Goal: Task Accomplishment & Management: Manage account settings

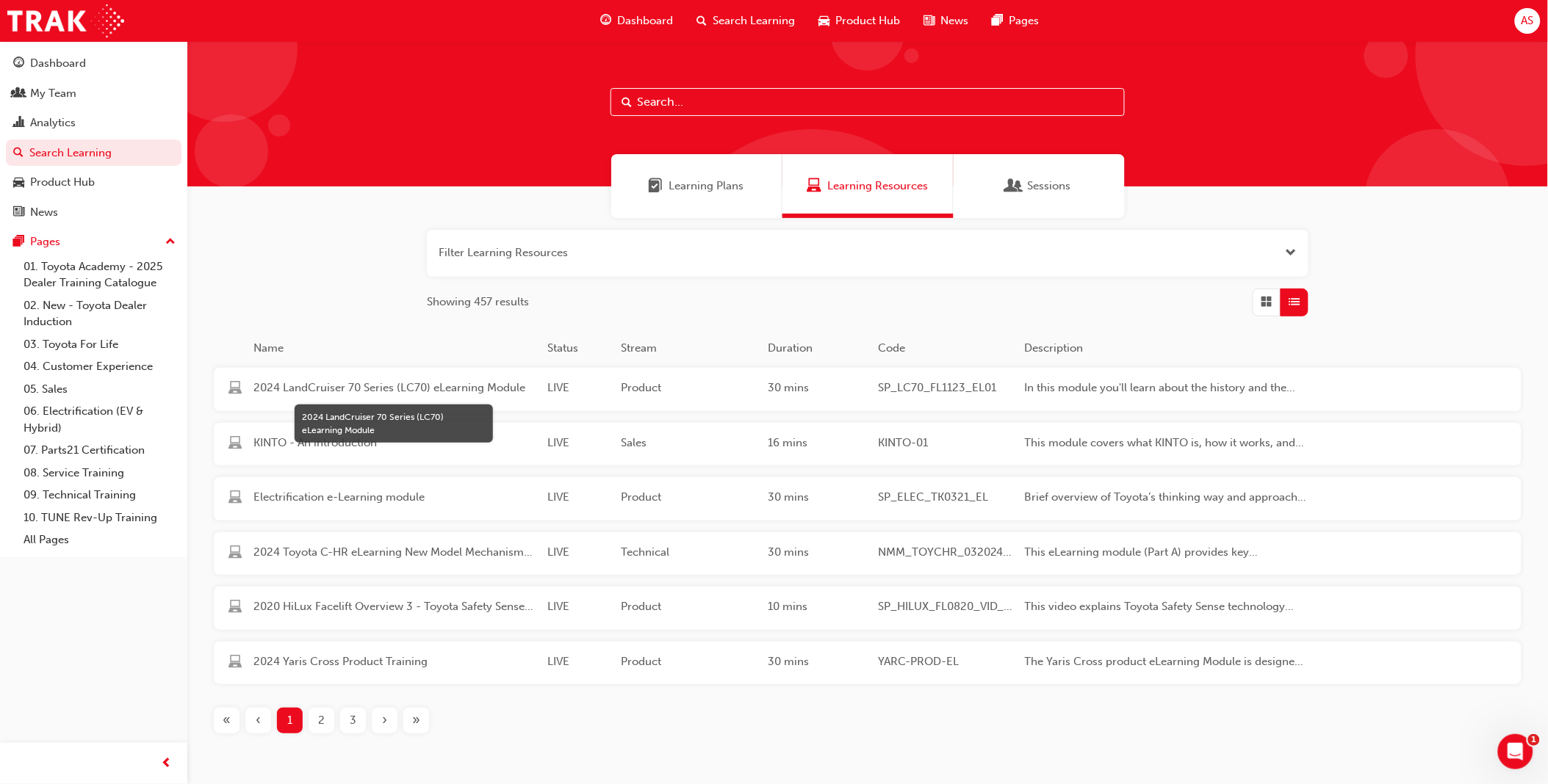
scroll to position [69, 0]
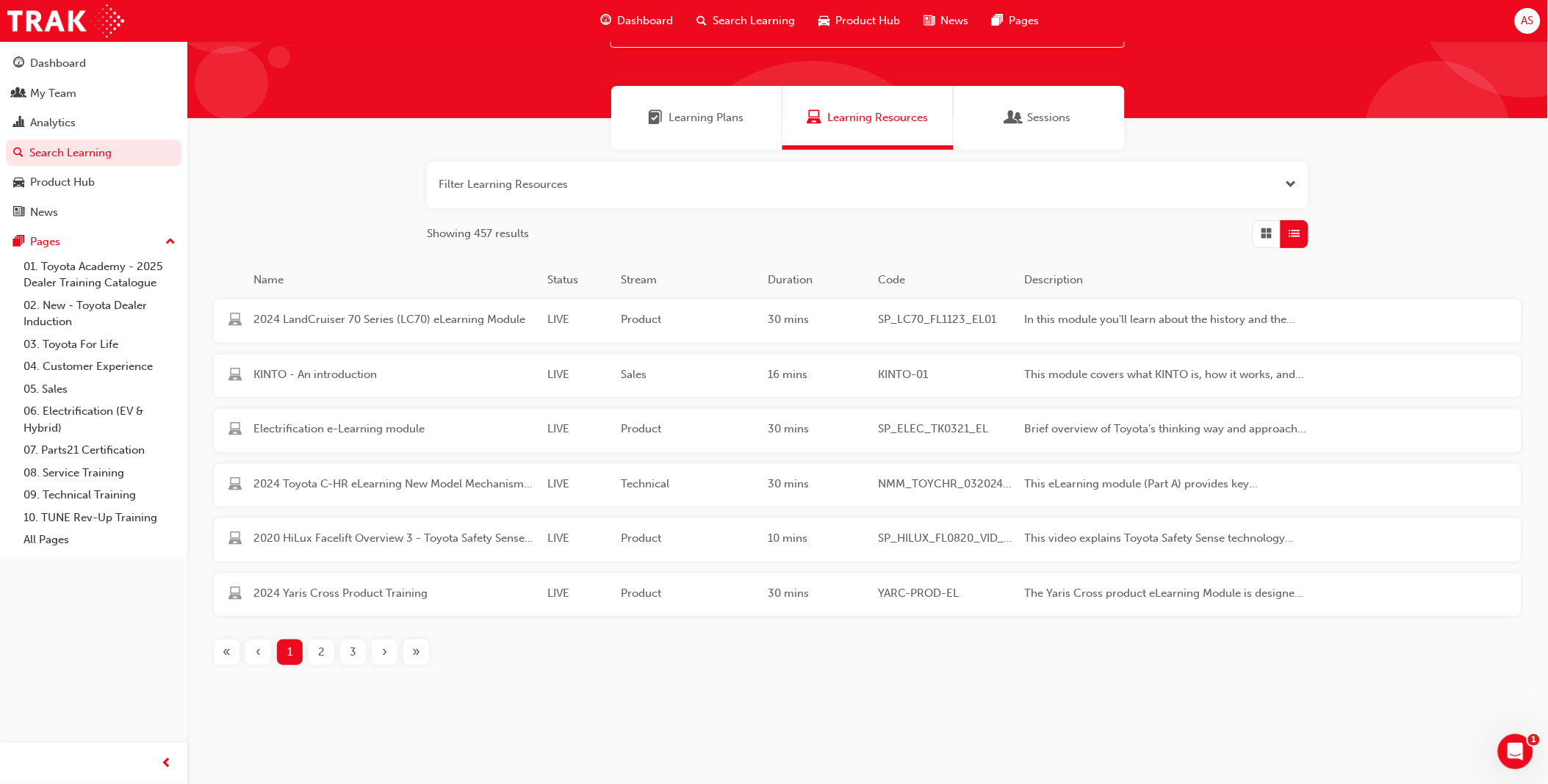
click at [613, 169] on button "button" at bounding box center [867, 185] width 882 height 47
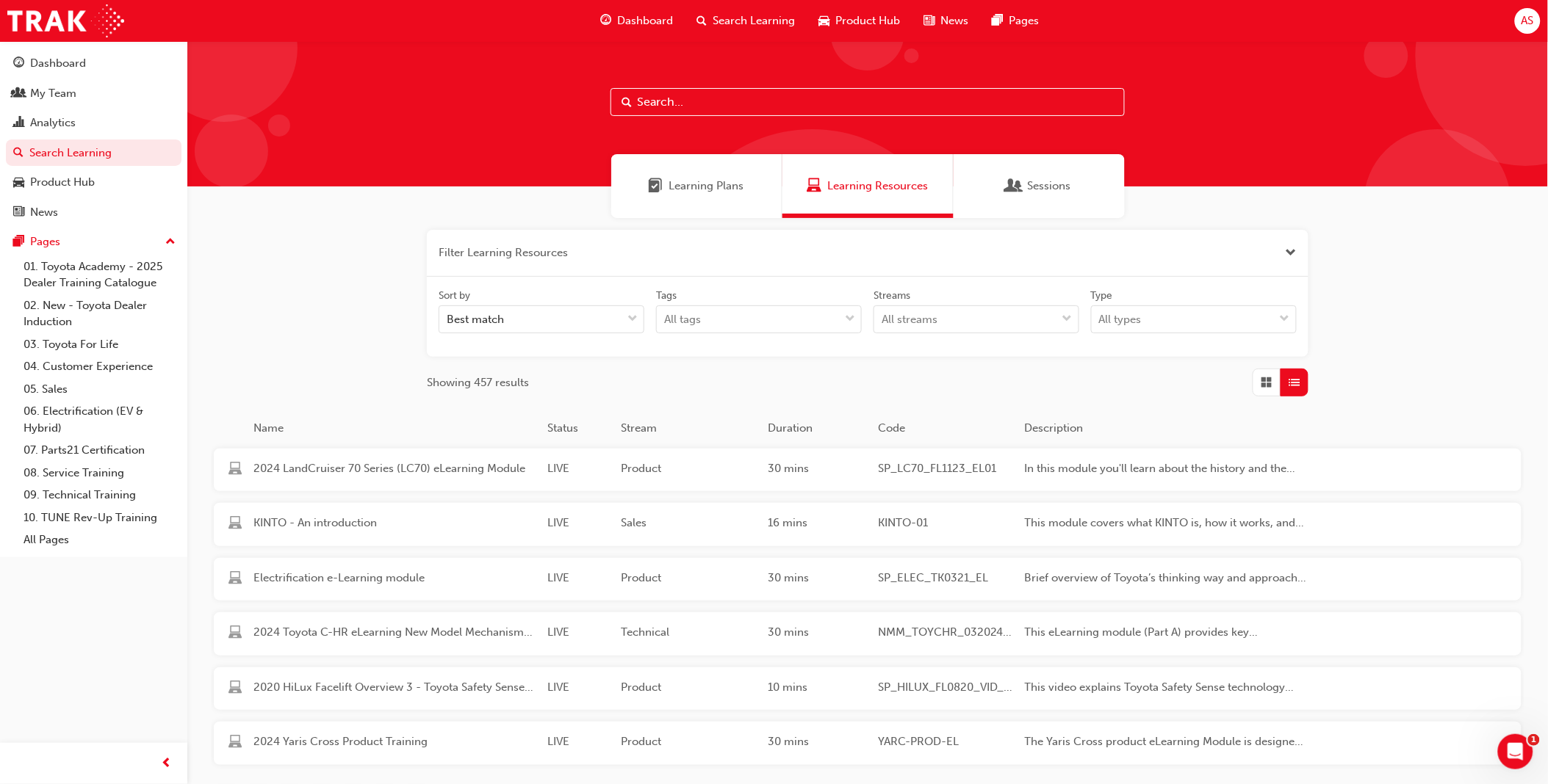
click at [679, 97] on input "text" at bounding box center [866, 101] width 514 height 28
click at [703, 91] on input "text" at bounding box center [866, 101] width 514 height 28
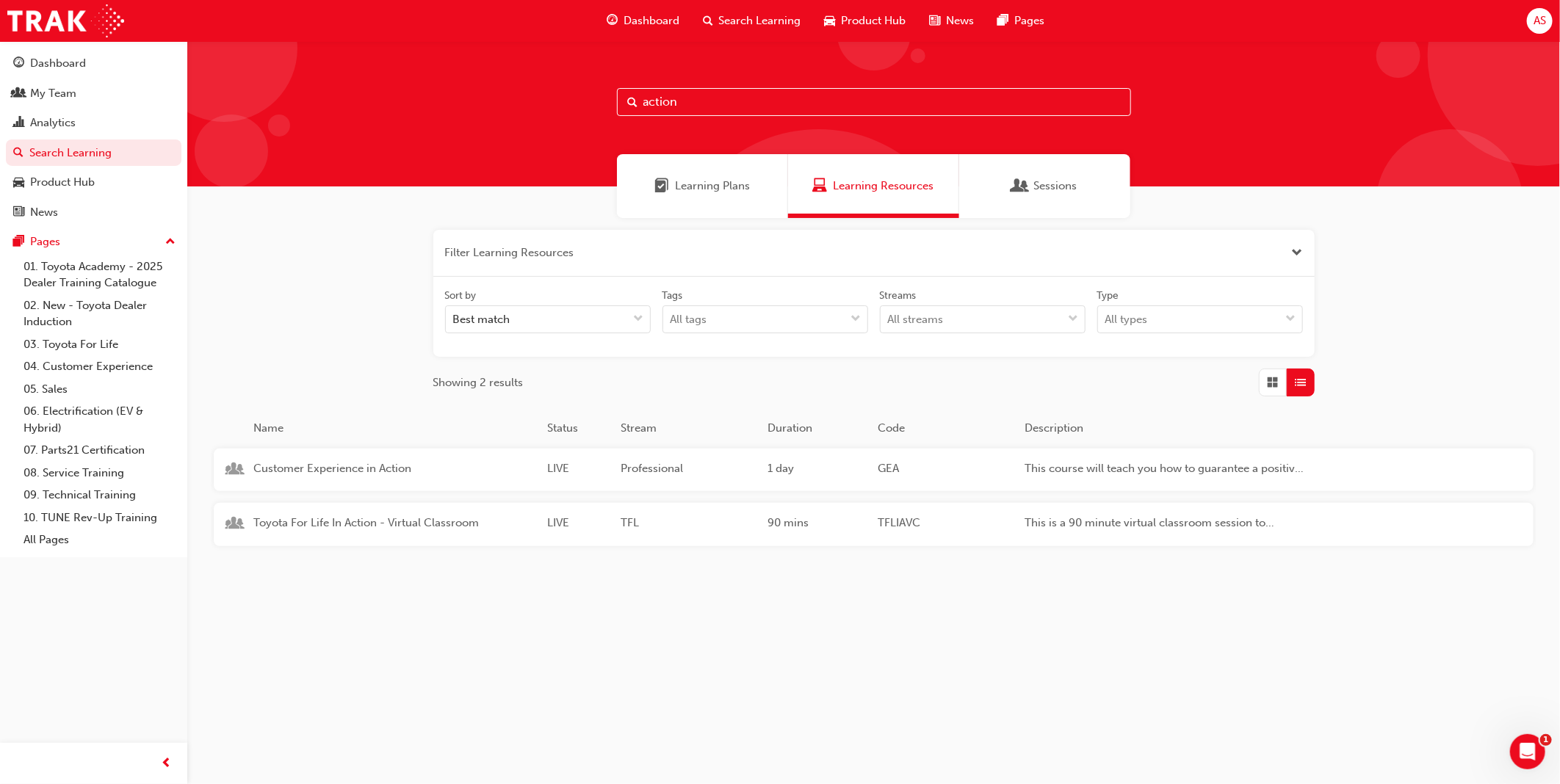
type input "action"
click at [438, 534] on div "Toyota For Life In Action - Virtual Classroom LIVE TFL 90 mins TFLIAVC This is …" at bounding box center [768, 524] width 1110 height 43
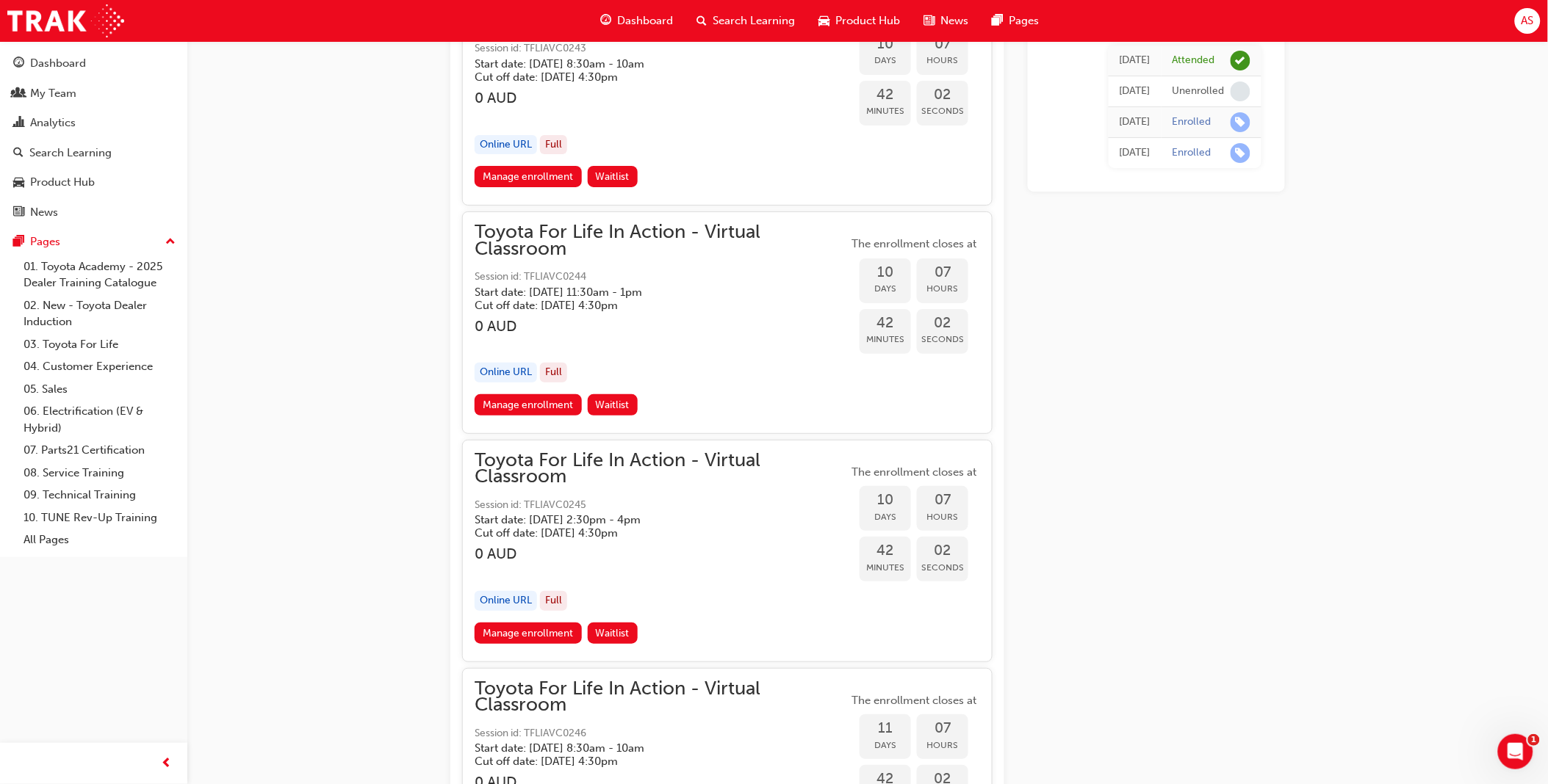
scroll to position [3592, 0]
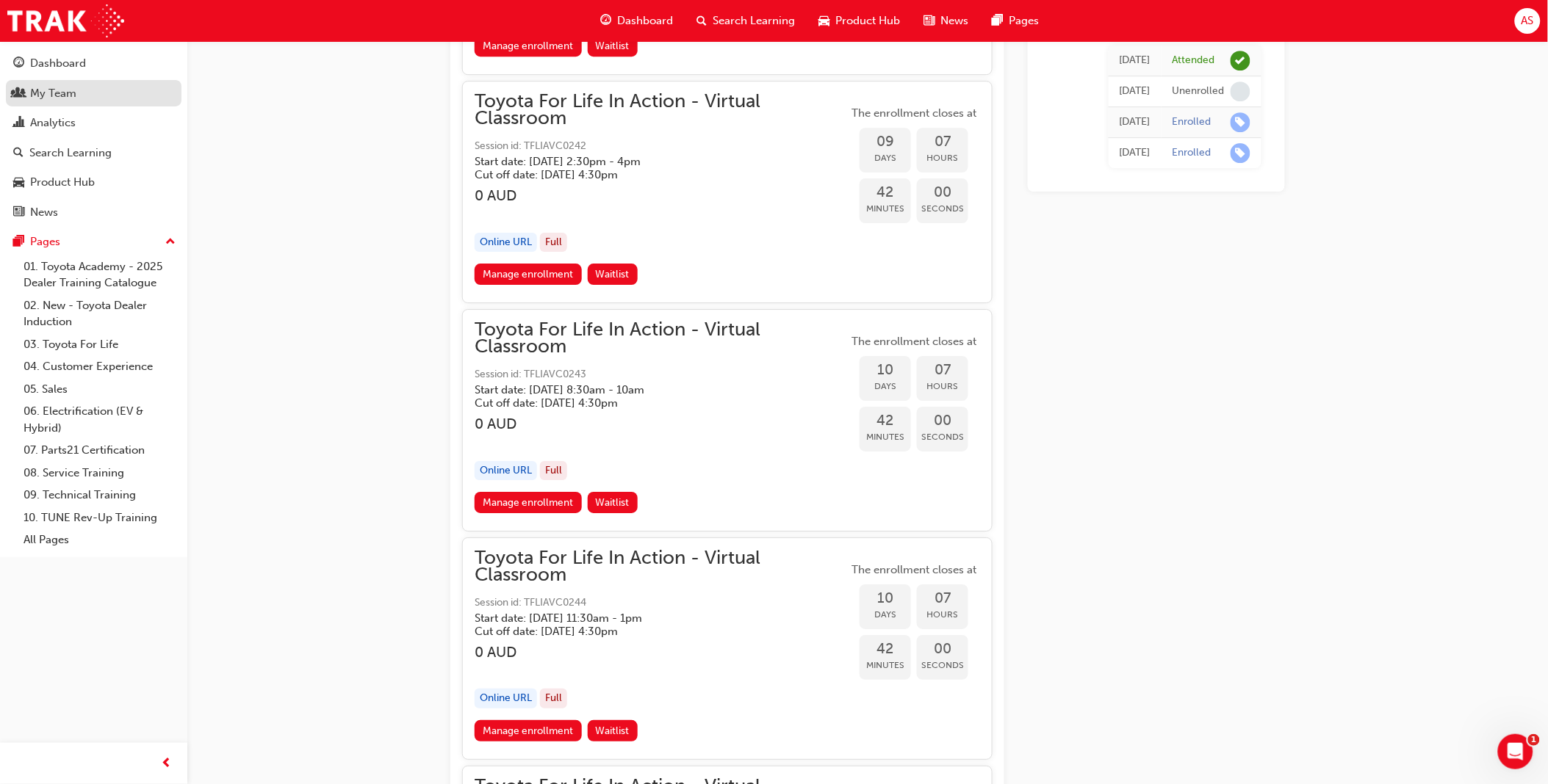
click at [63, 96] on div "My Team" at bounding box center [53, 93] width 47 height 17
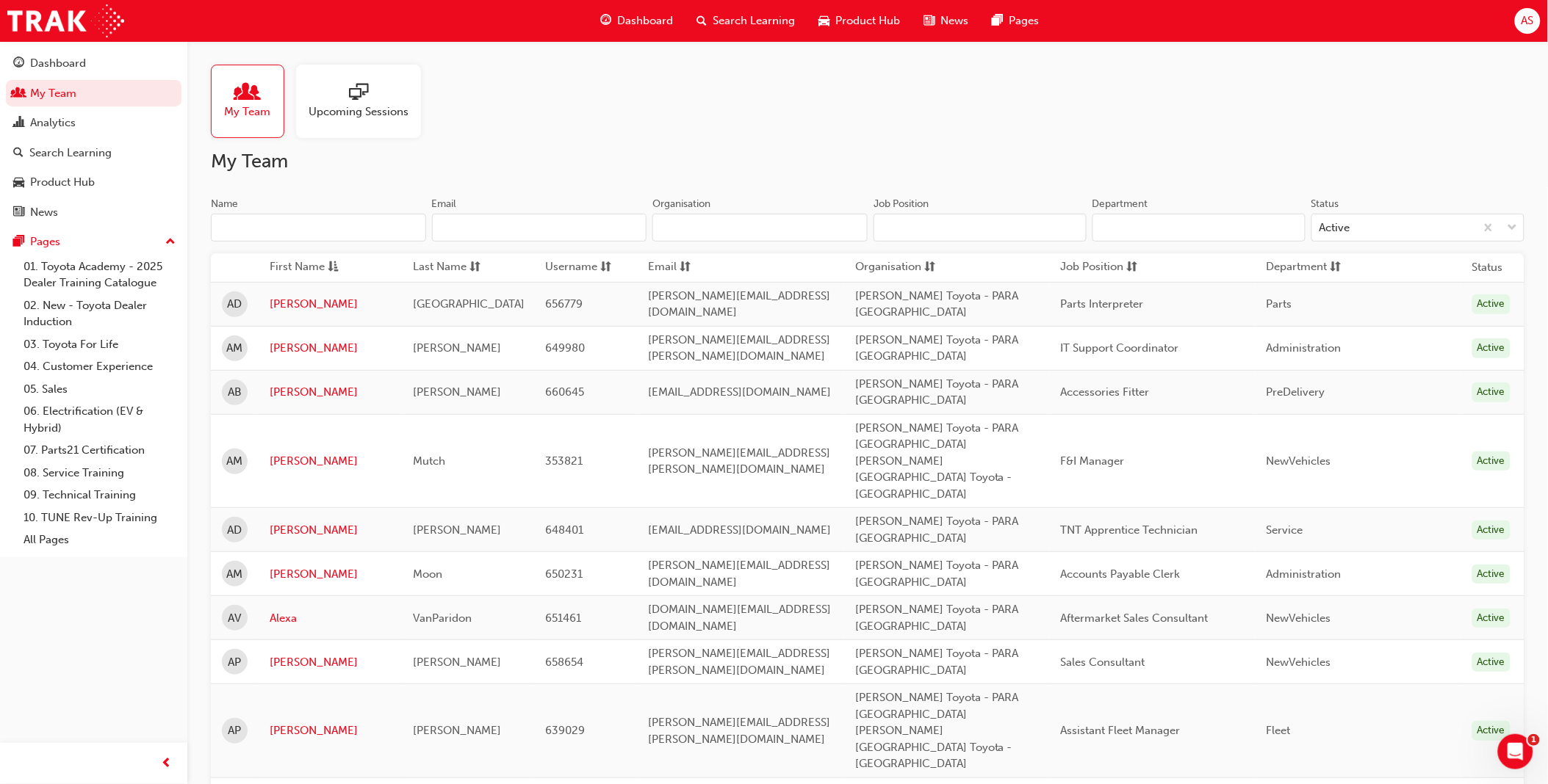
click at [305, 224] on input "Name" at bounding box center [318, 227] width 215 height 28
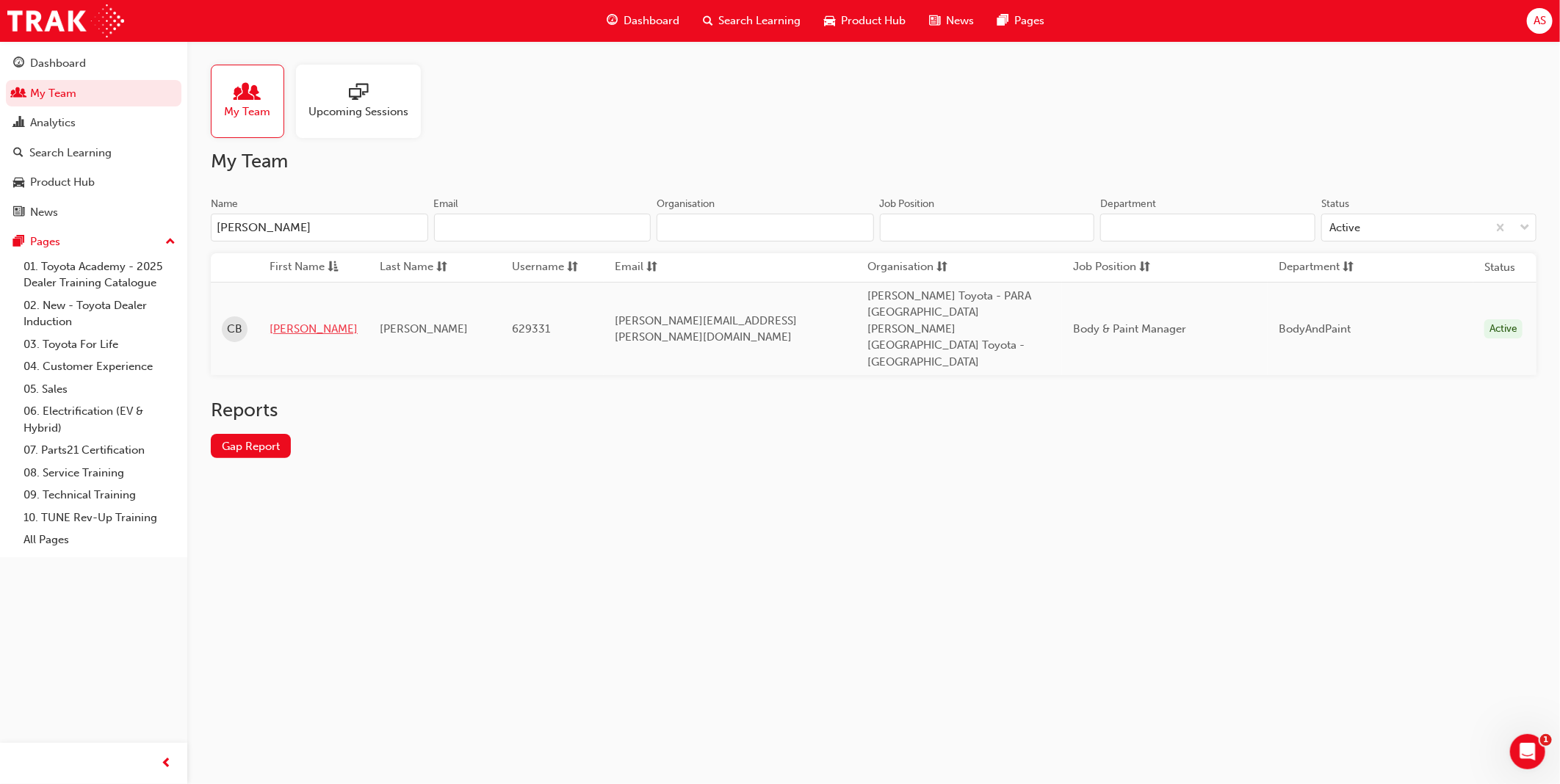
type input "chad buckley"
click at [295, 321] on link "[PERSON_NAME]" at bounding box center [314, 330] width 88 height 17
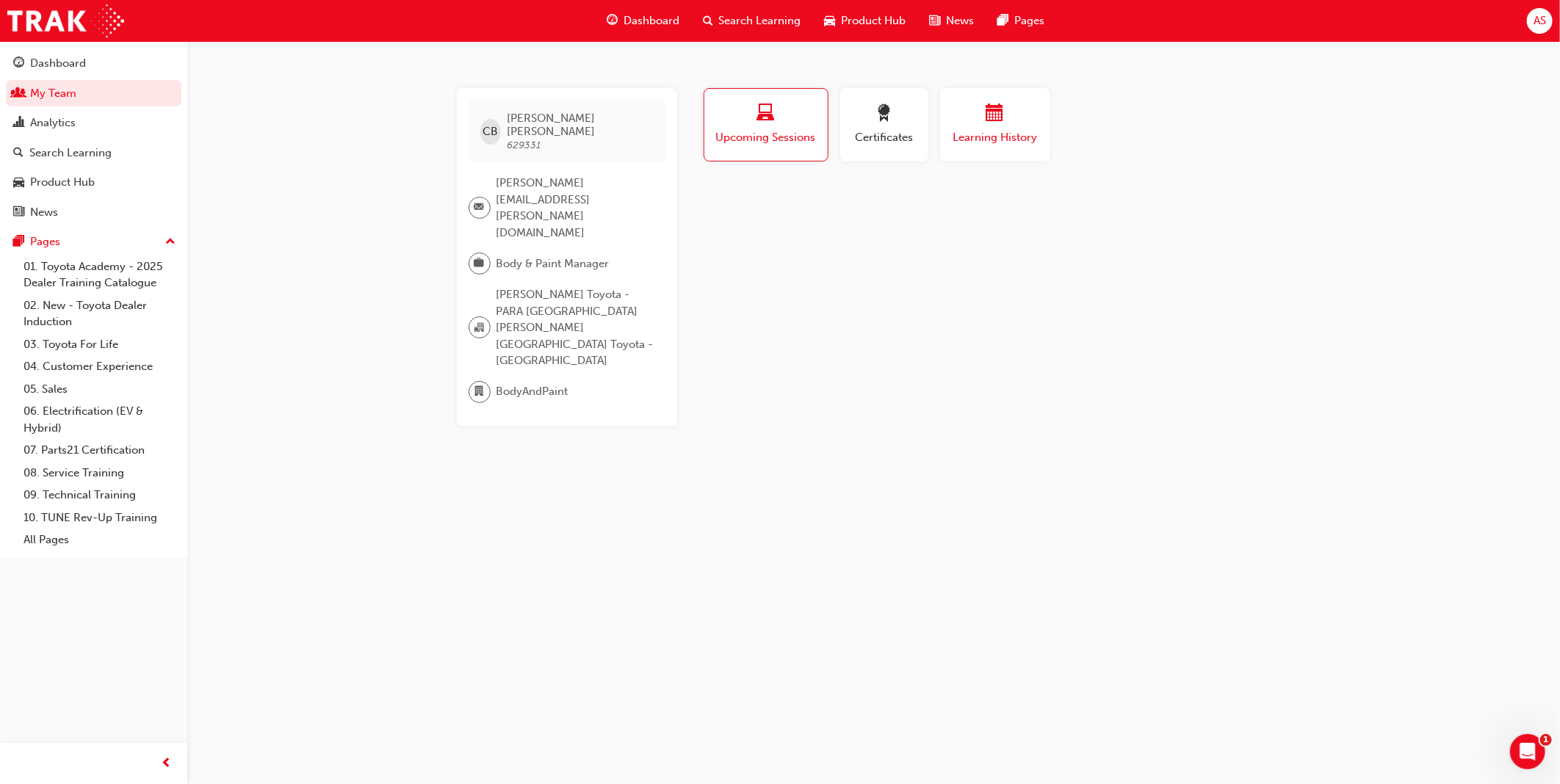
click at [1003, 112] on div "button" at bounding box center [995, 115] width 88 height 23
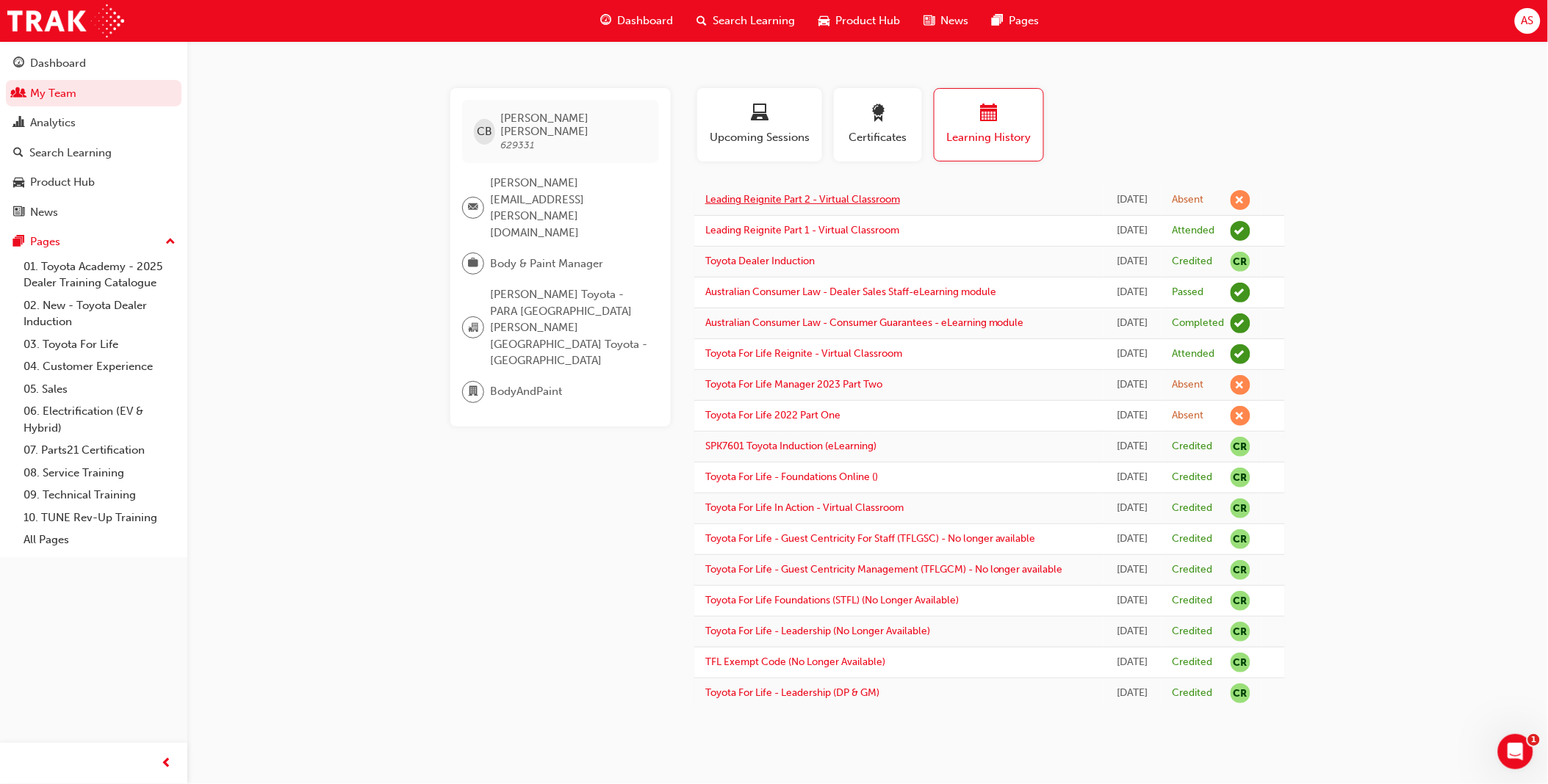
click at [845, 199] on link "Leading Reignite Part 2 - Virtual Classroom" at bounding box center [803, 199] width 194 height 12
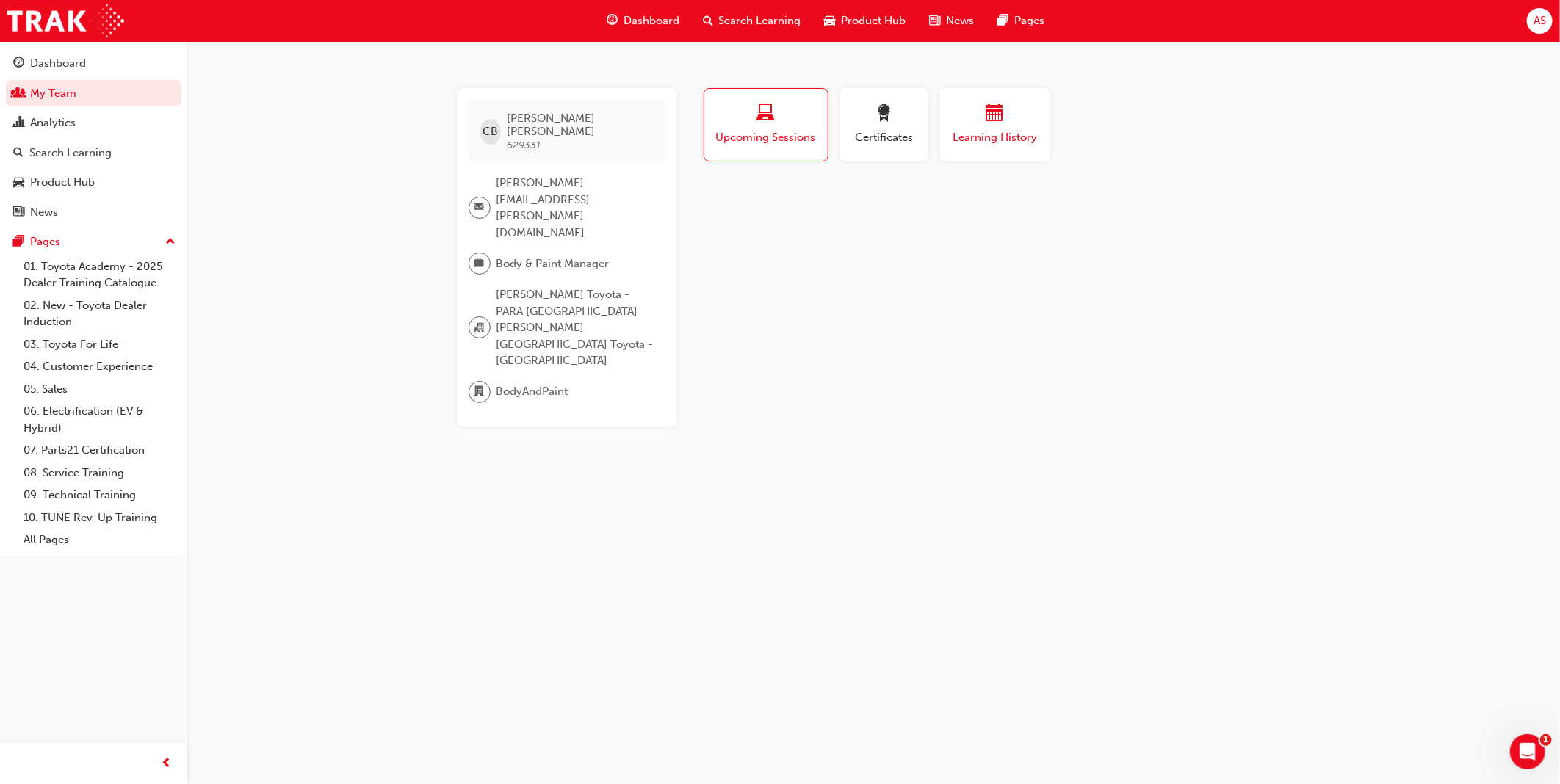
click at [978, 132] on span "Learning History" at bounding box center [995, 138] width 88 height 17
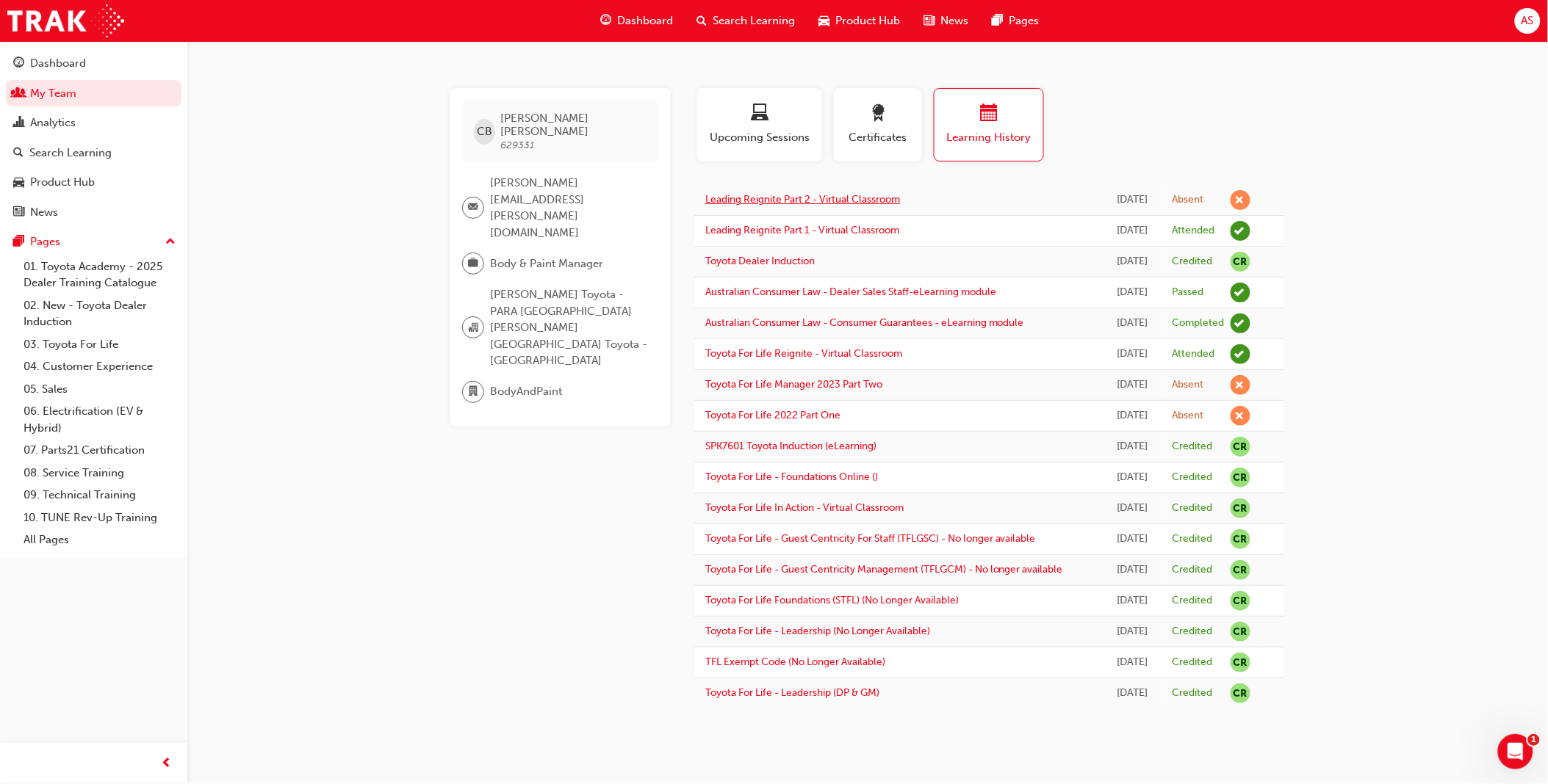
click at [825, 200] on link "Leading Reignite Part 2 - Virtual Classroom" at bounding box center [803, 199] width 194 height 12
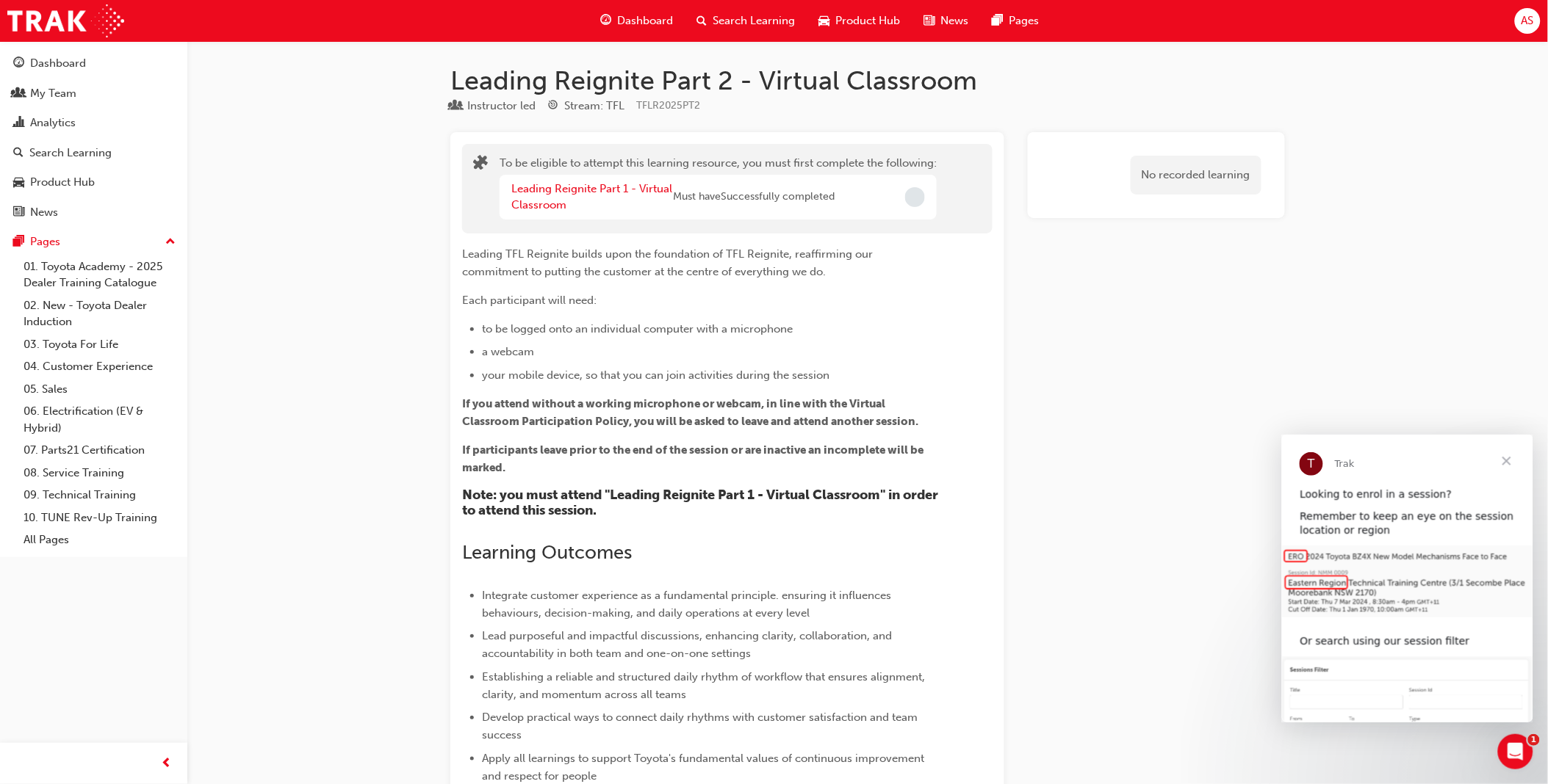
click at [1511, 459] on span "Close" at bounding box center [1505, 459] width 52 height 52
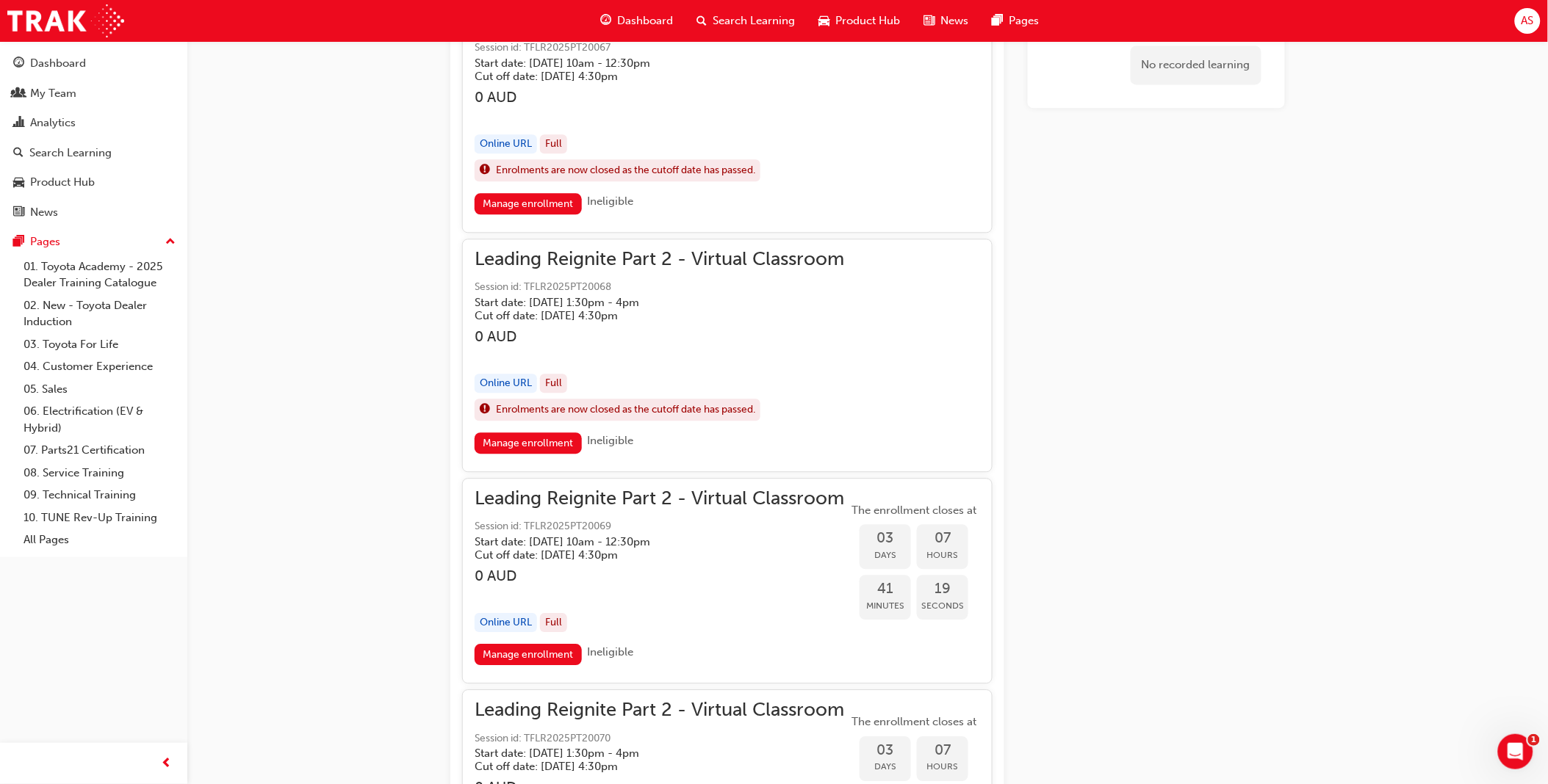
scroll to position [1141, 0]
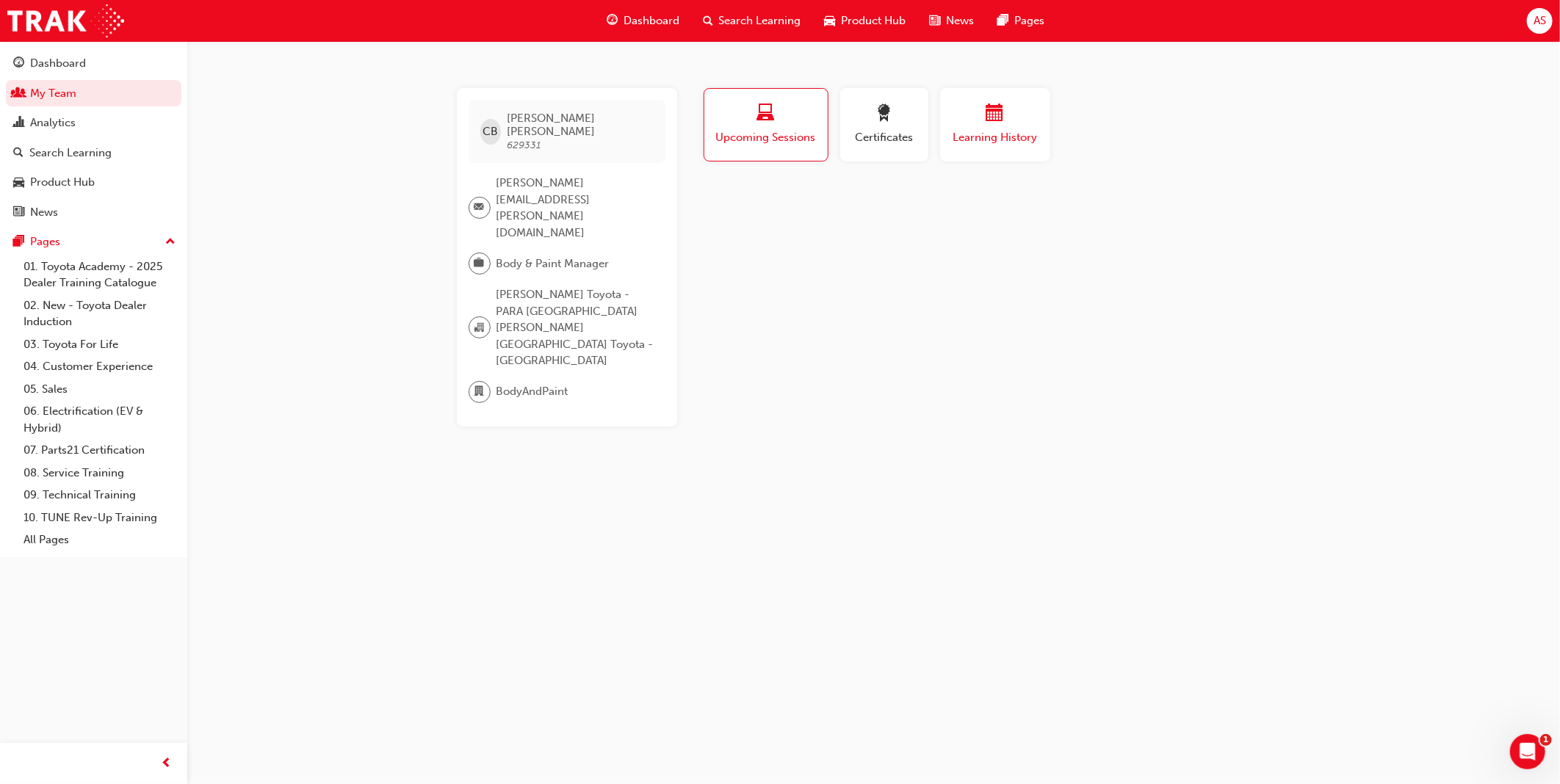
click at [1003, 122] on div "button" at bounding box center [995, 115] width 88 height 23
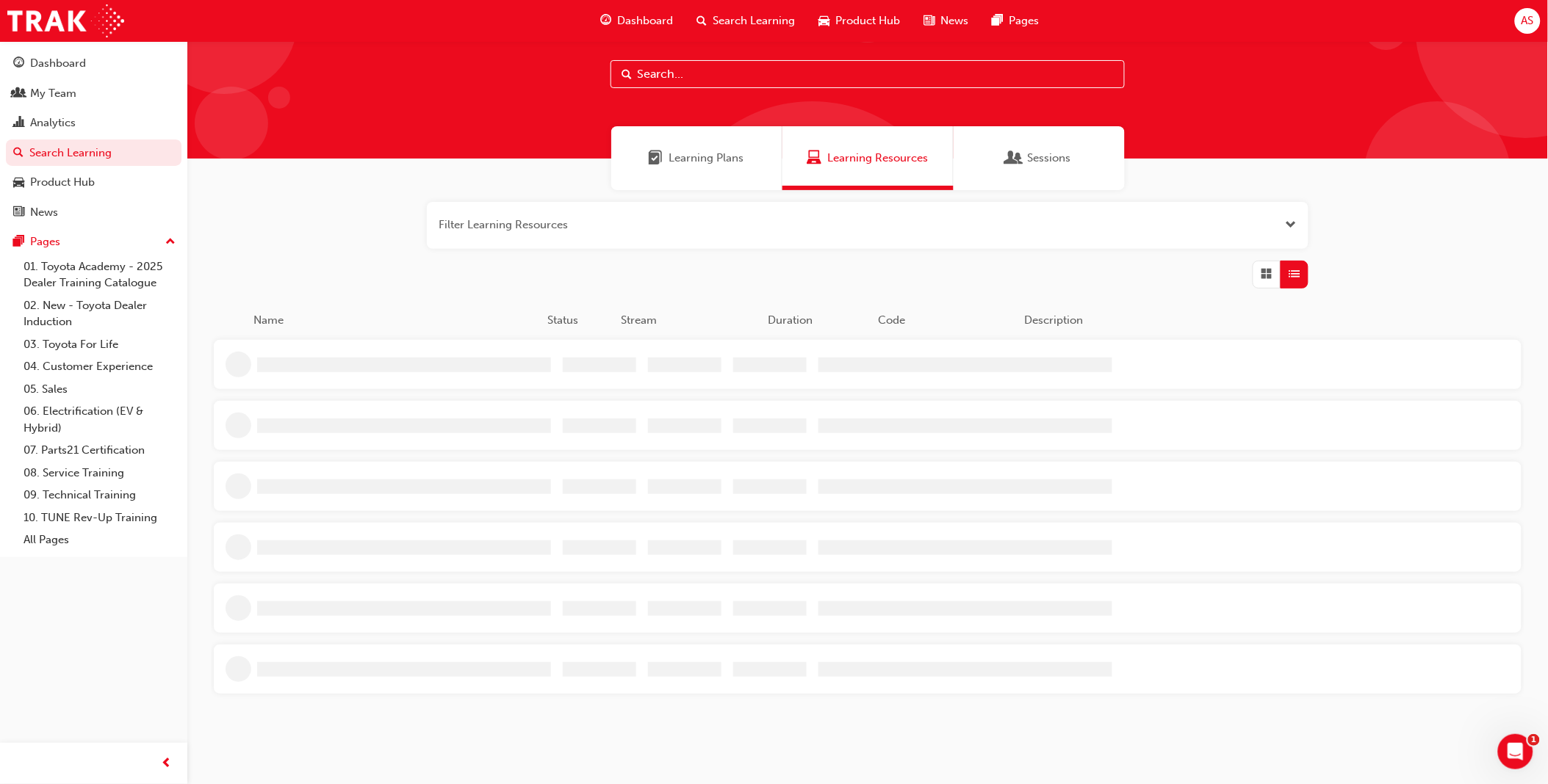
scroll to position [44, 0]
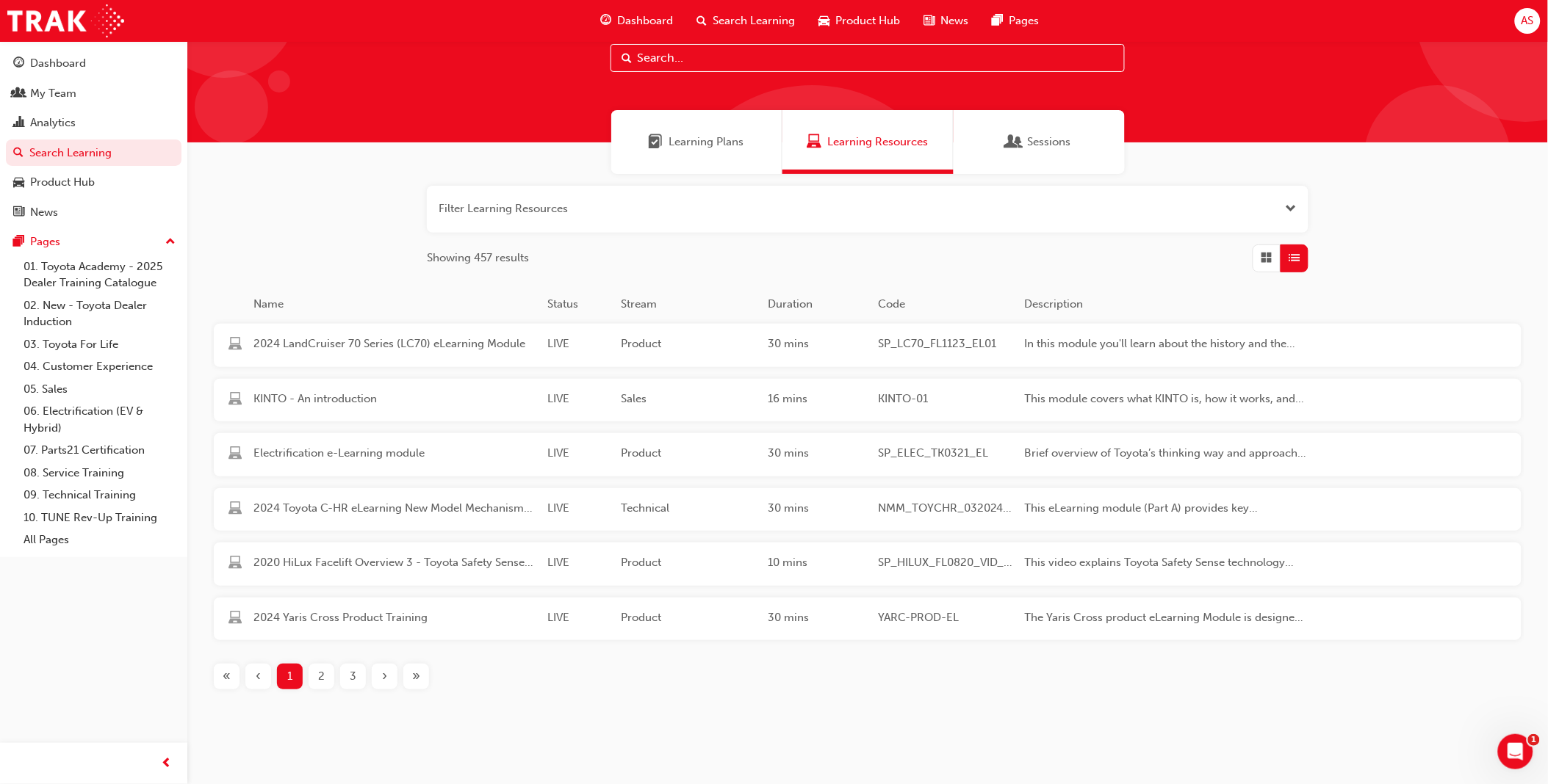
click at [687, 59] on input "text" at bounding box center [866, 57] width 514 height 28
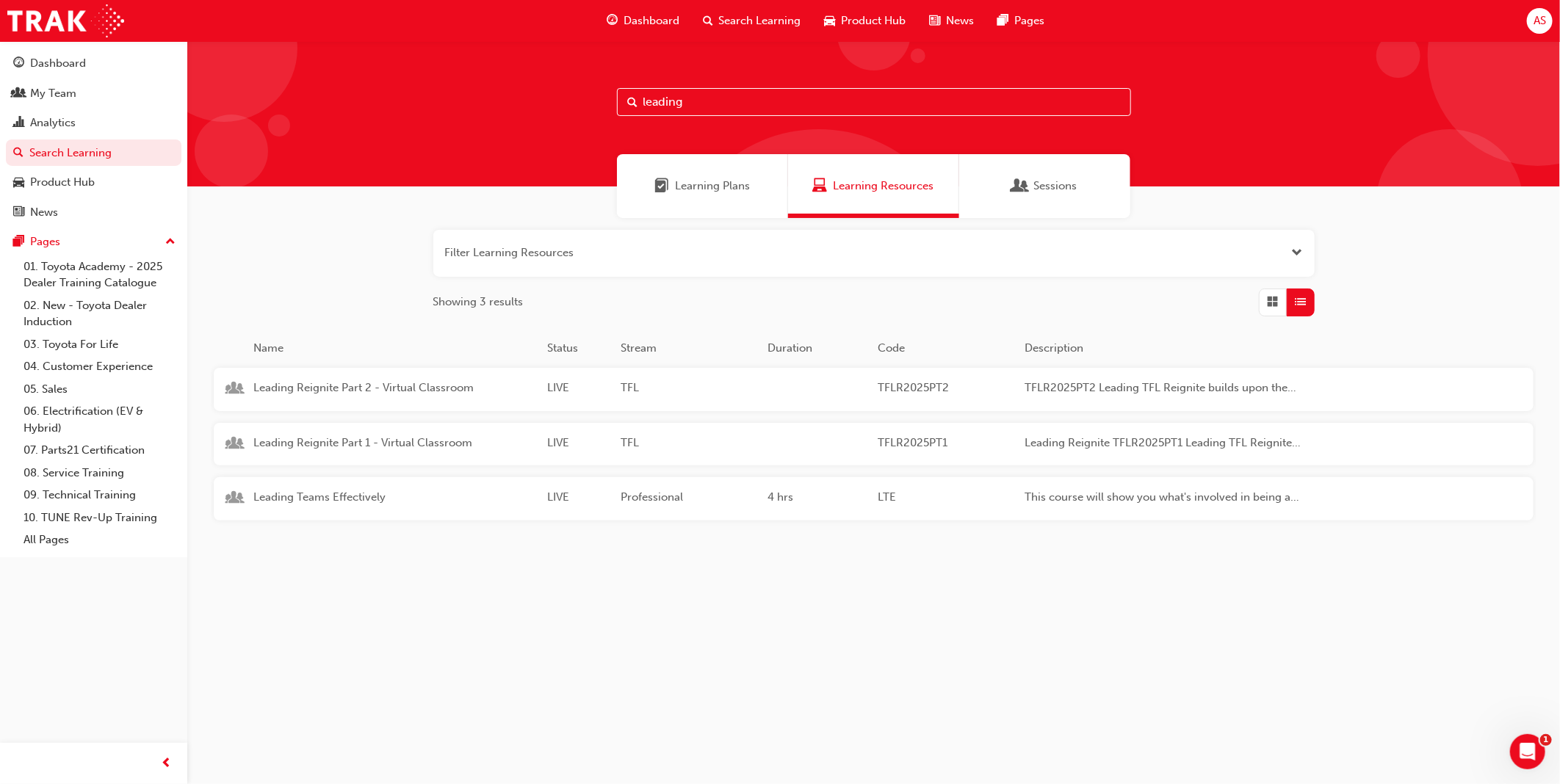
type input "leading"
click at [366, 387] on span "Leading Reignite Part 2 - Virtual Classroom" at bounding box center [395, 388] width 282 height 17
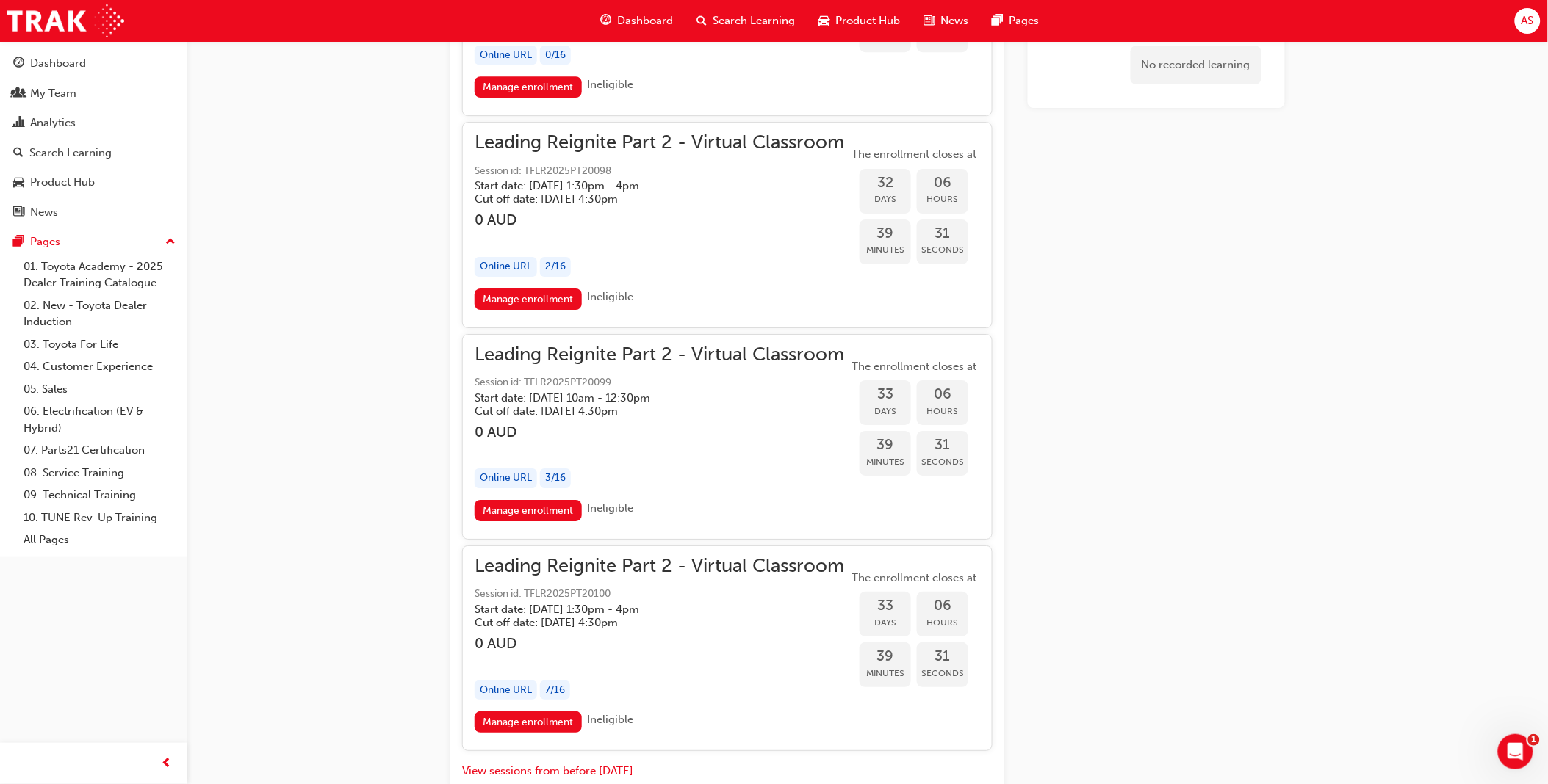
scroll to position [7679, 0]
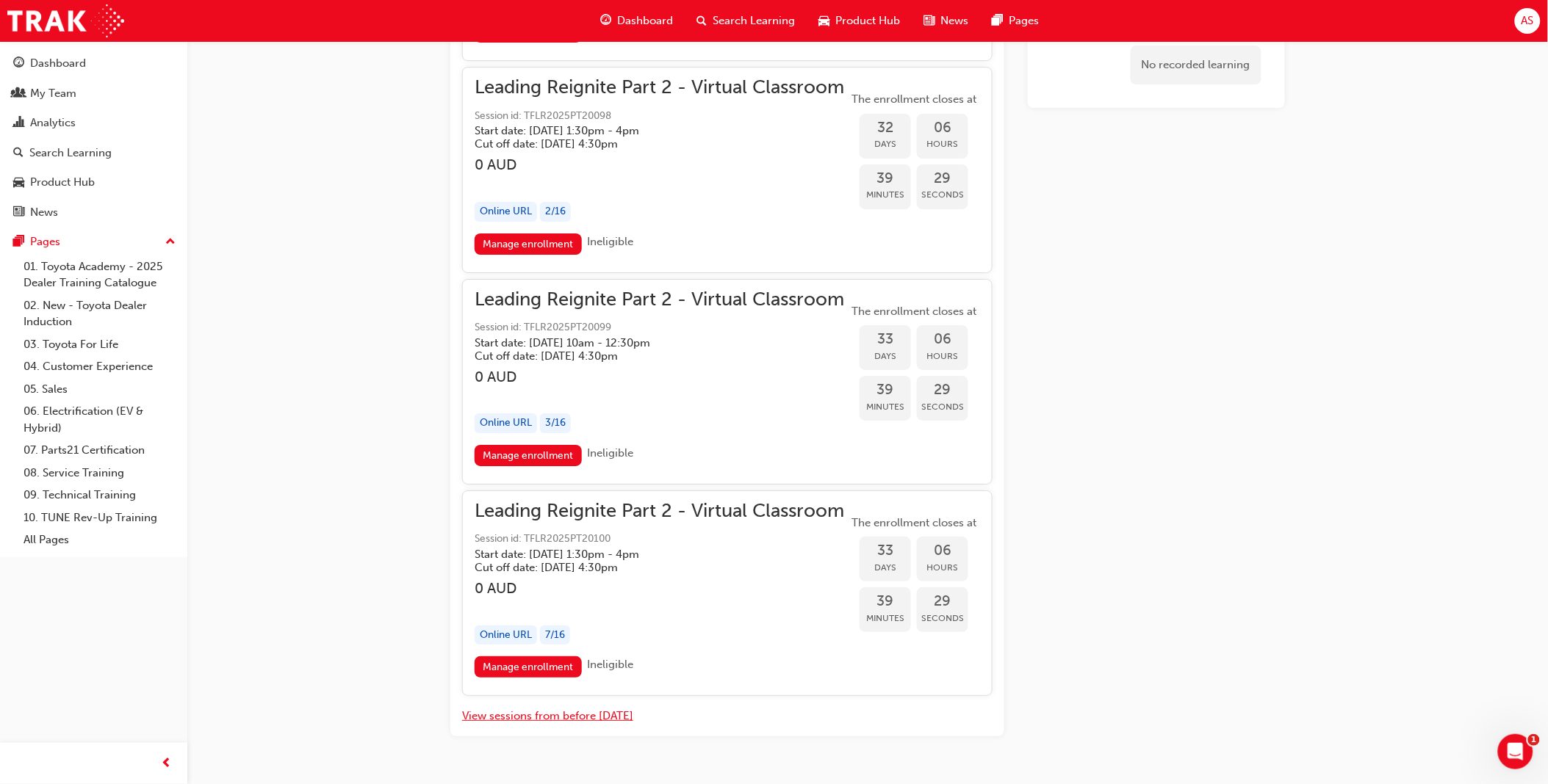
click at [589, 708] on button "View sessions from before [DATE]" at bounding box center [548, 716] width 172 height 17
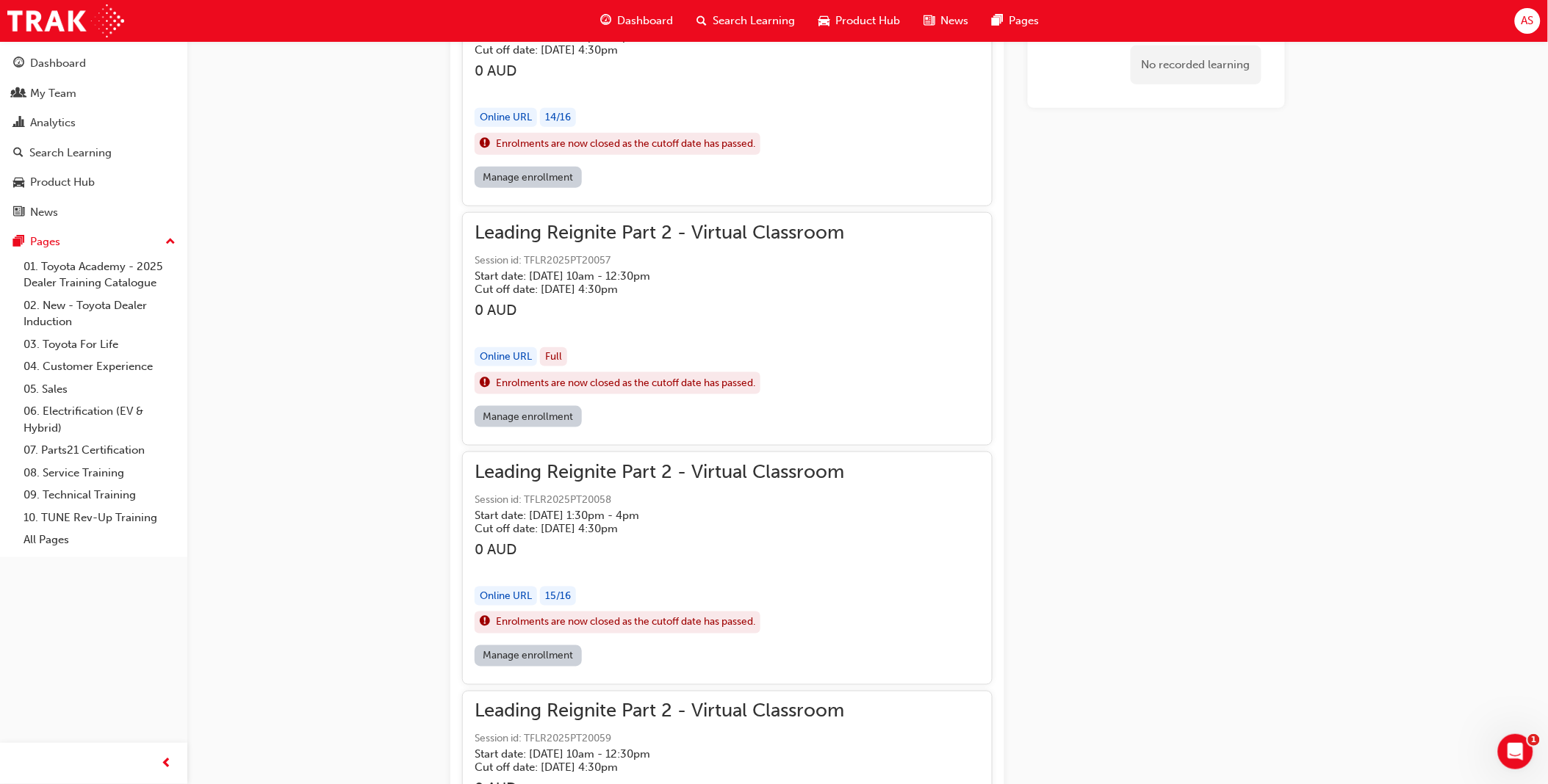
scroll to position [14360, 0]
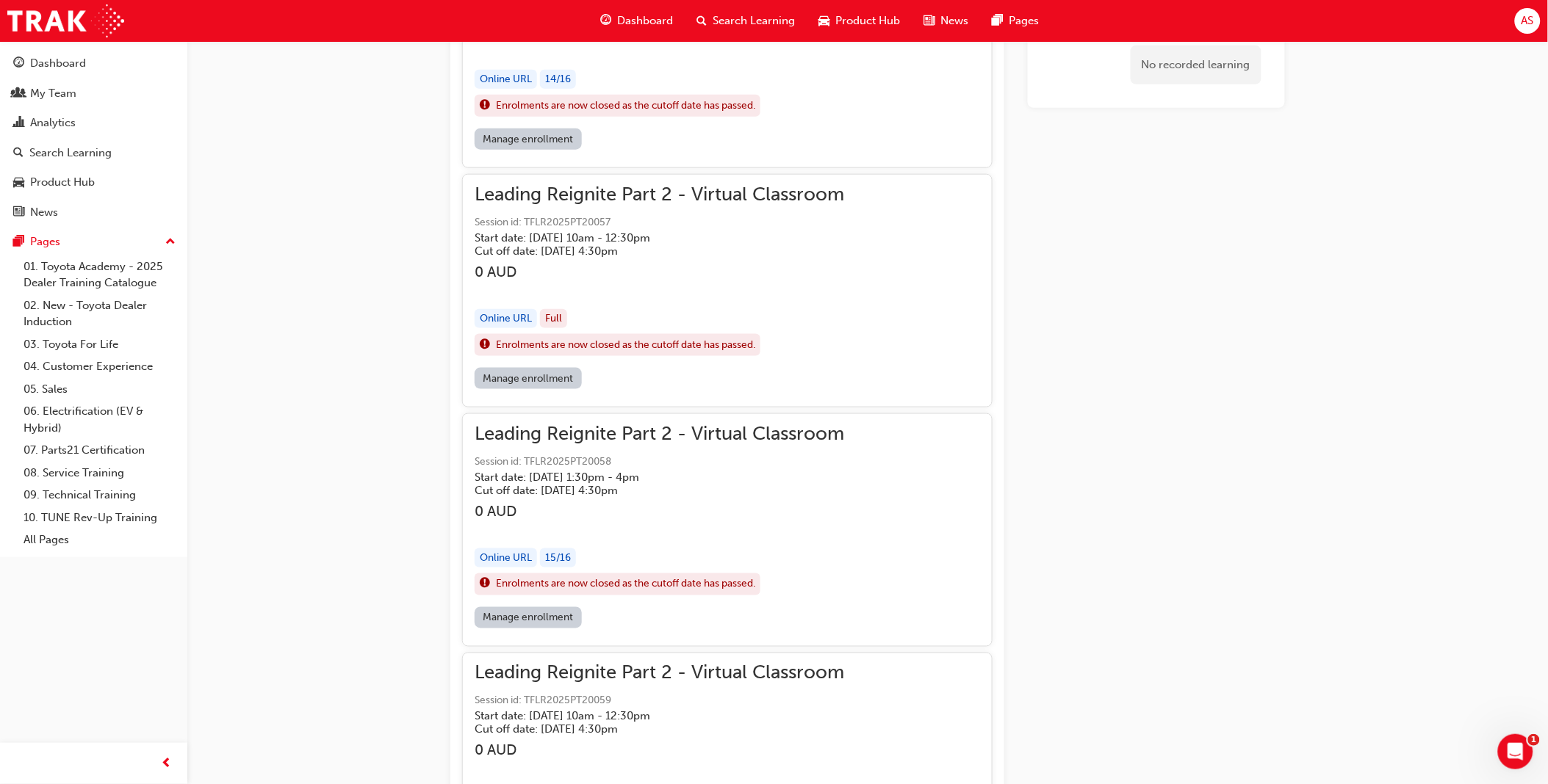
click at [533, 607] on link "Manage enrollment" at bounding box center [528, 617] width 108 height 21
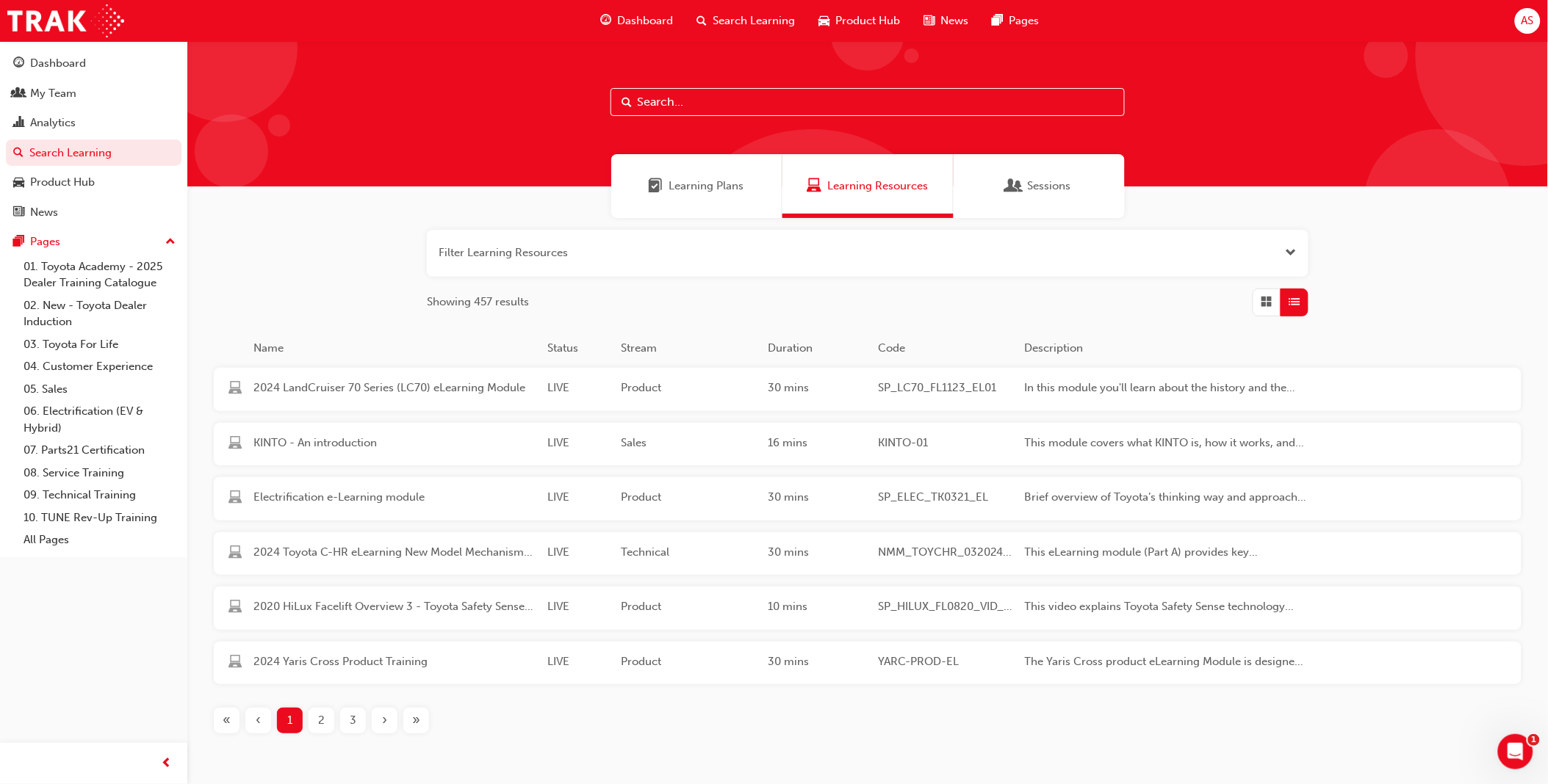
click at [789, 123] on div at bounding box center [866, 113] width 1360 height 146
click at [112, 157] on link "Search Learning" at bounding box center [93, 152] width 175 height 28
click at [750, 91] on input "text" at bounding box center [866, 101] width 514 height 28
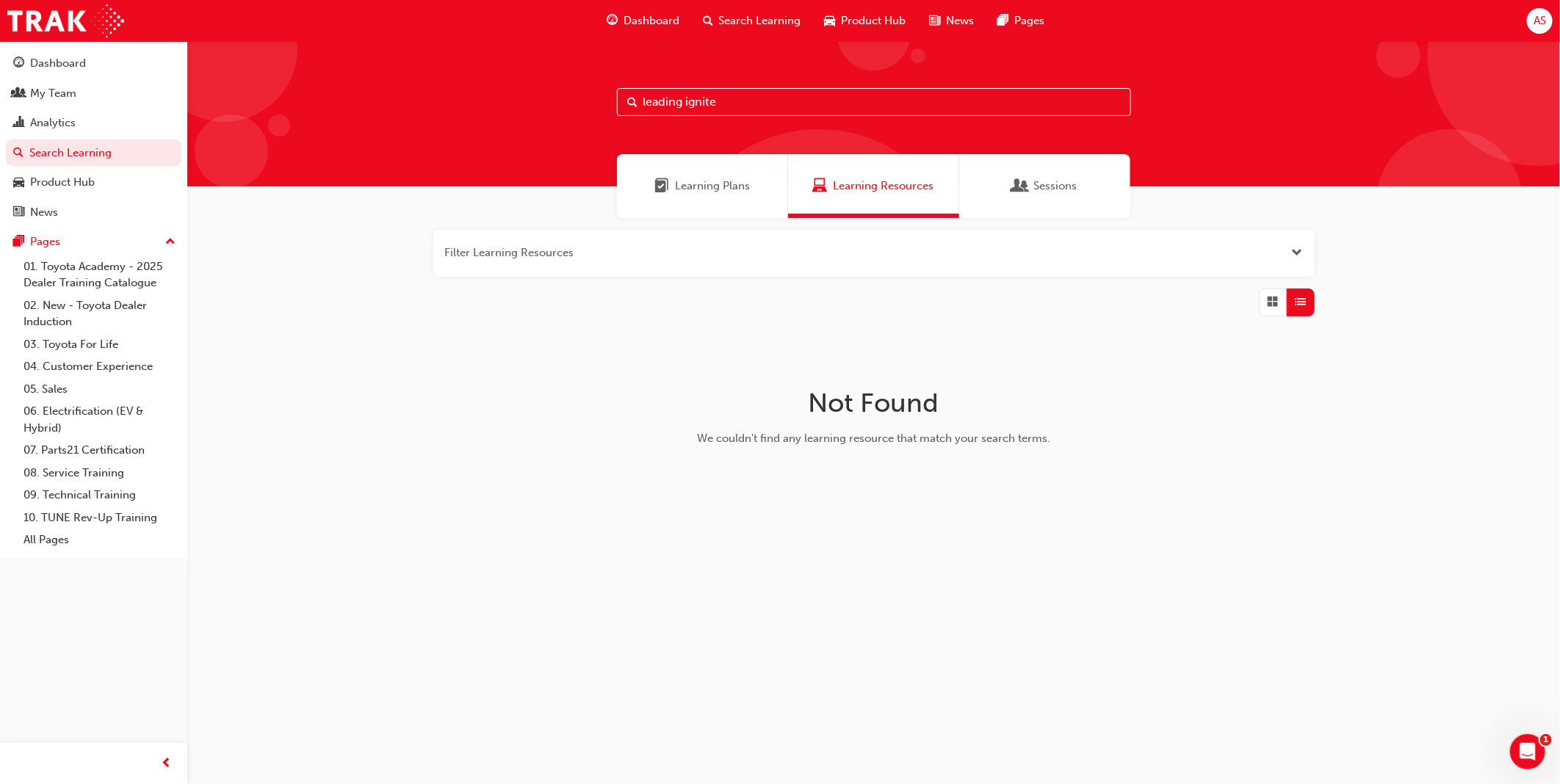
click at [692, 108] on input "leading ignite" at bounding box center [873, 101] width 514 height 28
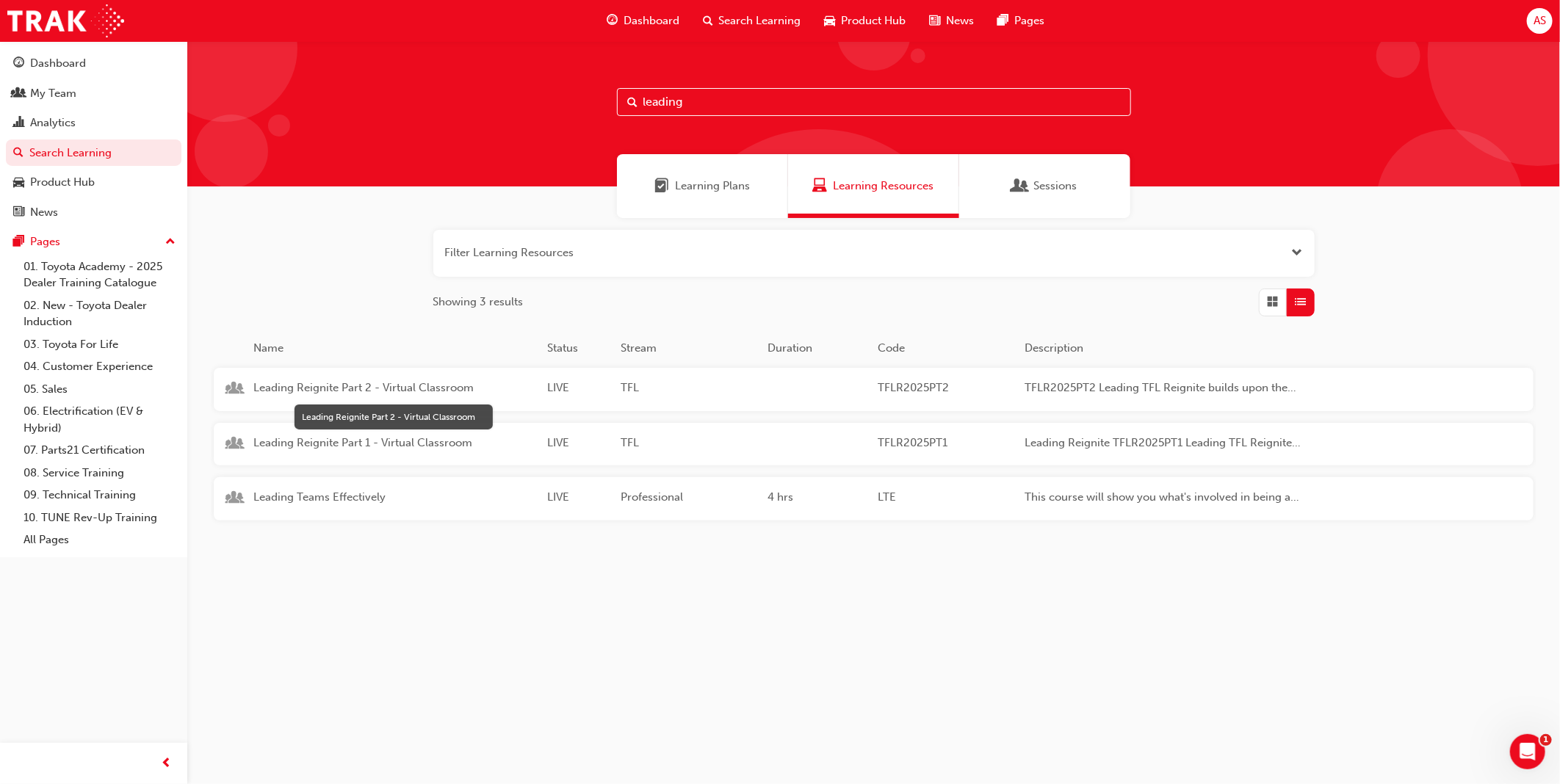
type input "leading"
click at [360, 391] on span "Leading Reignite Part 2 - Virtual Classroom" at bounding box center [395, 388] width 282 height 17
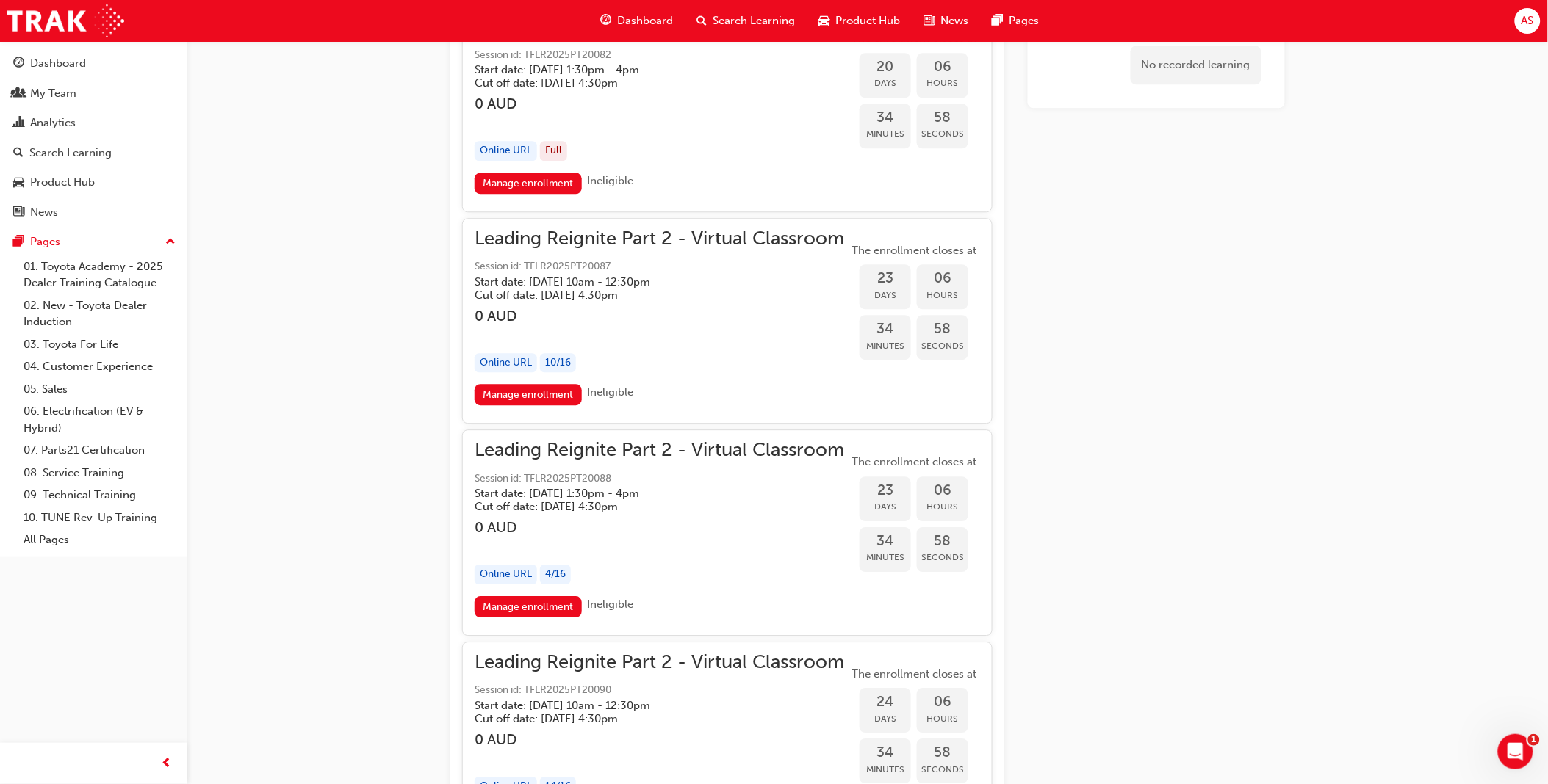
scroll to position [5280, 0]
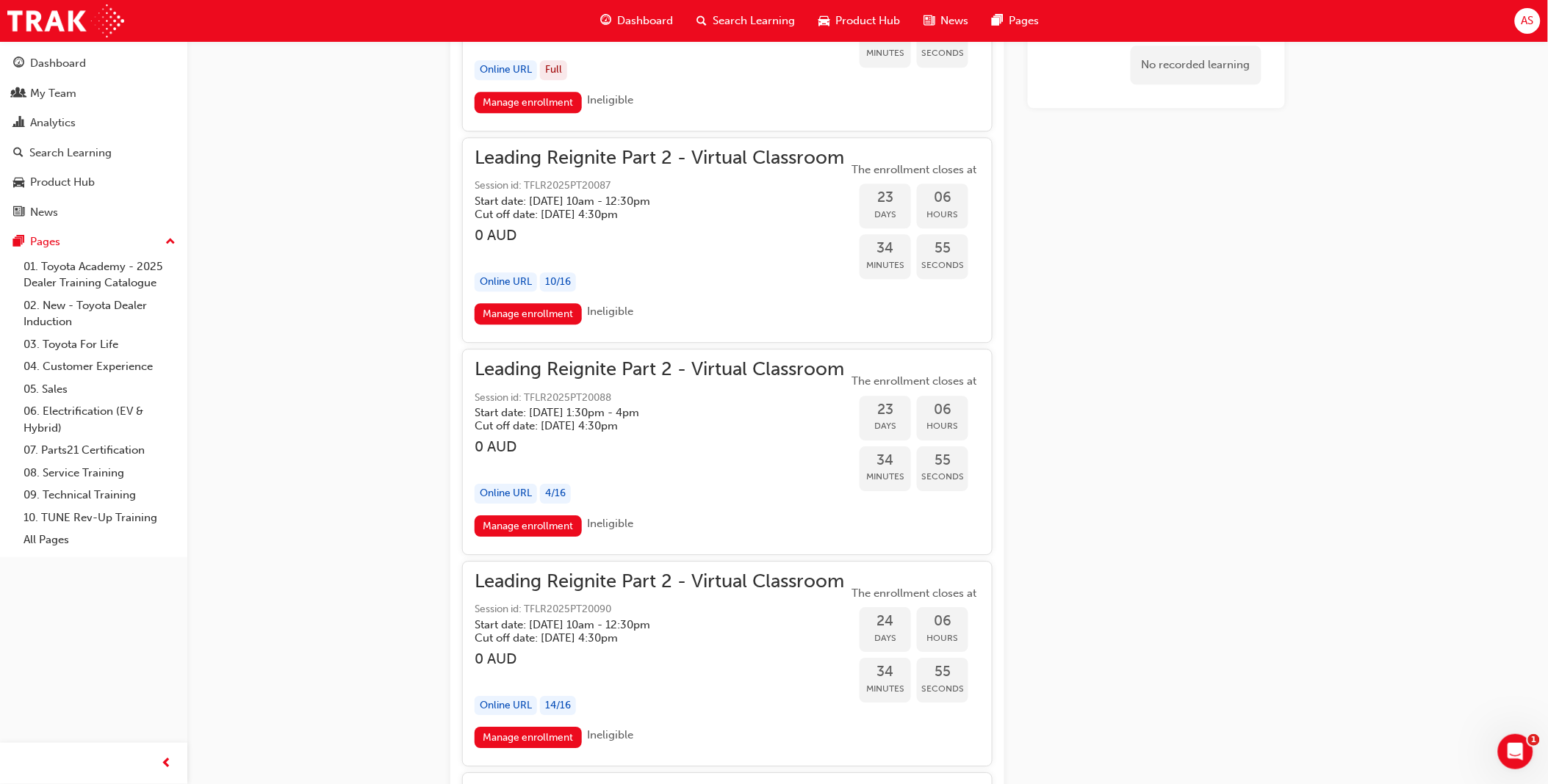
drag, startPoint x: 711, startPoint y: 184, endPoint x: 363, endPoint y: 274, distance: 359.4
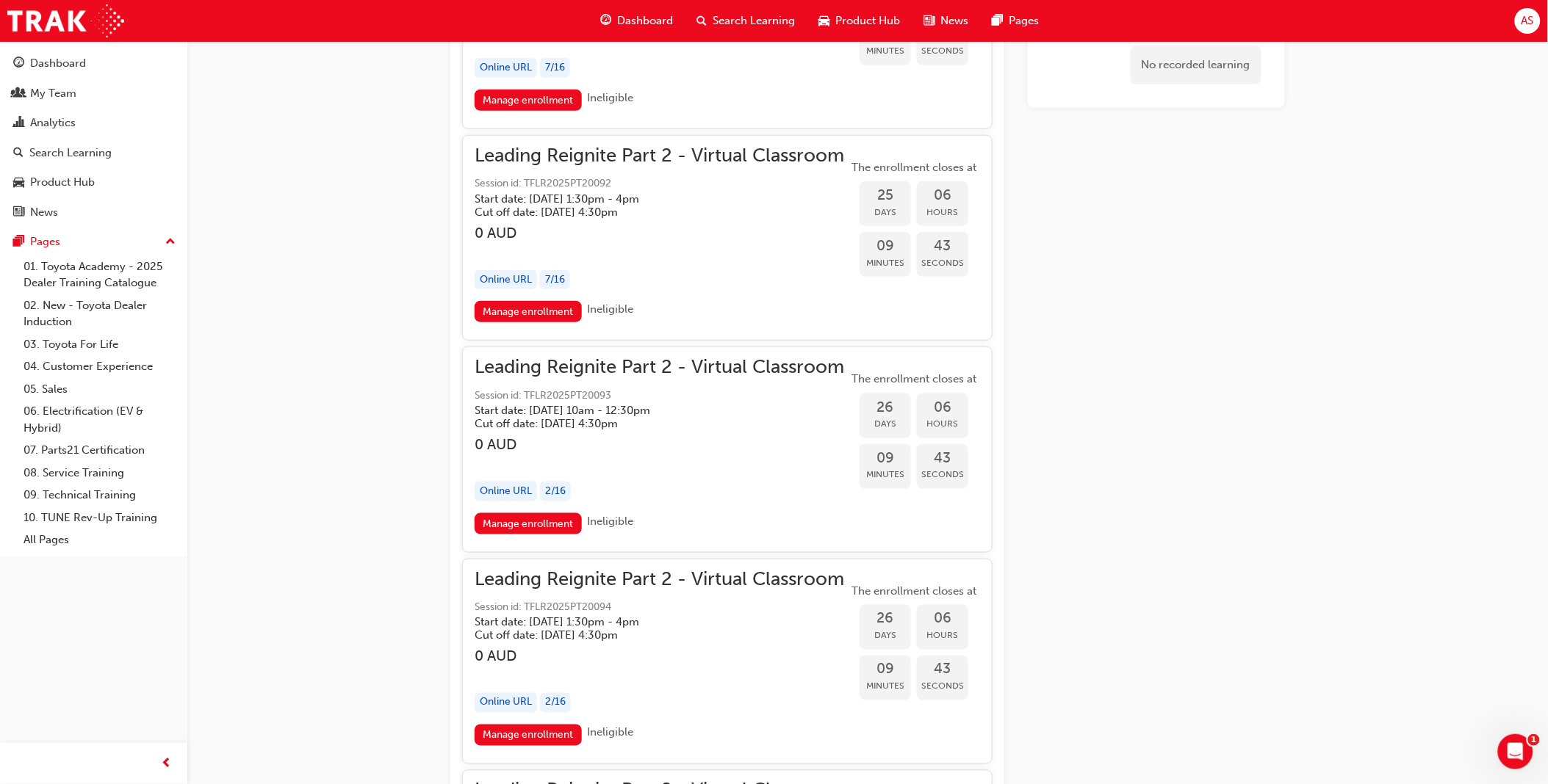
scroll to position [6096, 0]
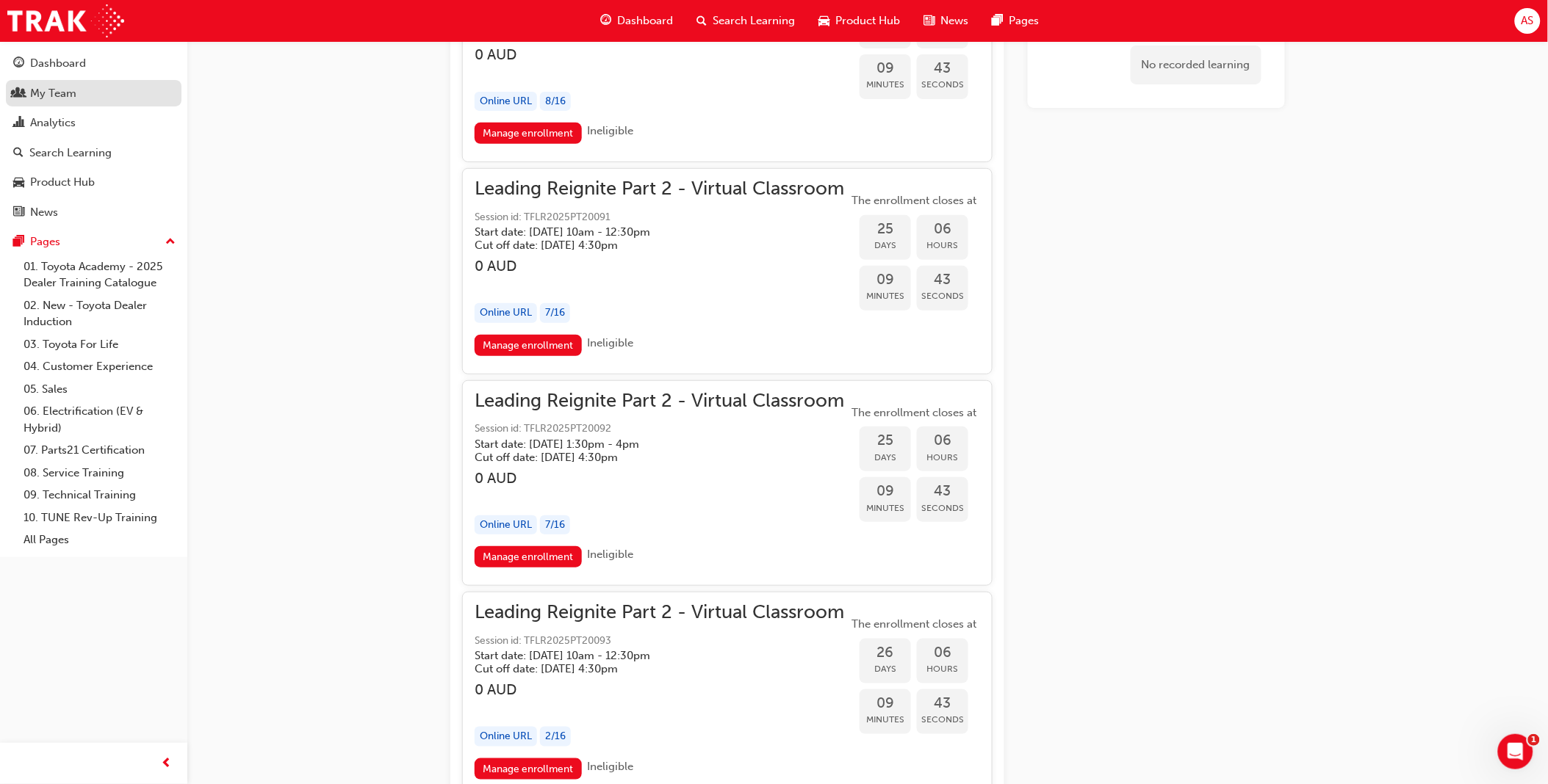
click at [94, 103] on div "My Team" at bounding box center [93, 93] width 161 height 18
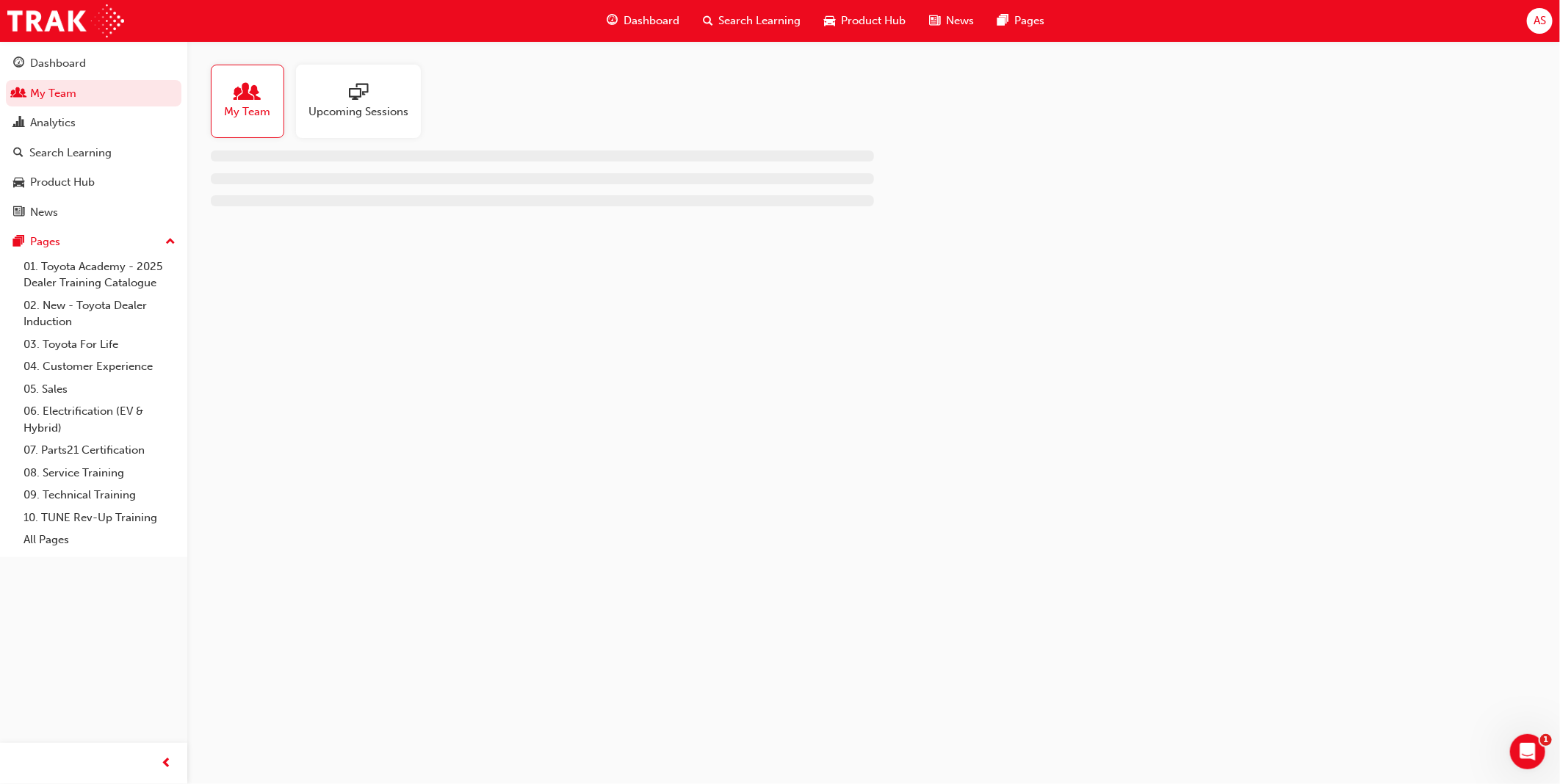
click at [777, 14] on span "Search Learning" at bounding box center [760, 21] width 82 height 17
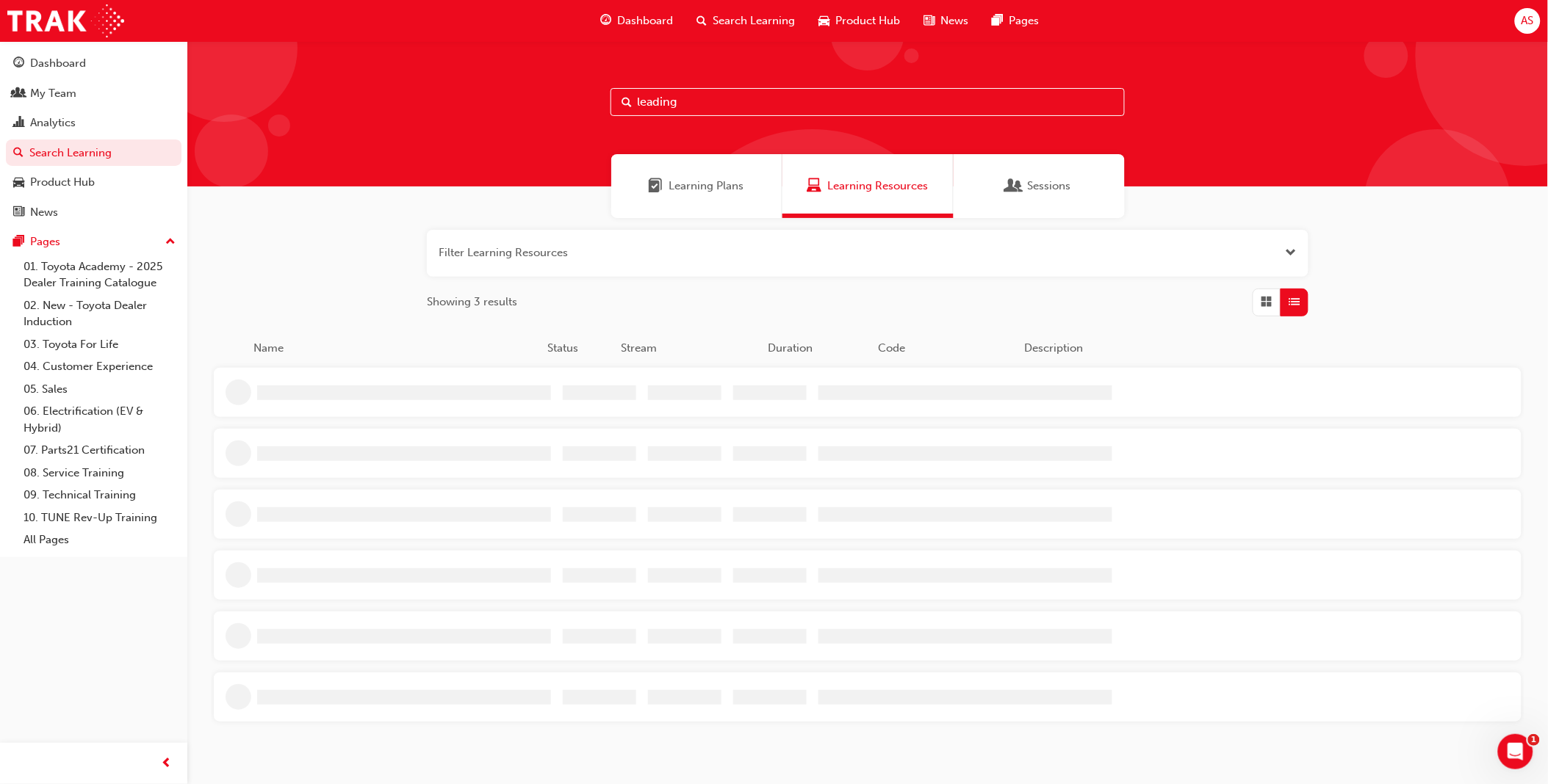
click at [769, 91] on input "leading" at bounding box center [866, 101] width 514 height 28
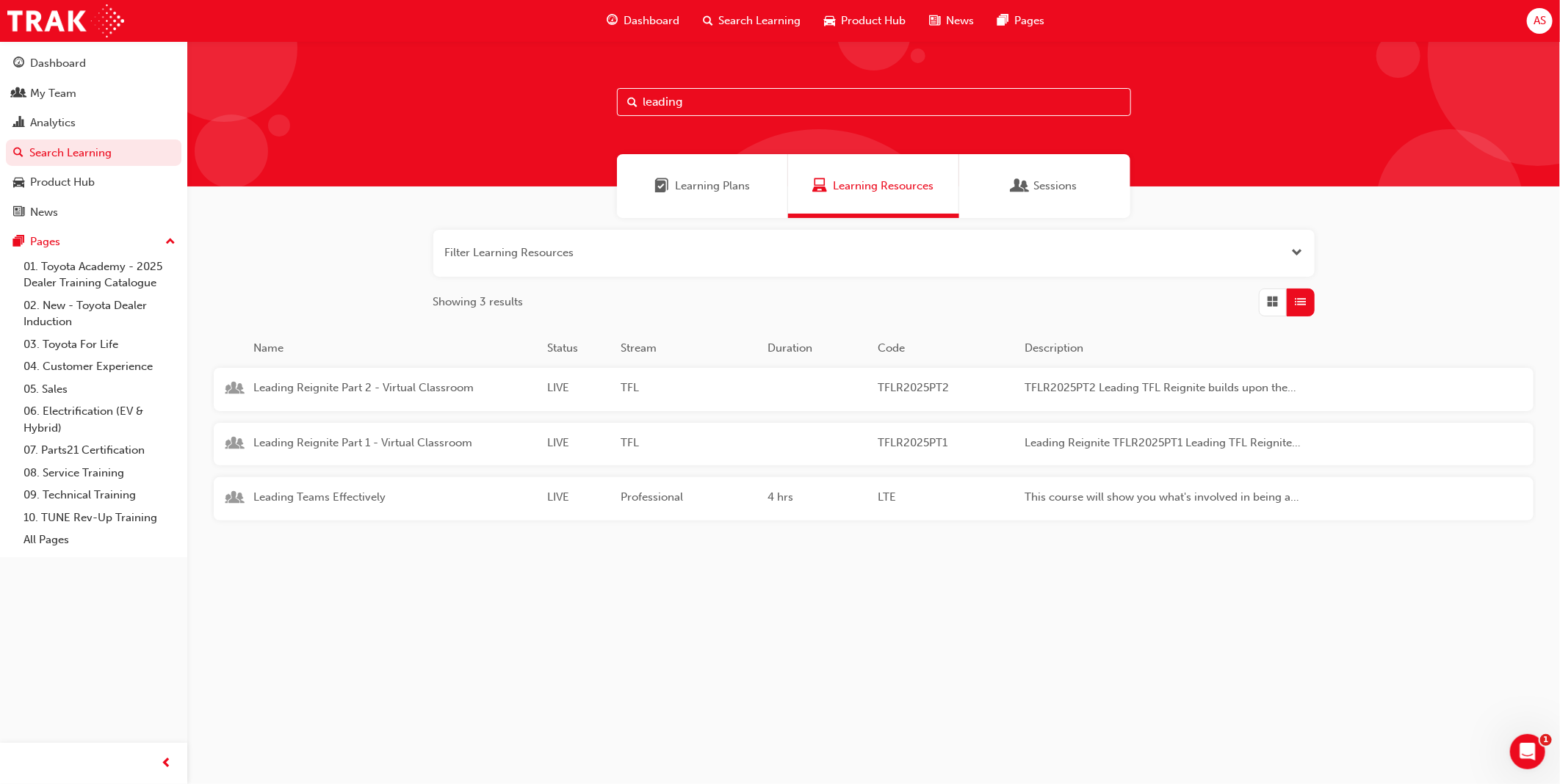
click at [766, 101] on input "leading" at bounding box center [873, 101] width 514 height 28
click at [89, 111] on link "Analytics" at bounding box center [93, 123] width 175 height 28
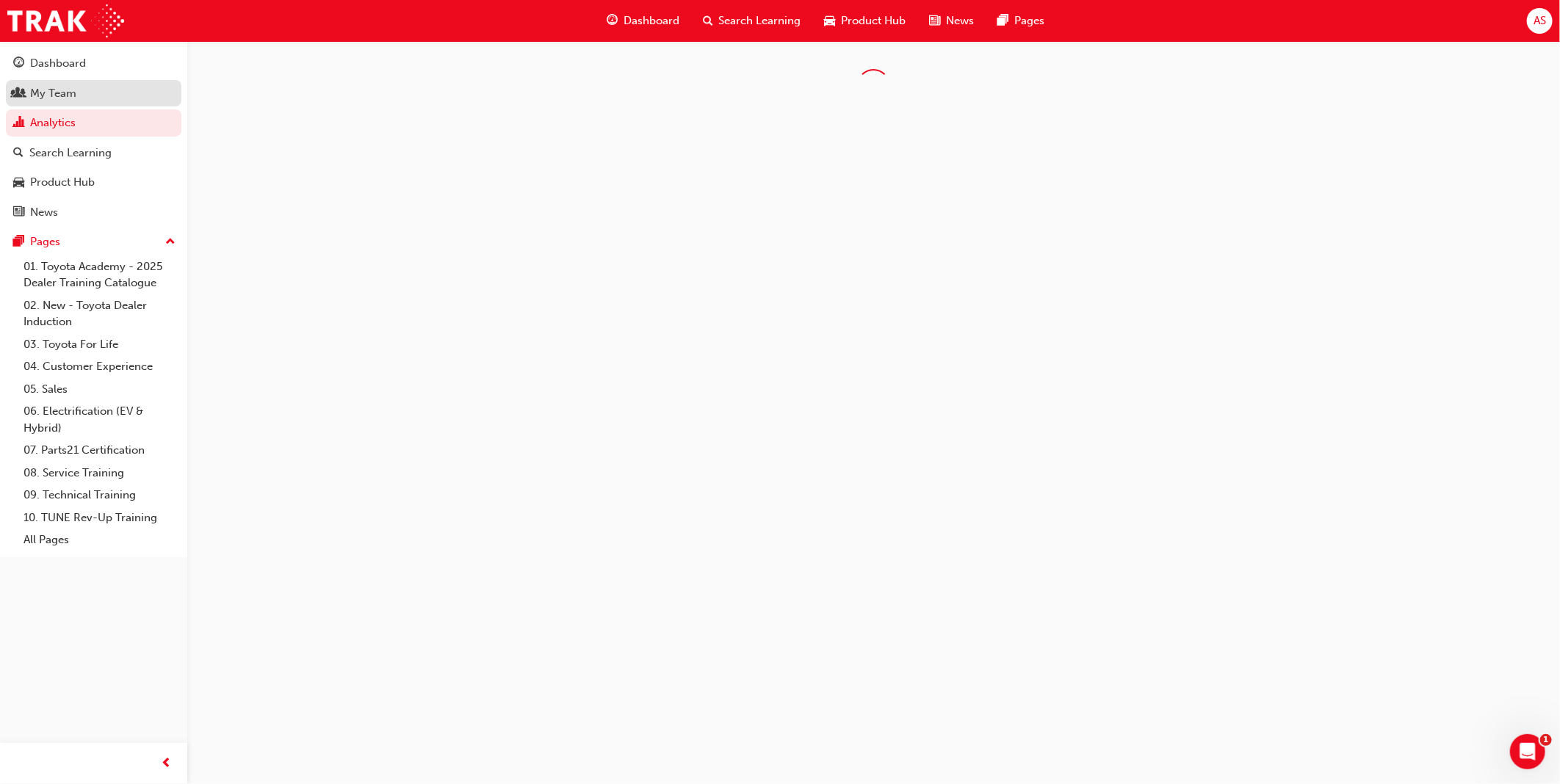
click at [82, 93] on div "My Team" at bounding box center [93, 93] width 161 height 18
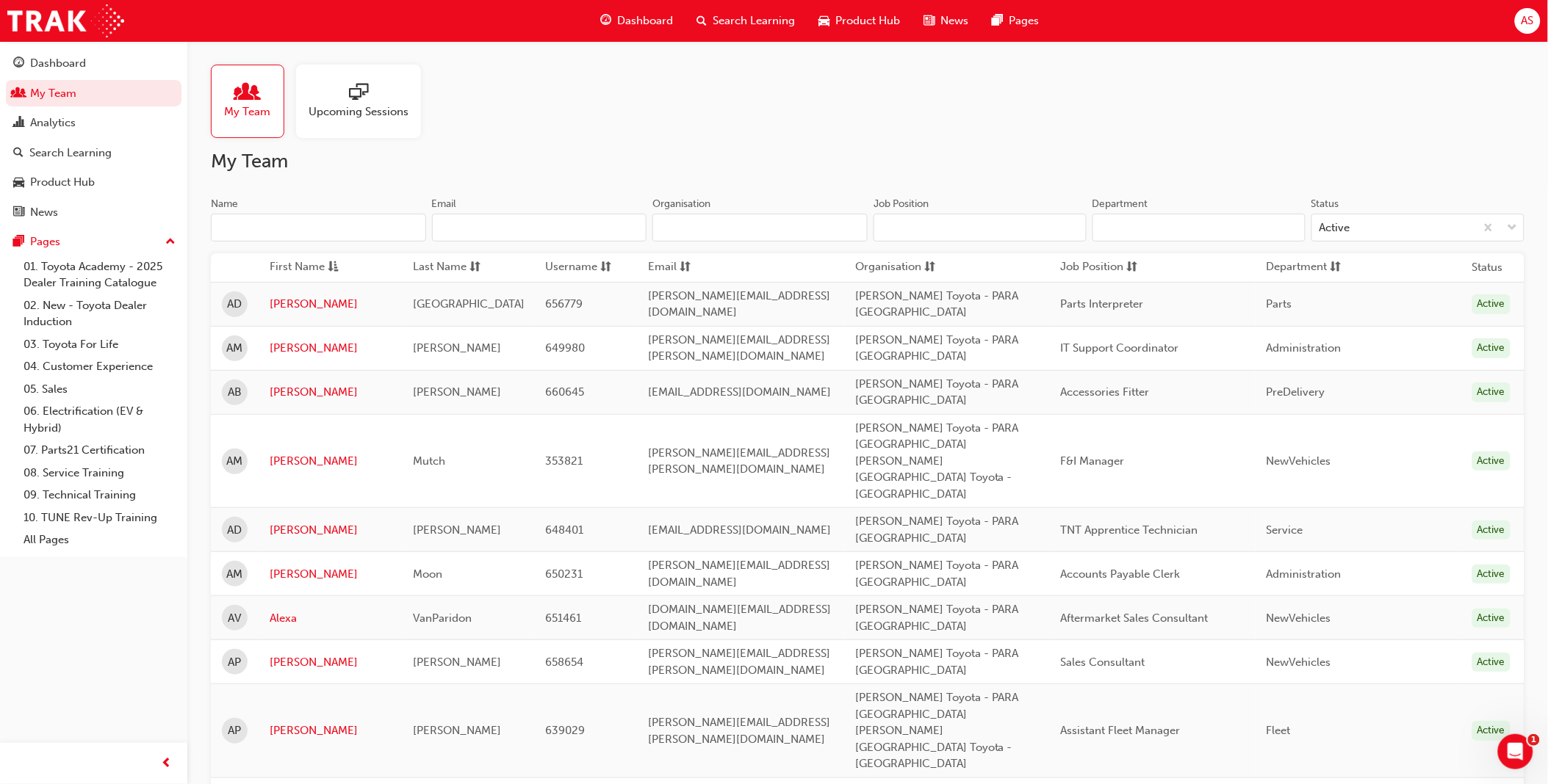
click at [313, 226] on input "Name" at bounding box center [318, 227] width 215 height 28
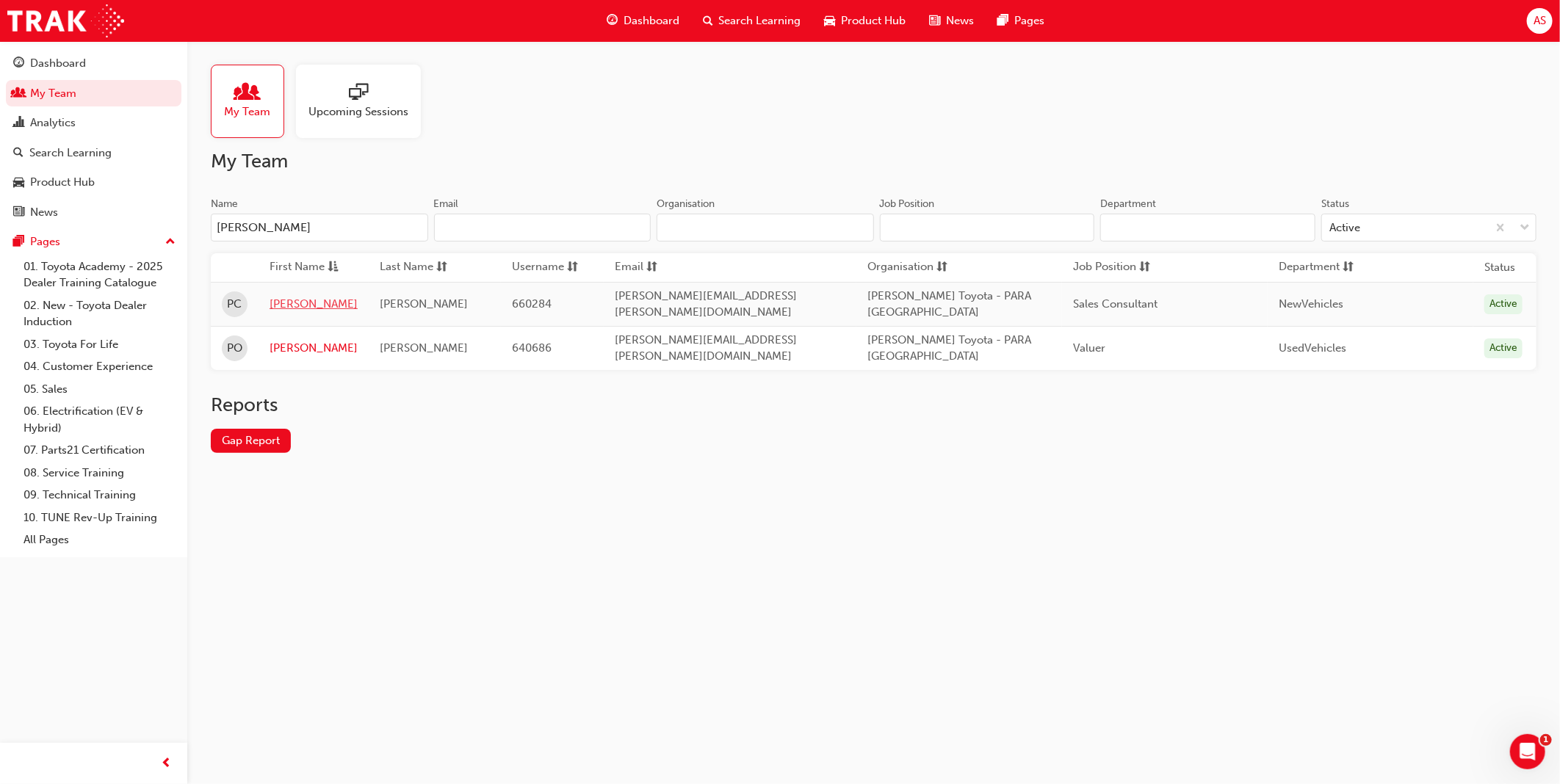
type input "Paul"
click at [297, 303] on link "Paul" at bounding box center [314, 305] width 88 height 17
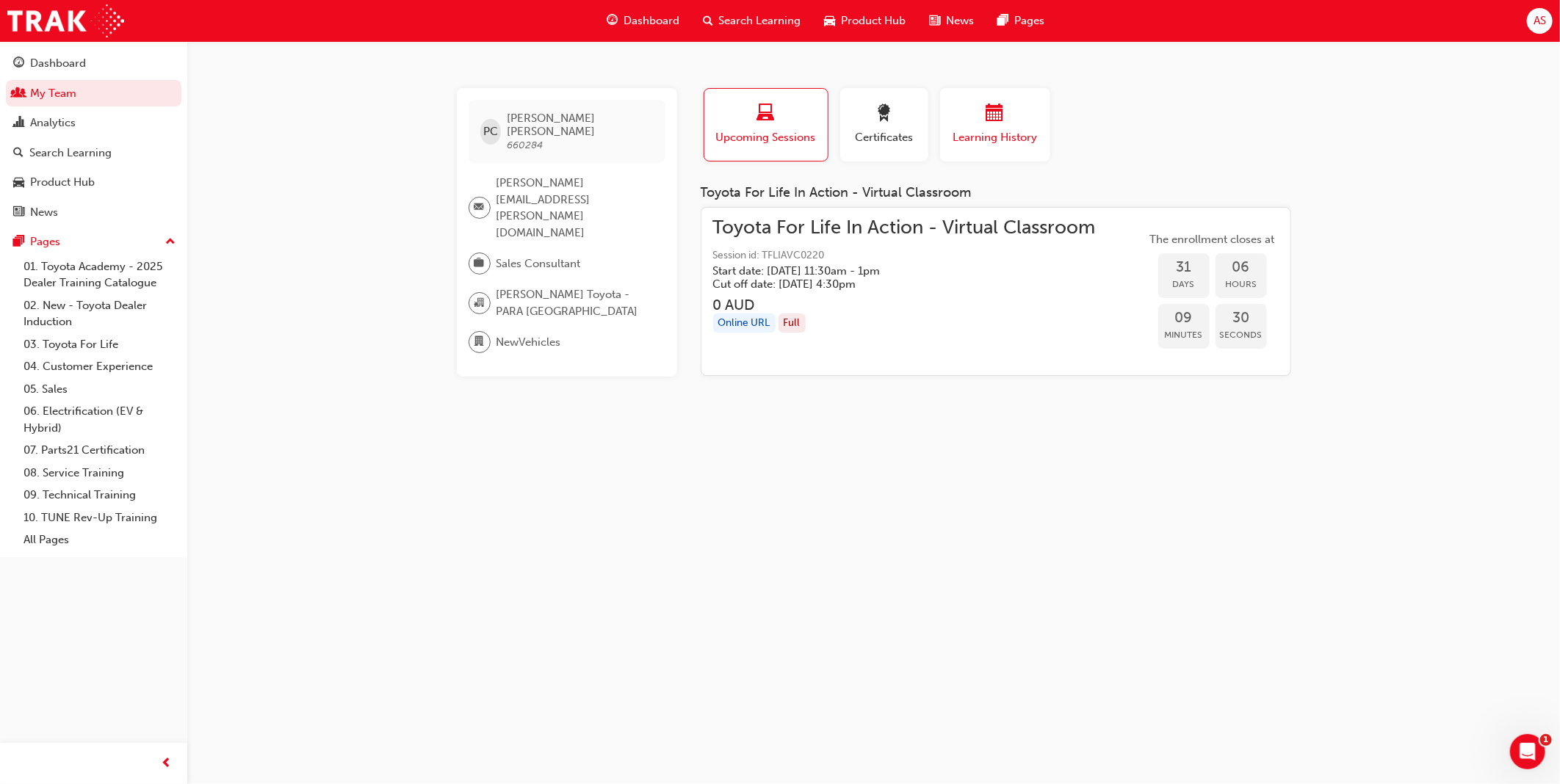
click at [997, 146] on button "Learning History" at bounding box center [995, 124] width 111 height 73
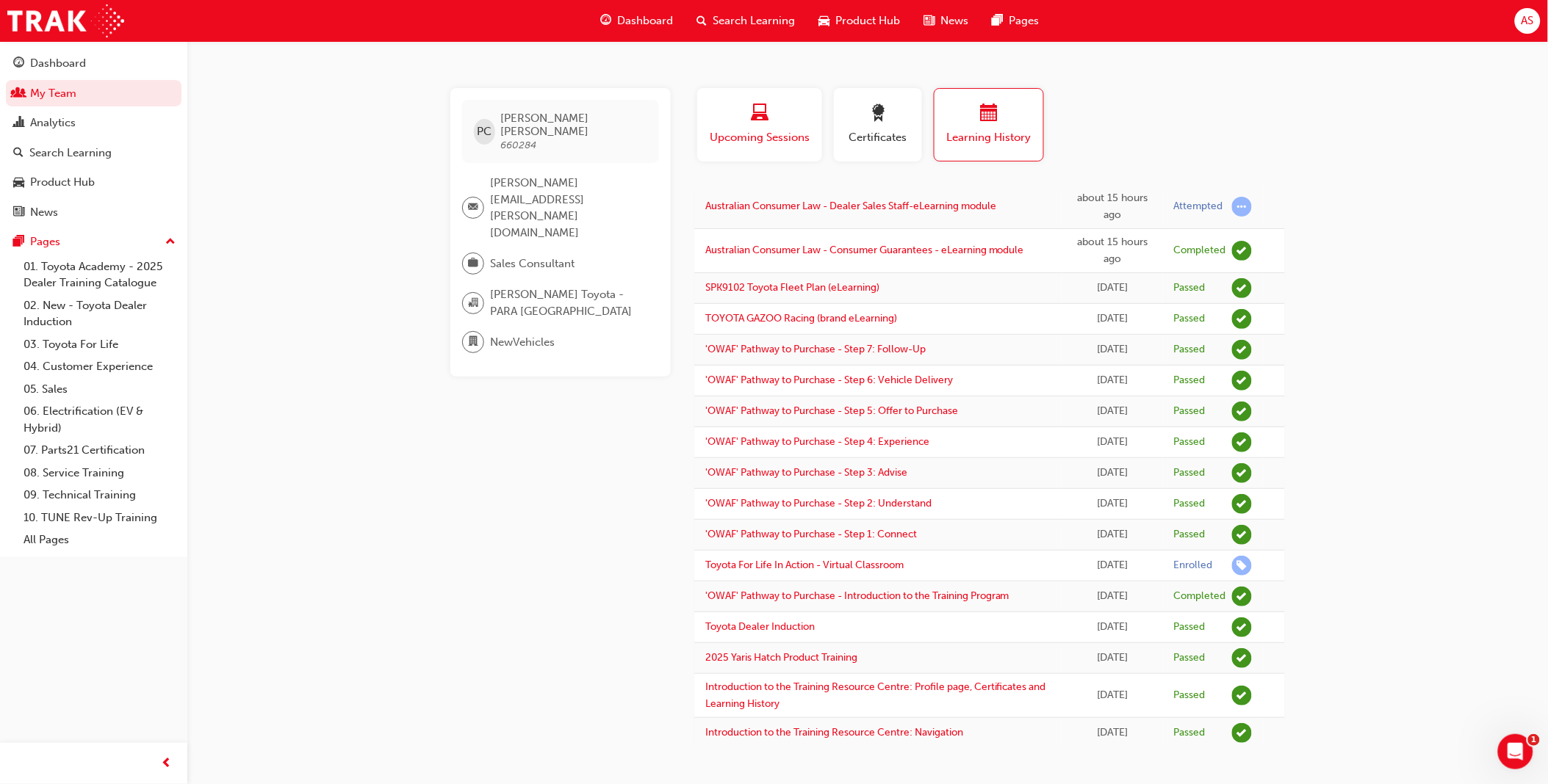
click at [757, 137] on span "Upcoming Sessions" at bounding box center [760, 138] width 103 height 17
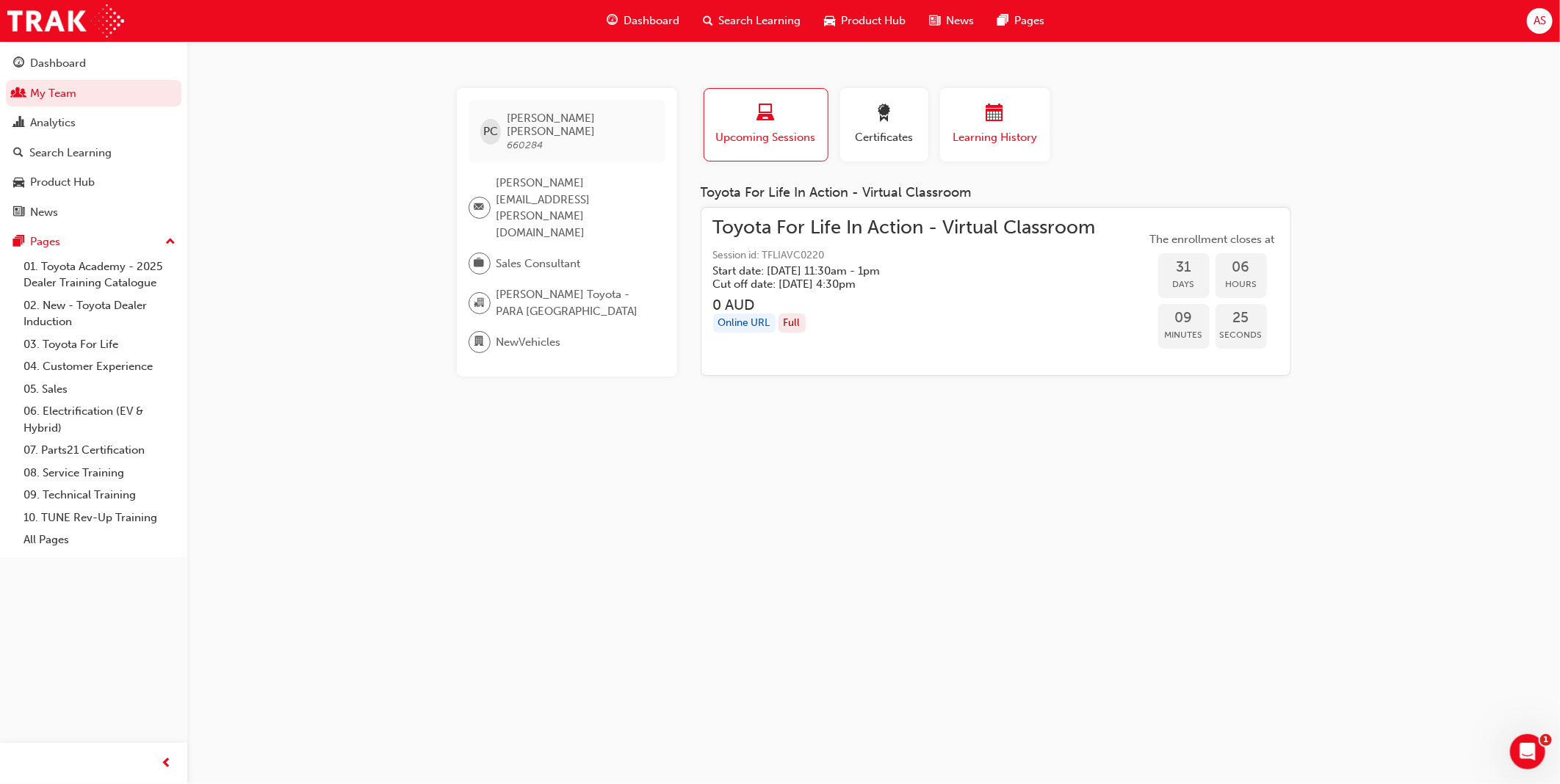
click at [981, 120] on div "button" at bounding box center [995, 115] width 88 height 23
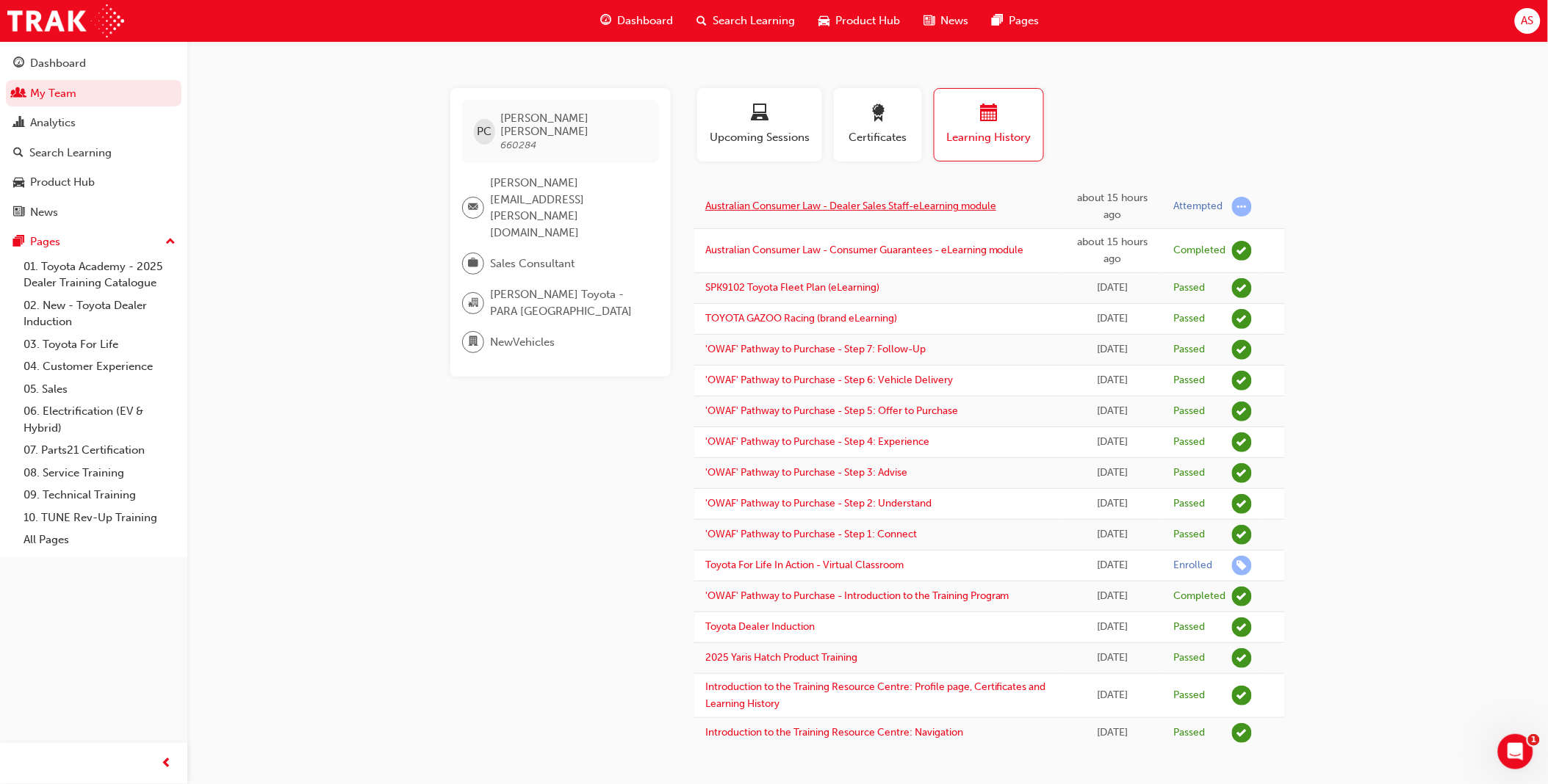
click at [843, 204] on link "Australian Consumer Law - Dealer Sales Staff-eLearning module" at bounding box center [850, 206] width 291 height 12
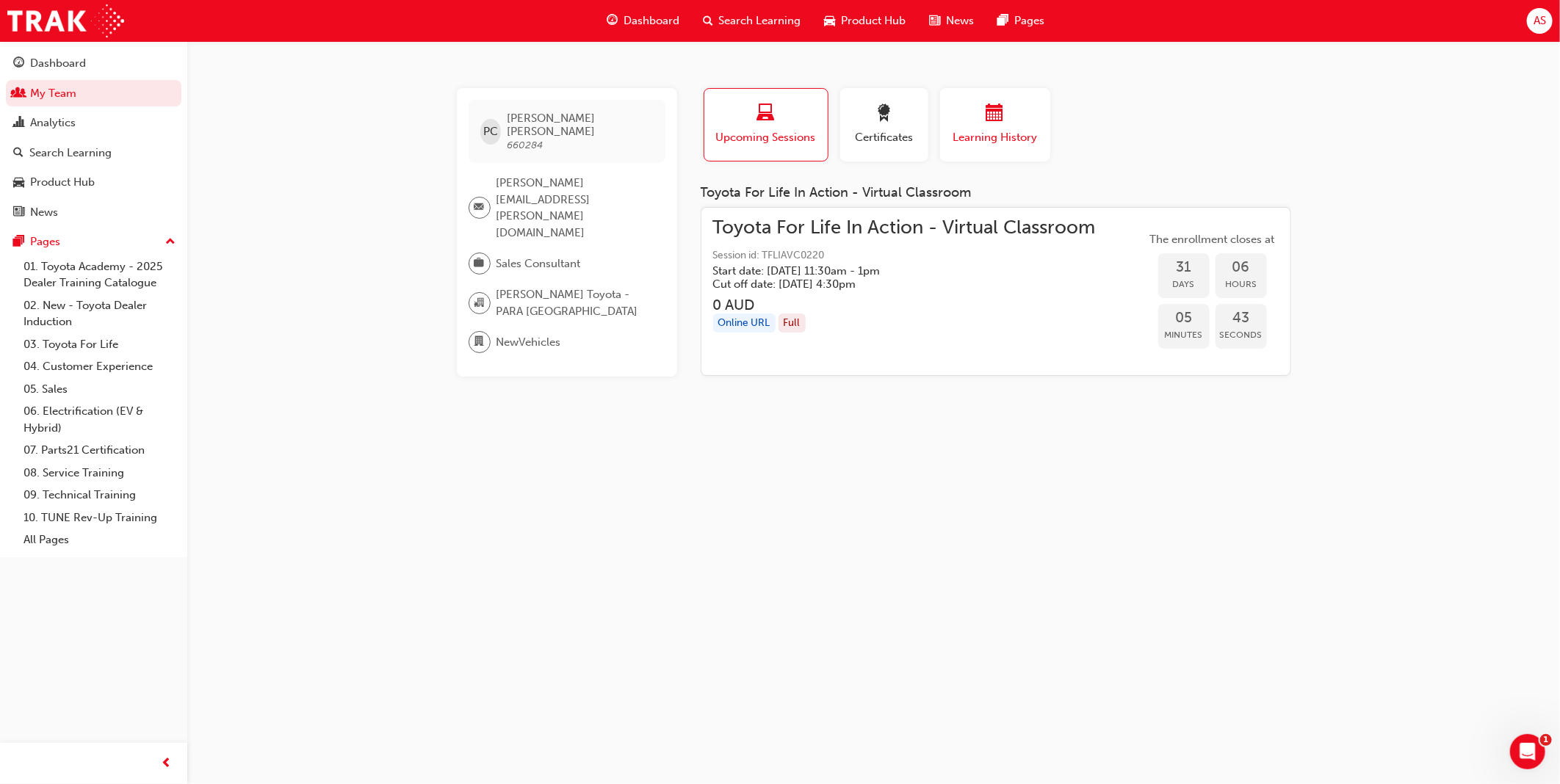
click at [997, 136] on span "Learning History" at bounding box center [995, 138] width 88 height 17
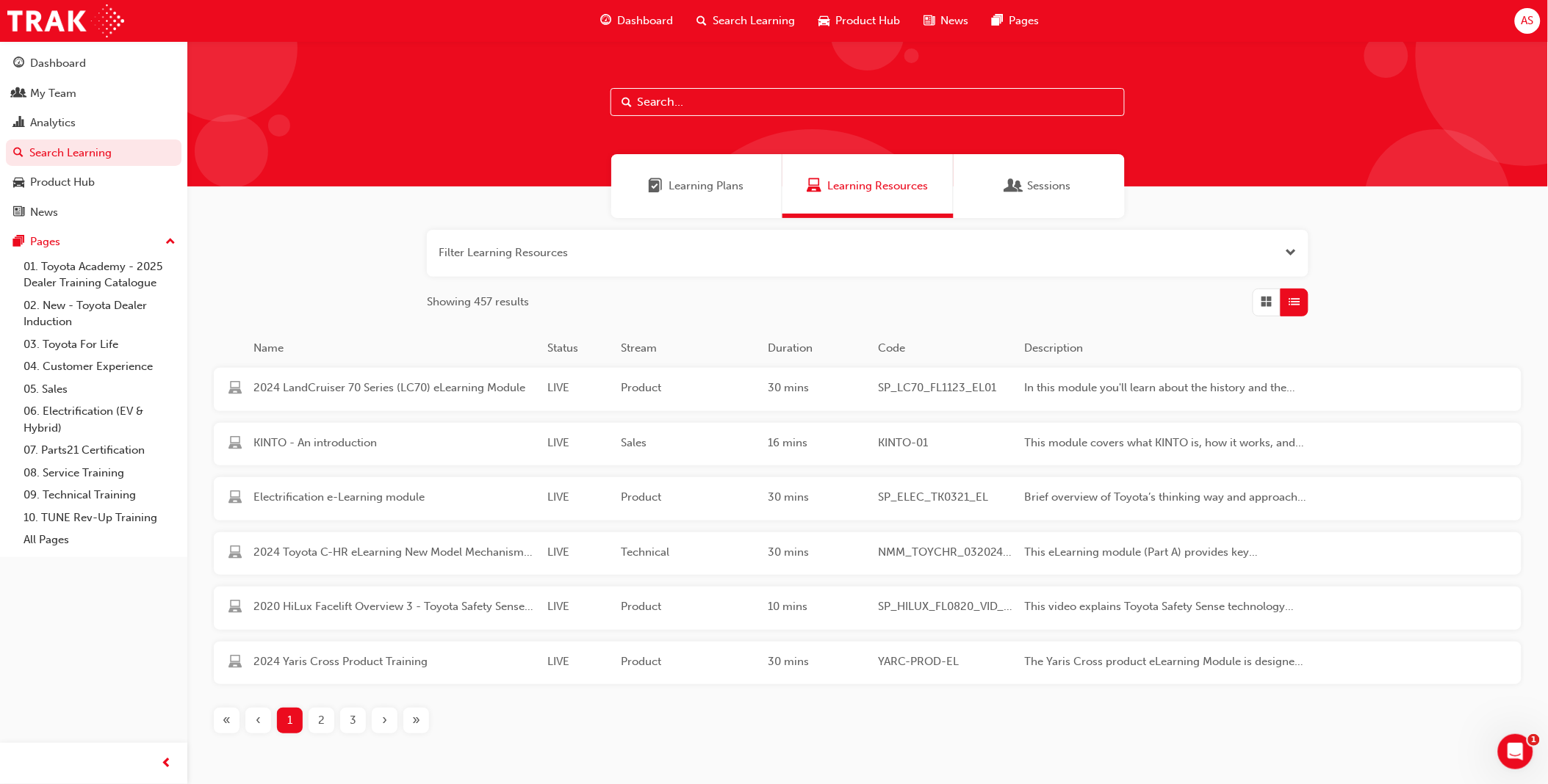
click at [775, 99] on input "text" at bounding box center [866, 101] width 514 height 28
click at [700, 91] on input "text" at bounding box center [866, 101] width 514 height 28
paste input "2. Toyota For Life In Action"
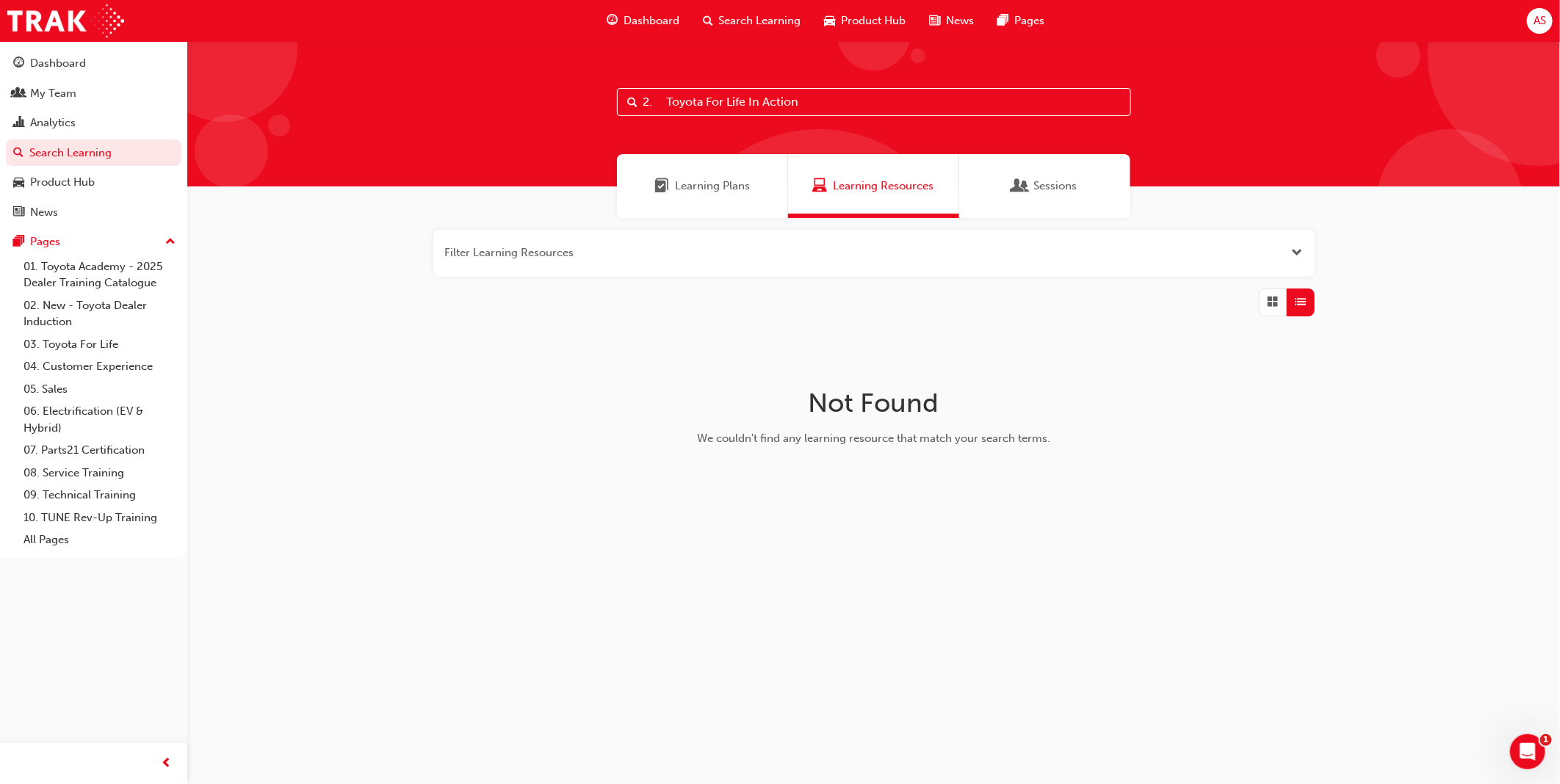
click at [666, 101] on input "2. Toyota For Life In Action" at bounding box center [873, 101] width 514 height 28
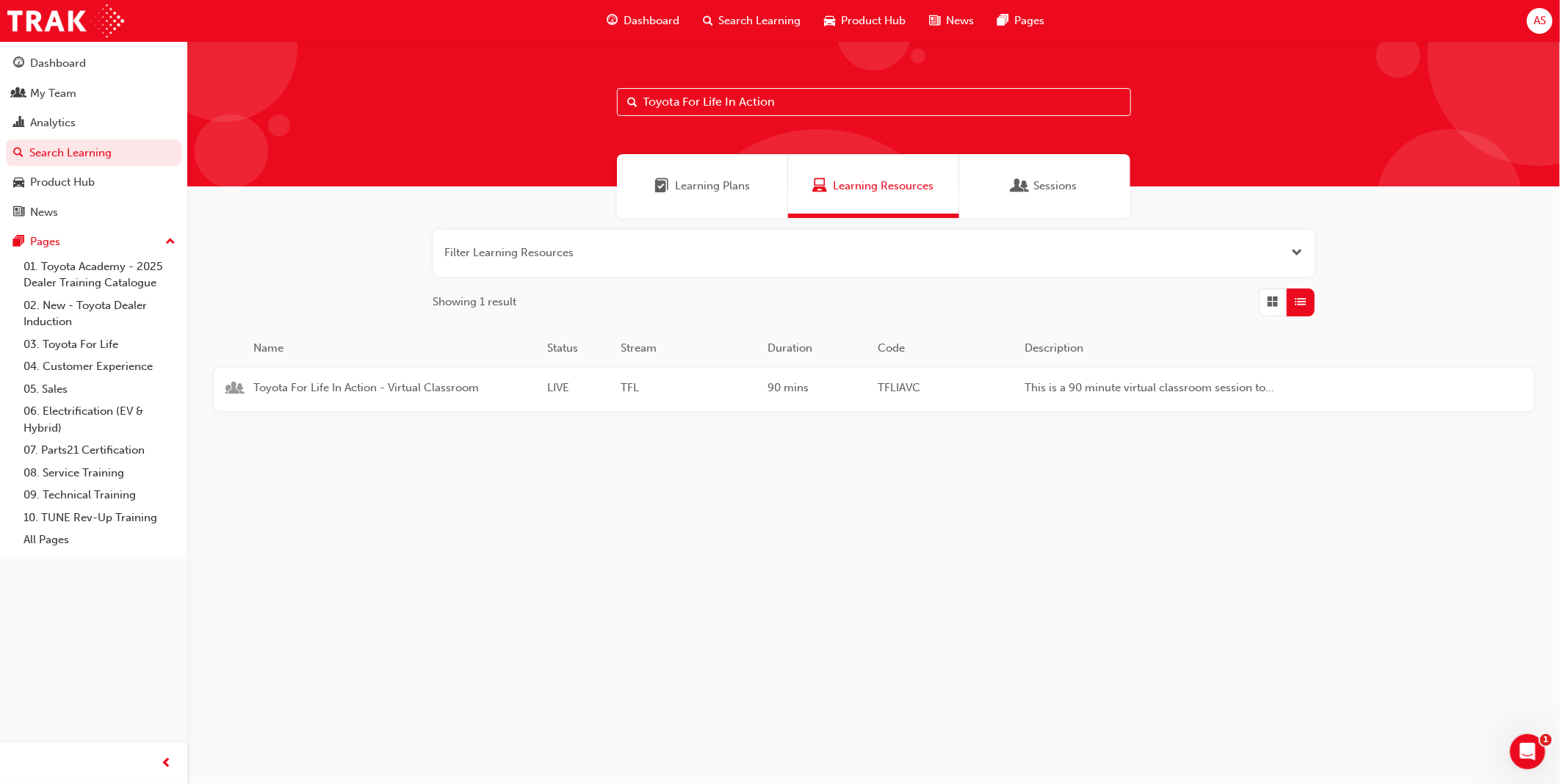
type input "Toyota For Life In Action"
click at [415, 384] on span "Toyota For Life In Action - Virtual Classroom" at bounding box center [395, 388] width 282 height 17
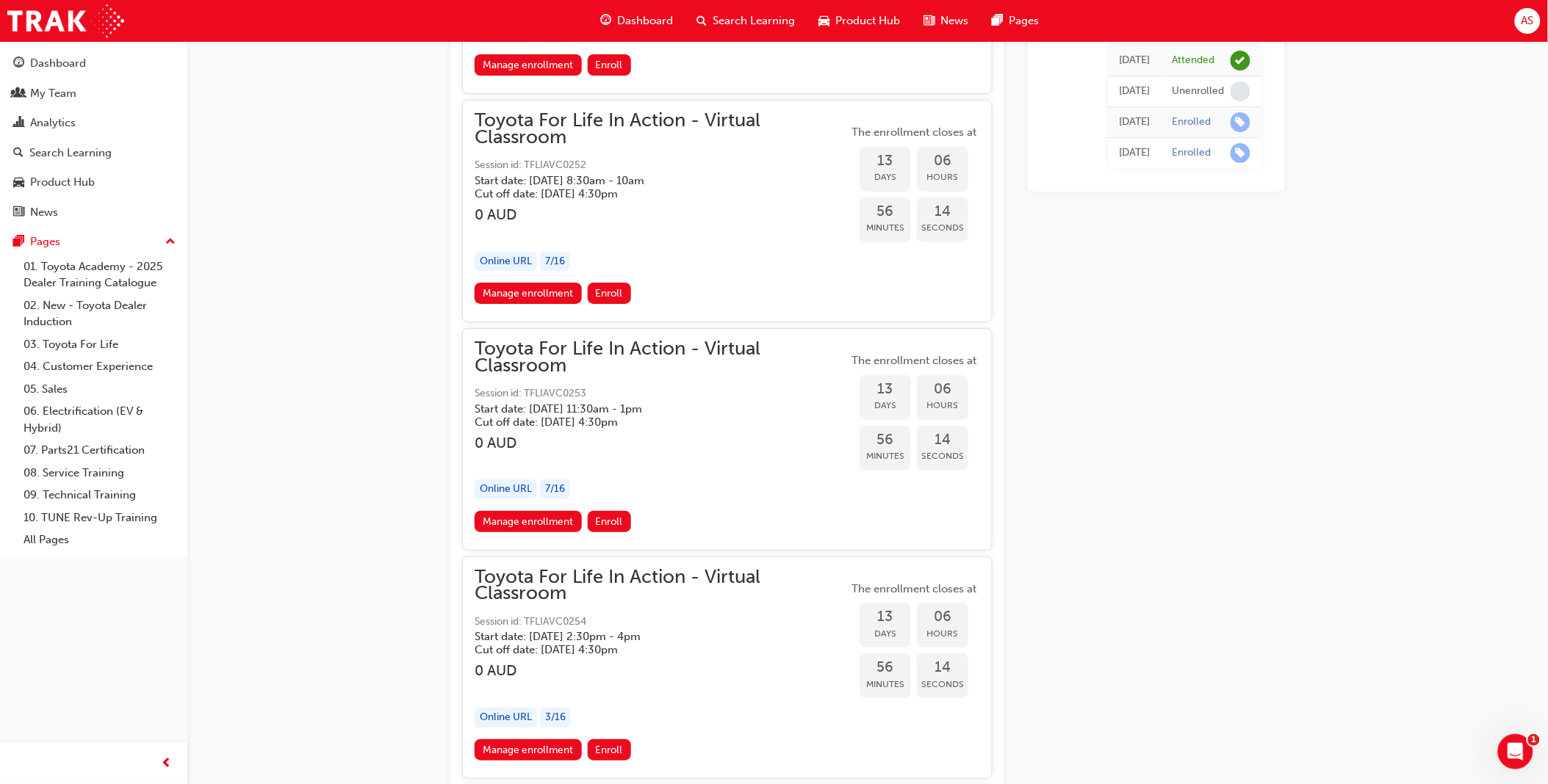
scroll to position [5717, 0]
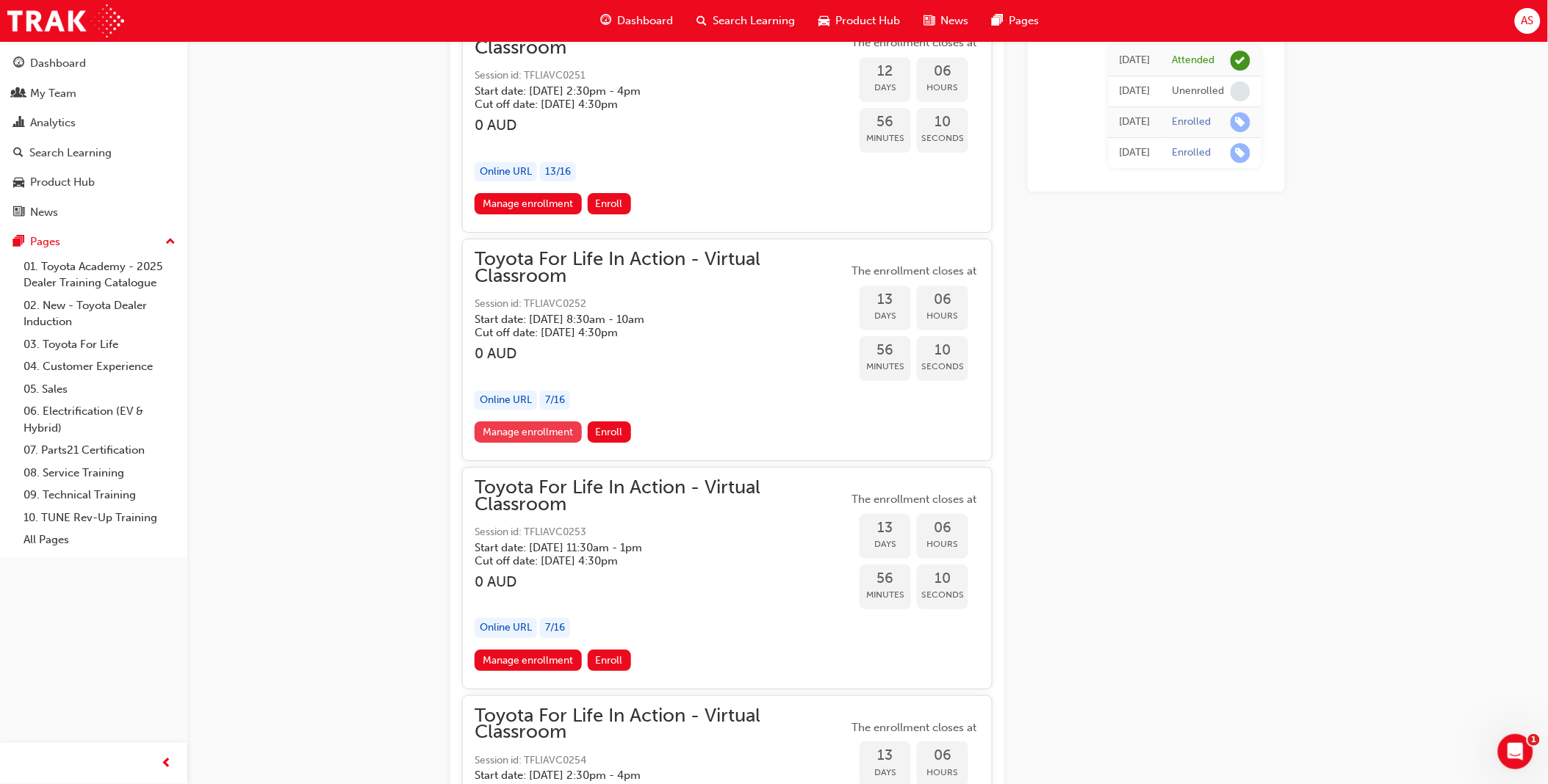
click at [518, 421] on link "Manage enrollment" at bounding box center [528, 432] width 108 height 21
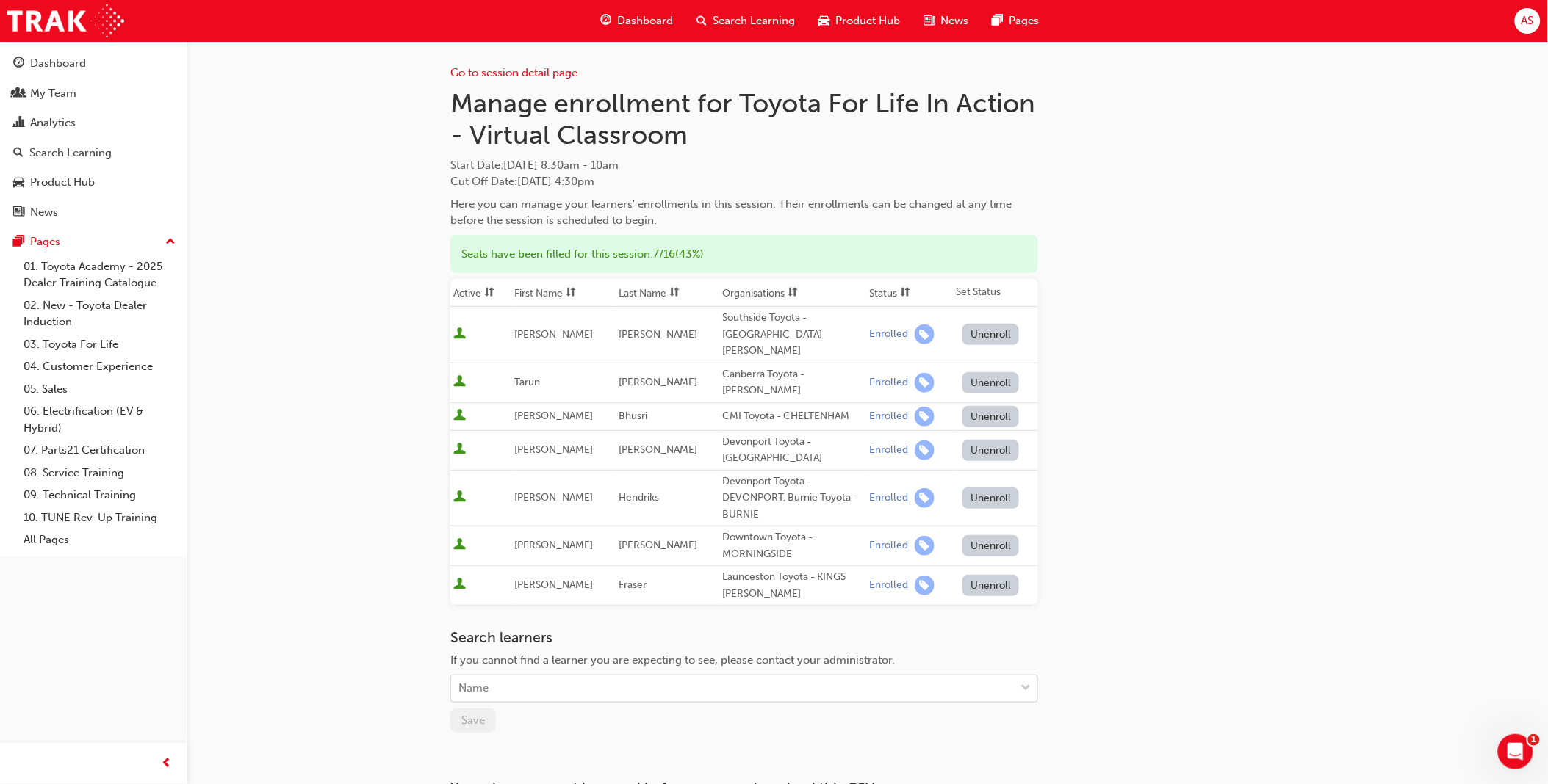
click at [568, 676] on div "Name" at bounding box center [733, 689] width 564 height 26
type input "[PERSON_NAME]"
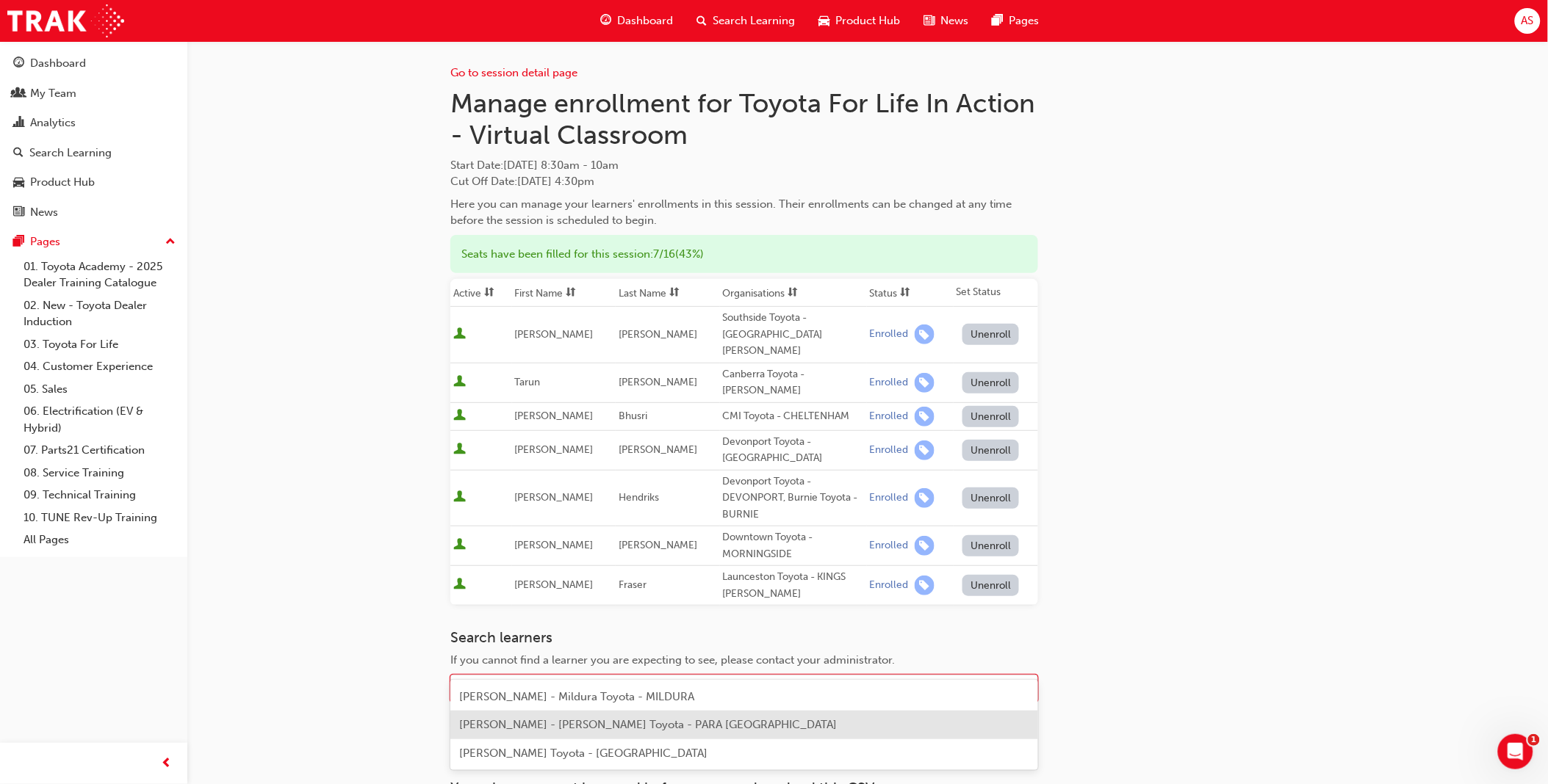
click at [583, 723] on span "[PERSON_NAME] - [PERSON_NAME] Toyota - PARA [GEOGRAPHIC_DATA]" at bounding box center [648, 725] width 377 height 13
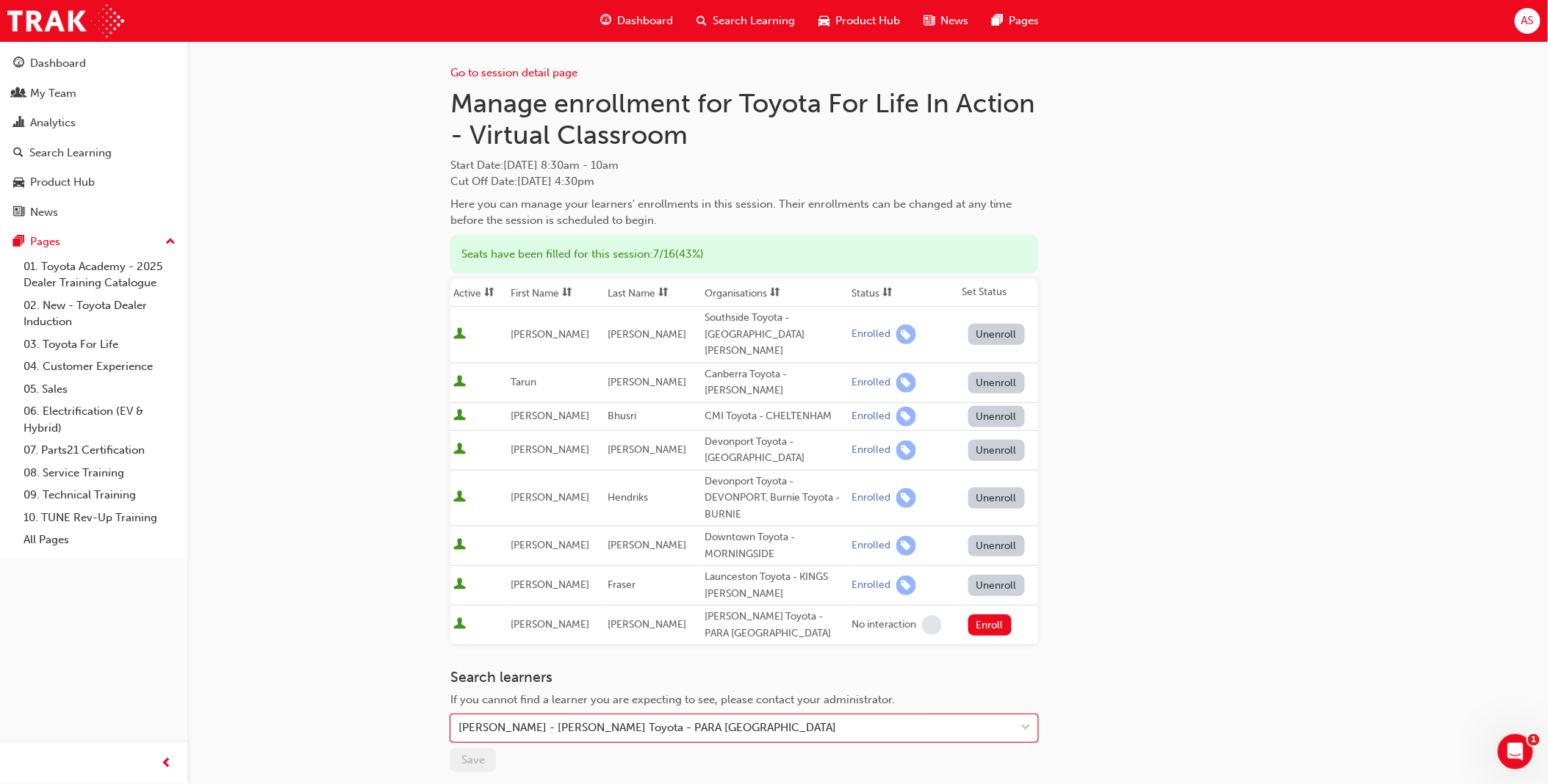
click at [369, 629] on div "Go to session detail page Manage enrollment for Toyota For Life In Action - Vir…" at bounding box center [774, 485] width 1548 height 970
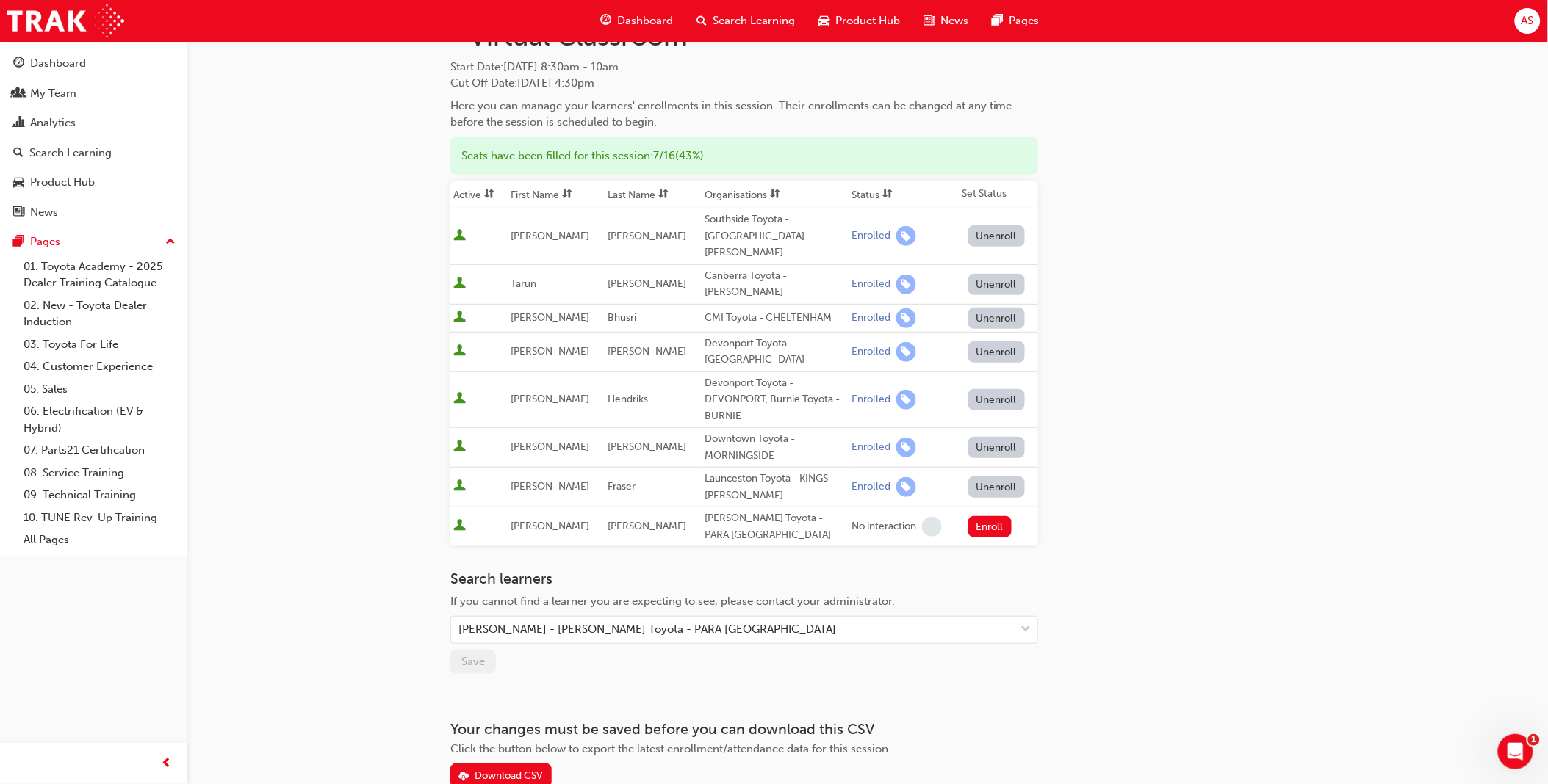
scroll to position [155, 0]
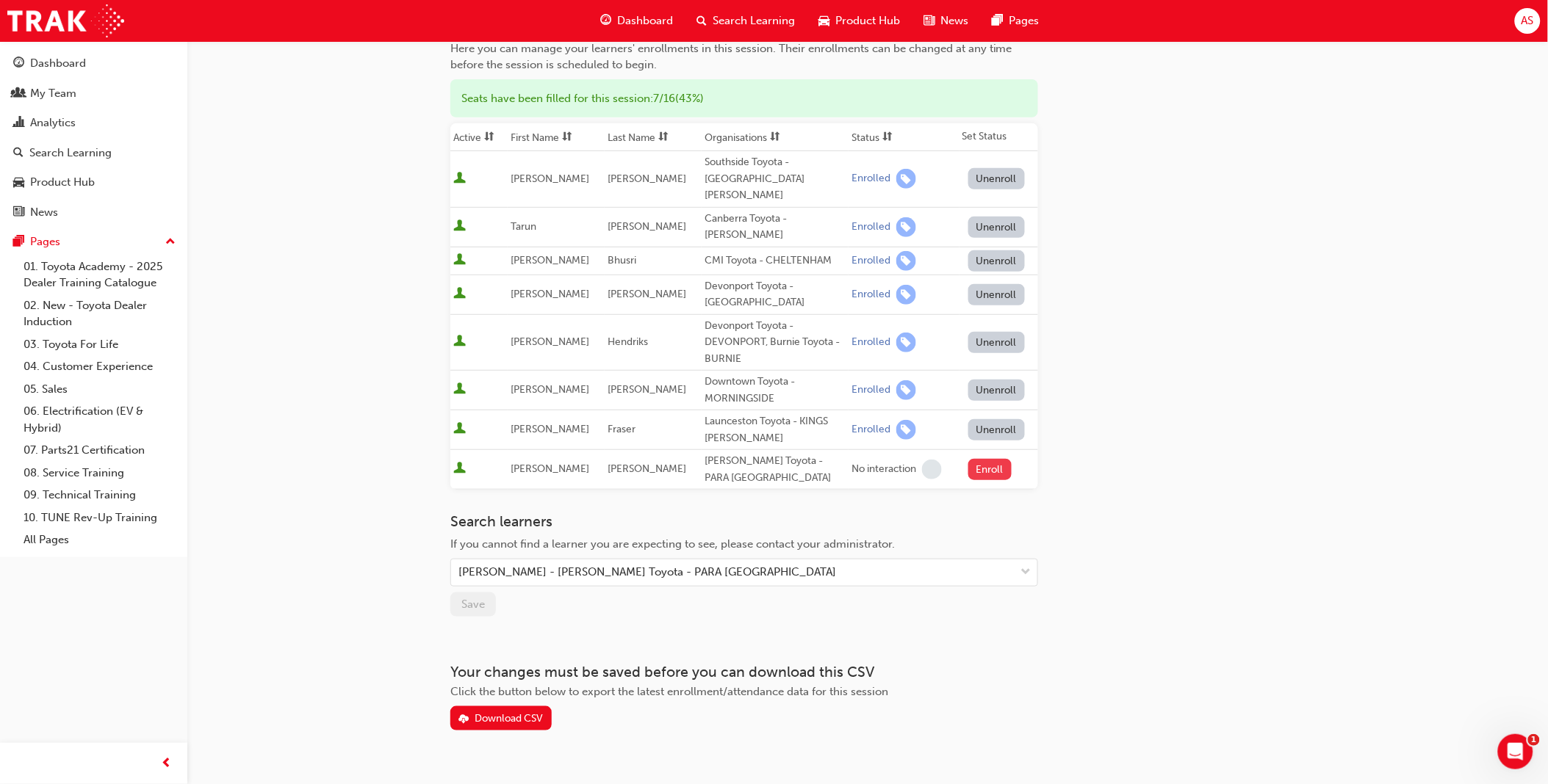
click at [982, 459] on button "Enroll" at bounding box center [990, 470] width 44 height 21
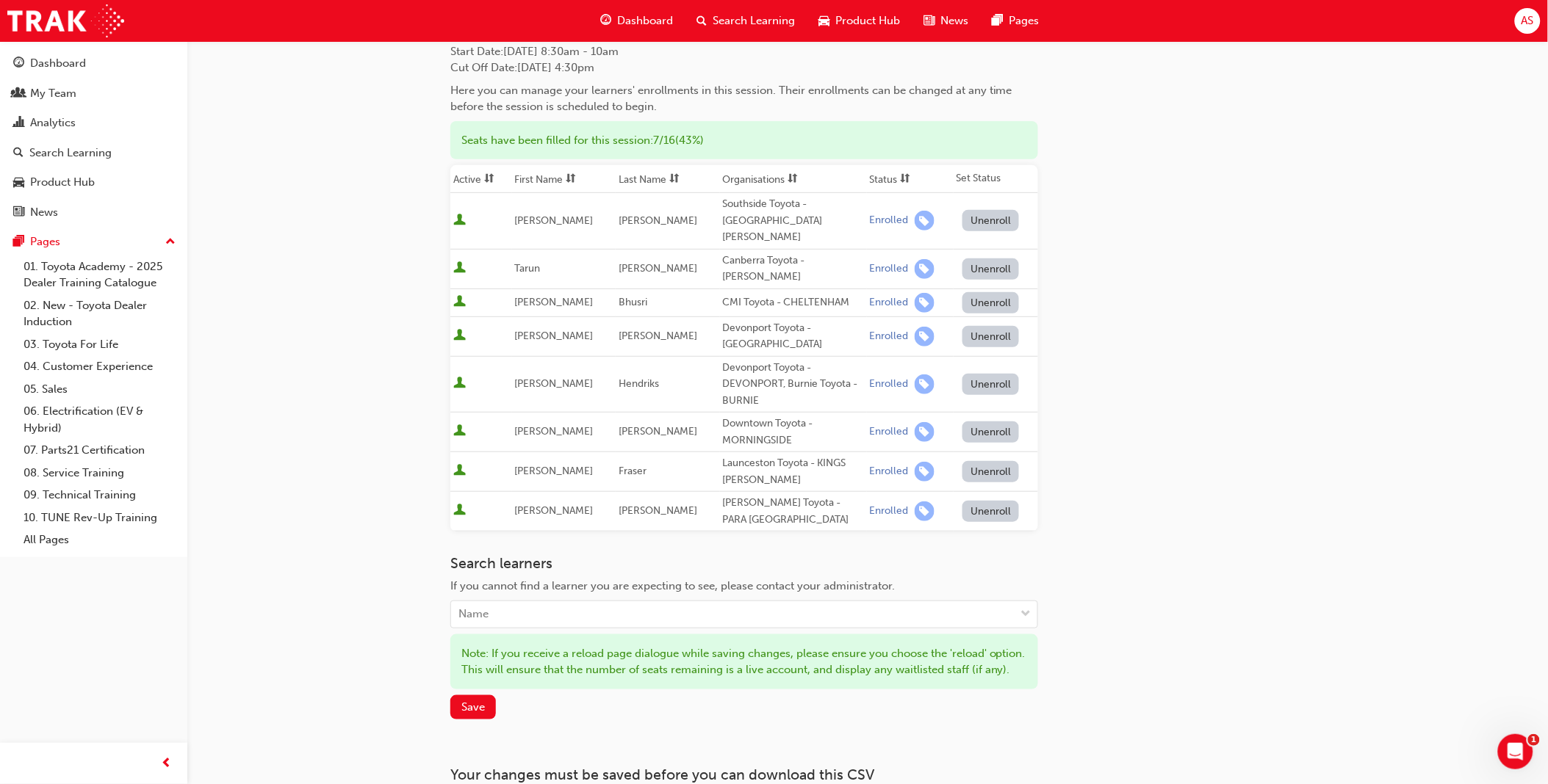
scroll to position [232, 0]
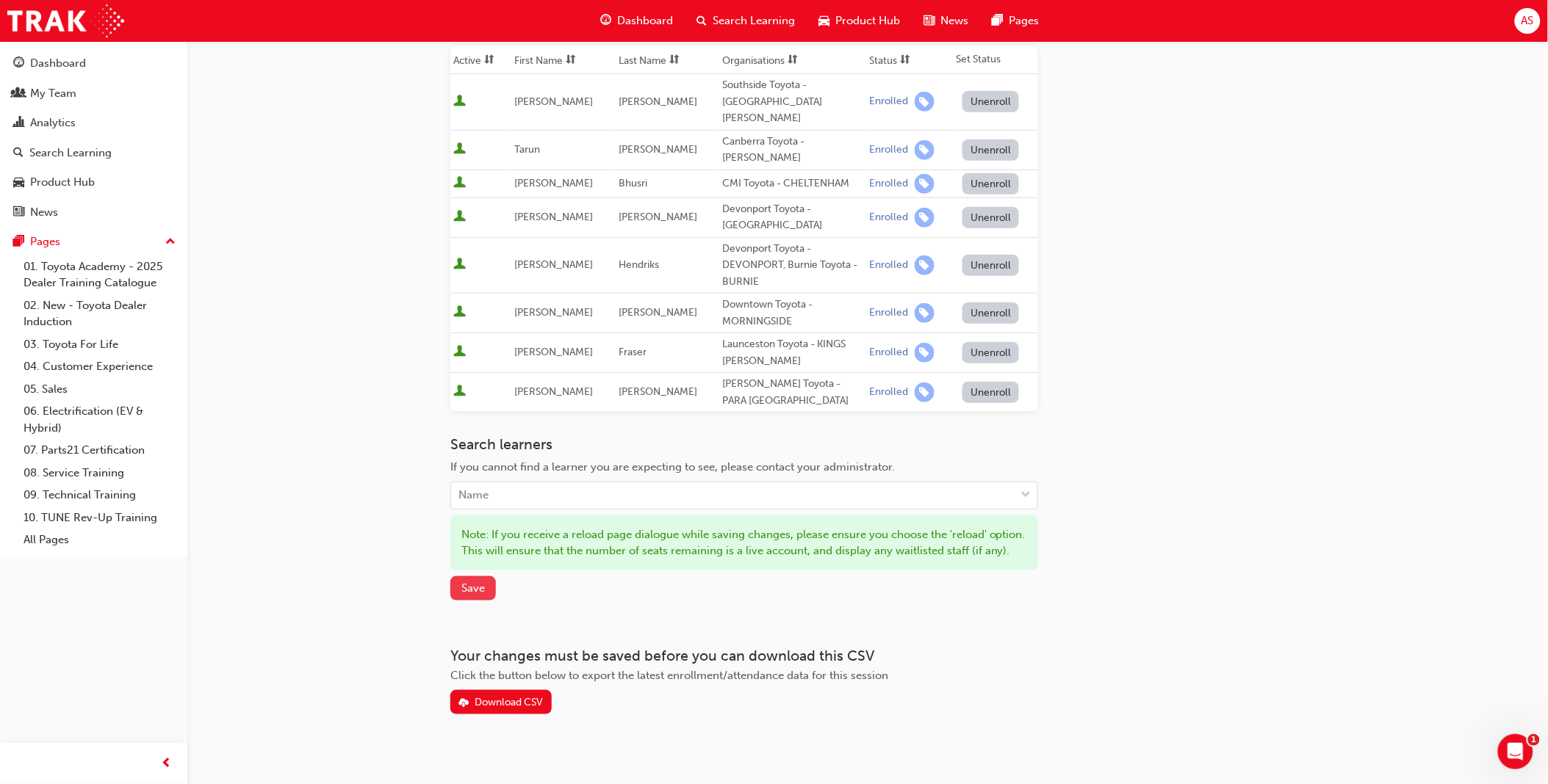
click at [479, 581] on span "Save" at bounding box center [473, 588] width 24 height 13
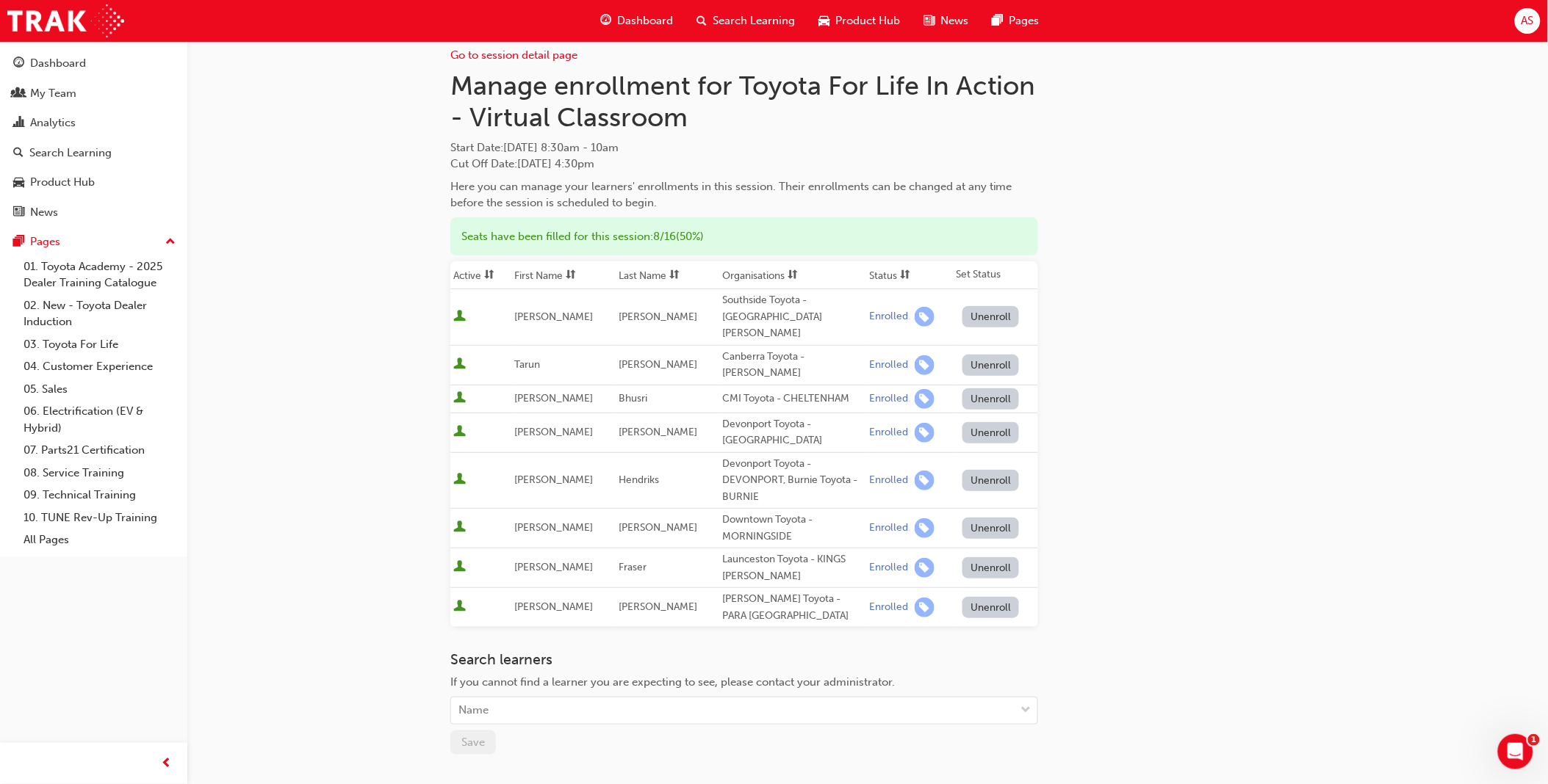
scroll to position [0, 0]
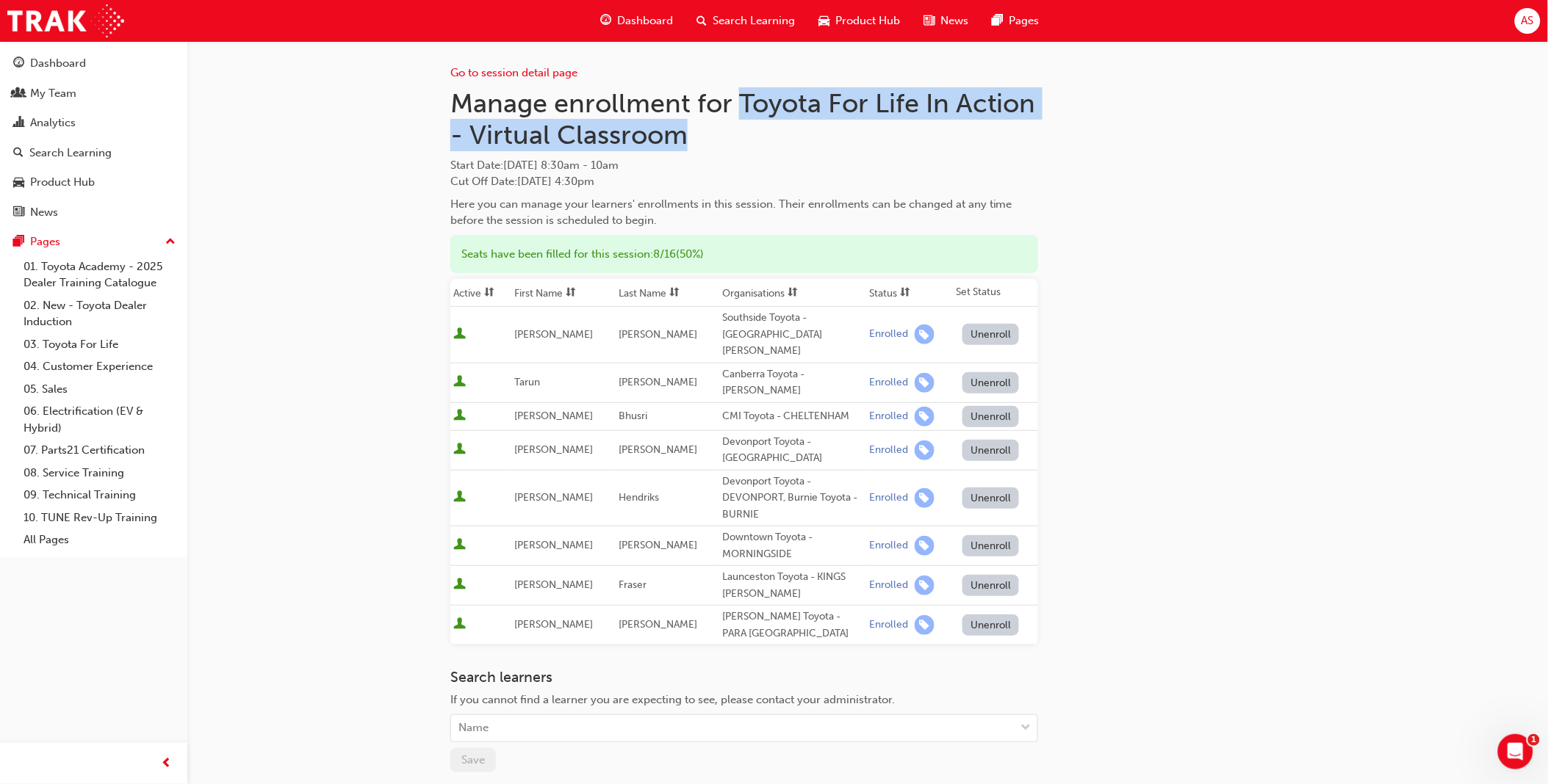
drag, startPoint x: 743, startPoint y: 101, endPoint x: 735, endPoint y: 135, distance: 34.9
click at [735, 135] on h1 "Manage enrollment for Toyota For Life In Action - Virtual Classroom" at bounding box center [743, 119] width 587 height 64
copy h1 "Toyota For Life In Action - Virtual Classroom"
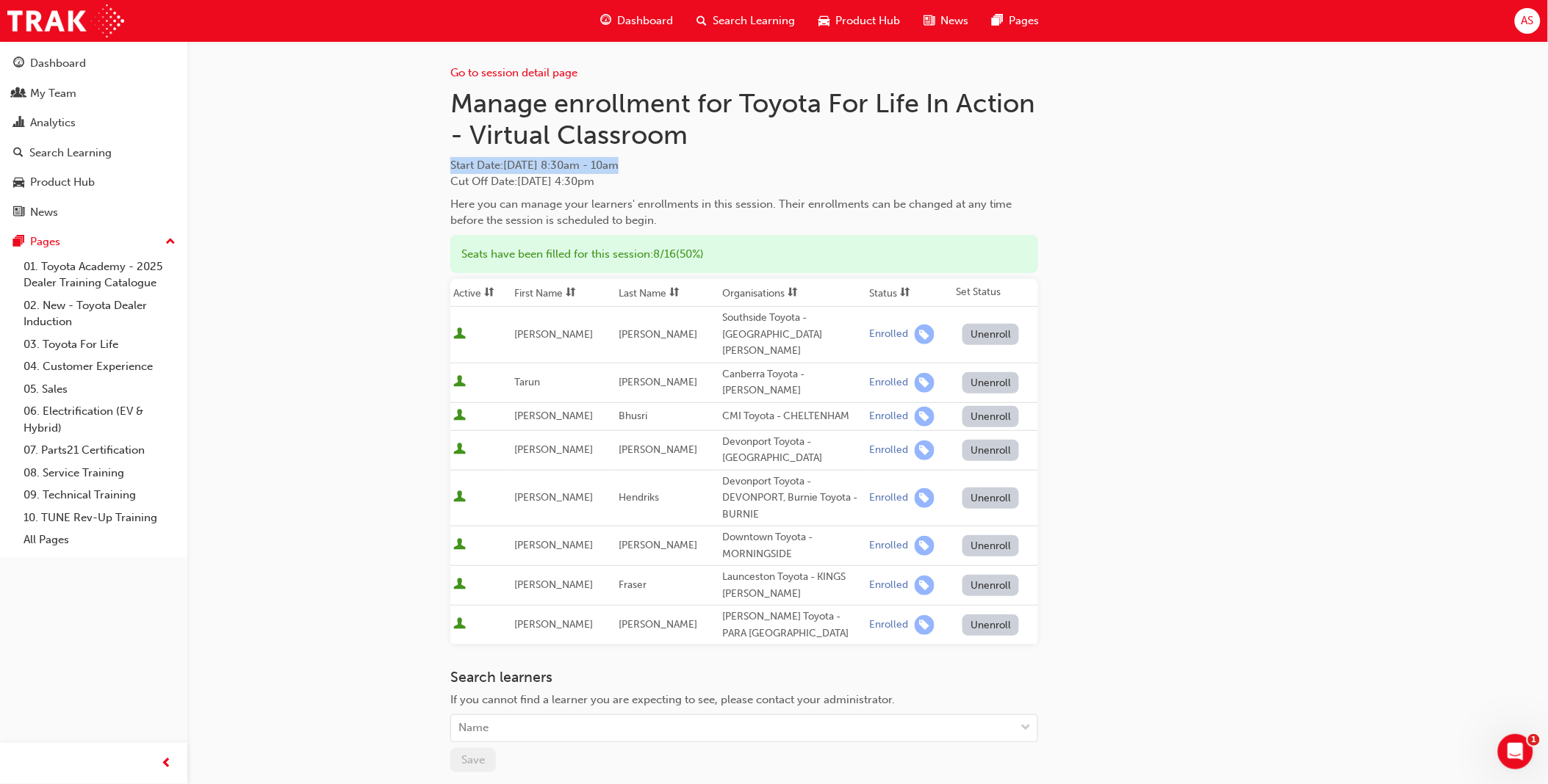
drag, startPoint x: 450, startPoint y: 164, endPoint x: 729, endPoint y: 163, distance: 279.0
click at [729, 163] on span "Start Date : [DATE] 8:30am - 10am" at bounding box center [743, 166] width 587 height 17
copy span "Start Date : [DATE] 8:30am - 10am"
click at [524, 66] on link "Go to session detail page" at bounding box center [513, 72] width 127 height 13
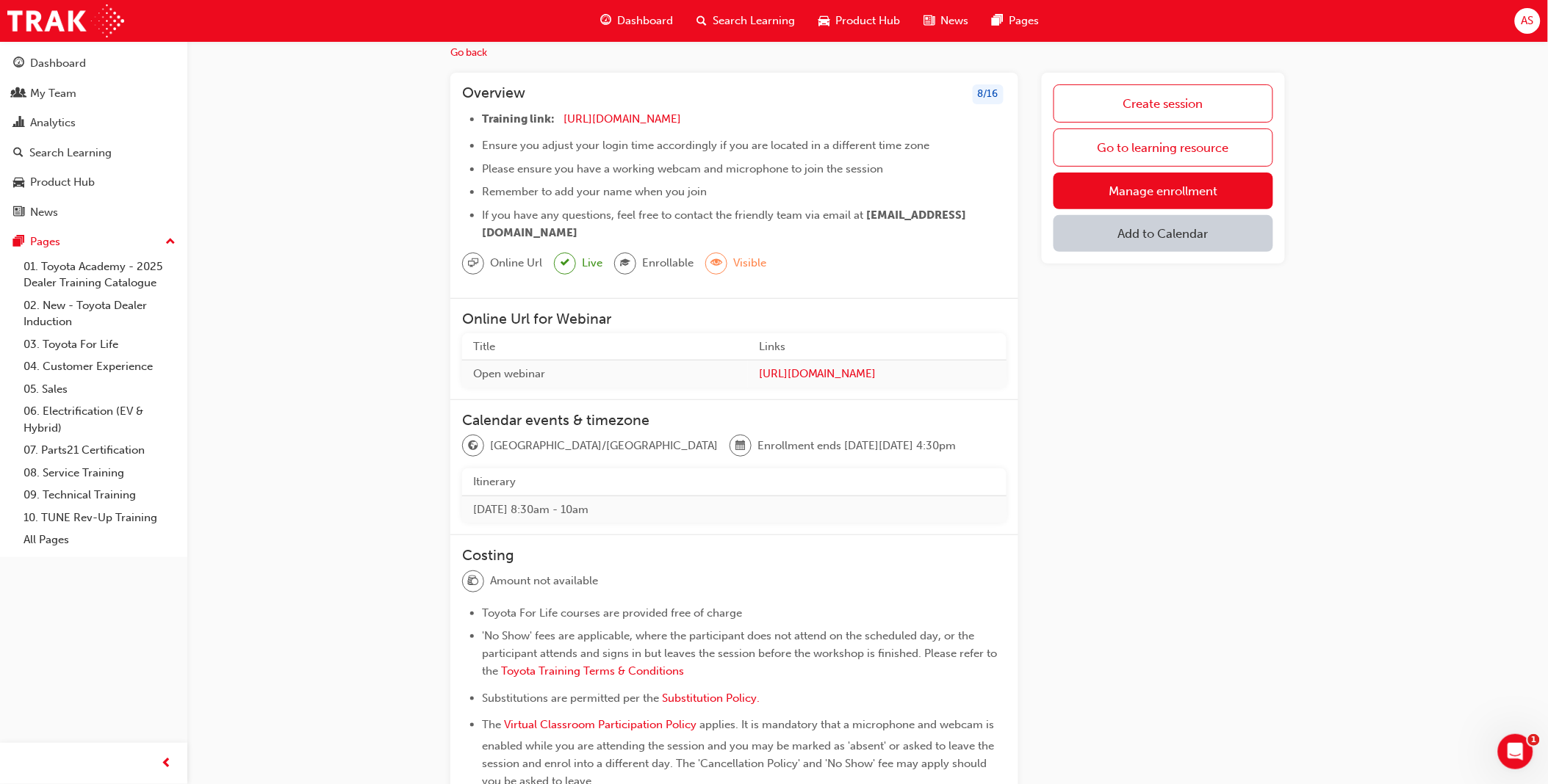
scroll to position [82, 0]
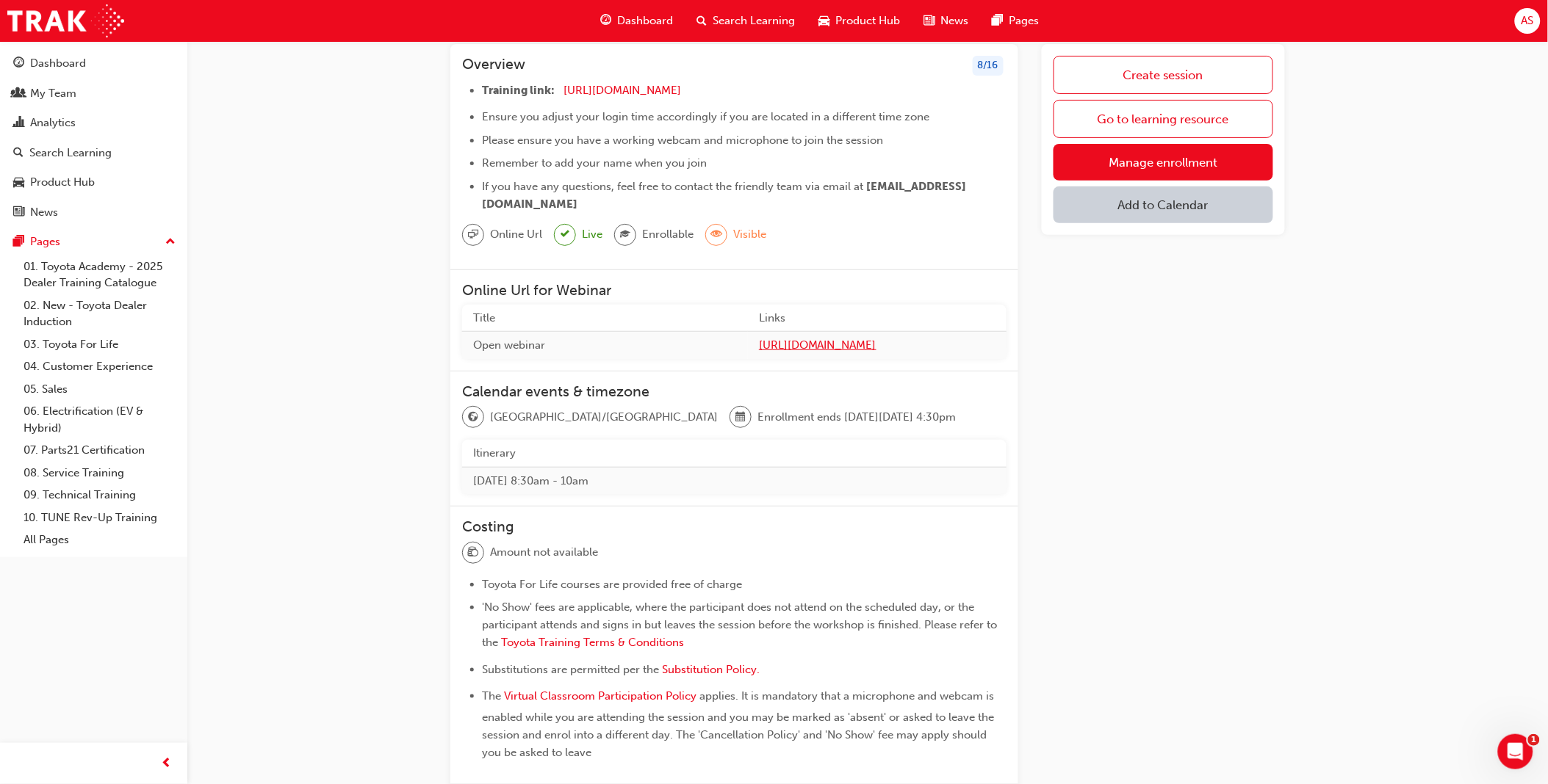
drag, startPoint x: 711, startPoint y: 343, endPoint x: 898, endPoint y: 341, distance: 187.0
click at [898, 341] on tr "Open webinar [URL][DOMAIN_NAME]" at bounding box center [734, 345] width 544 height 28
copy tr "[URL][DOMAIN_NAME]"
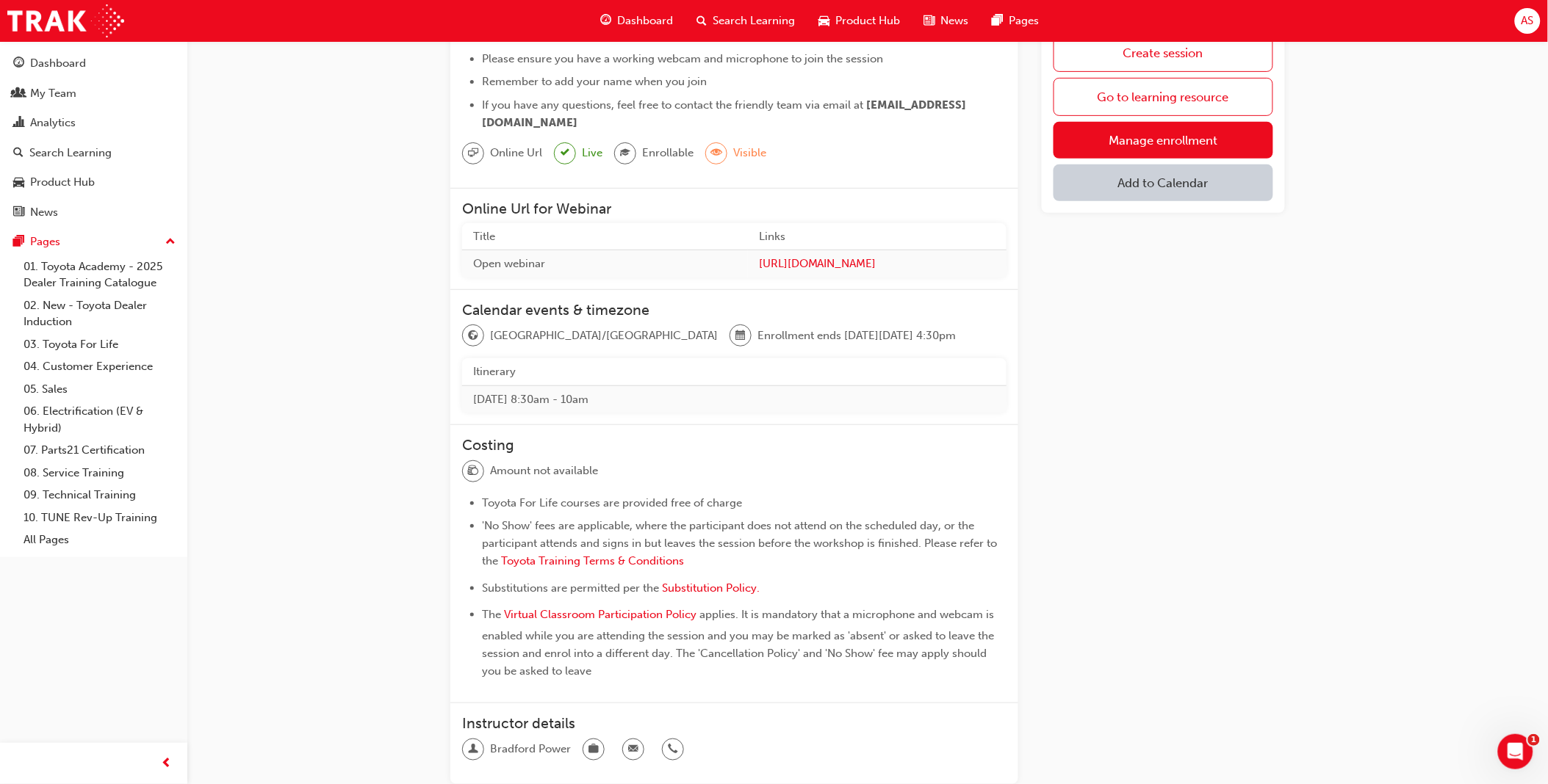
drag, startPoint x: 634, startPoint y: 398, endPoint x: 466, endPoint y: 399, distance: 168.0
click at [466, 399] on td "[DATE] 8:30am - 10am" at bounding box center [734, 399] width 544 height 28
drag, startPoint x: 466, startPoint y: 399, endPoint x: 429, endPoint y: 409, distance: 38.3
click at [429, 409] on div "Toyota For Life In Action - Virtual Classroom Session Go back Overview 8 / 16 T…" at bounding box center [867, 372] width 882 height 941
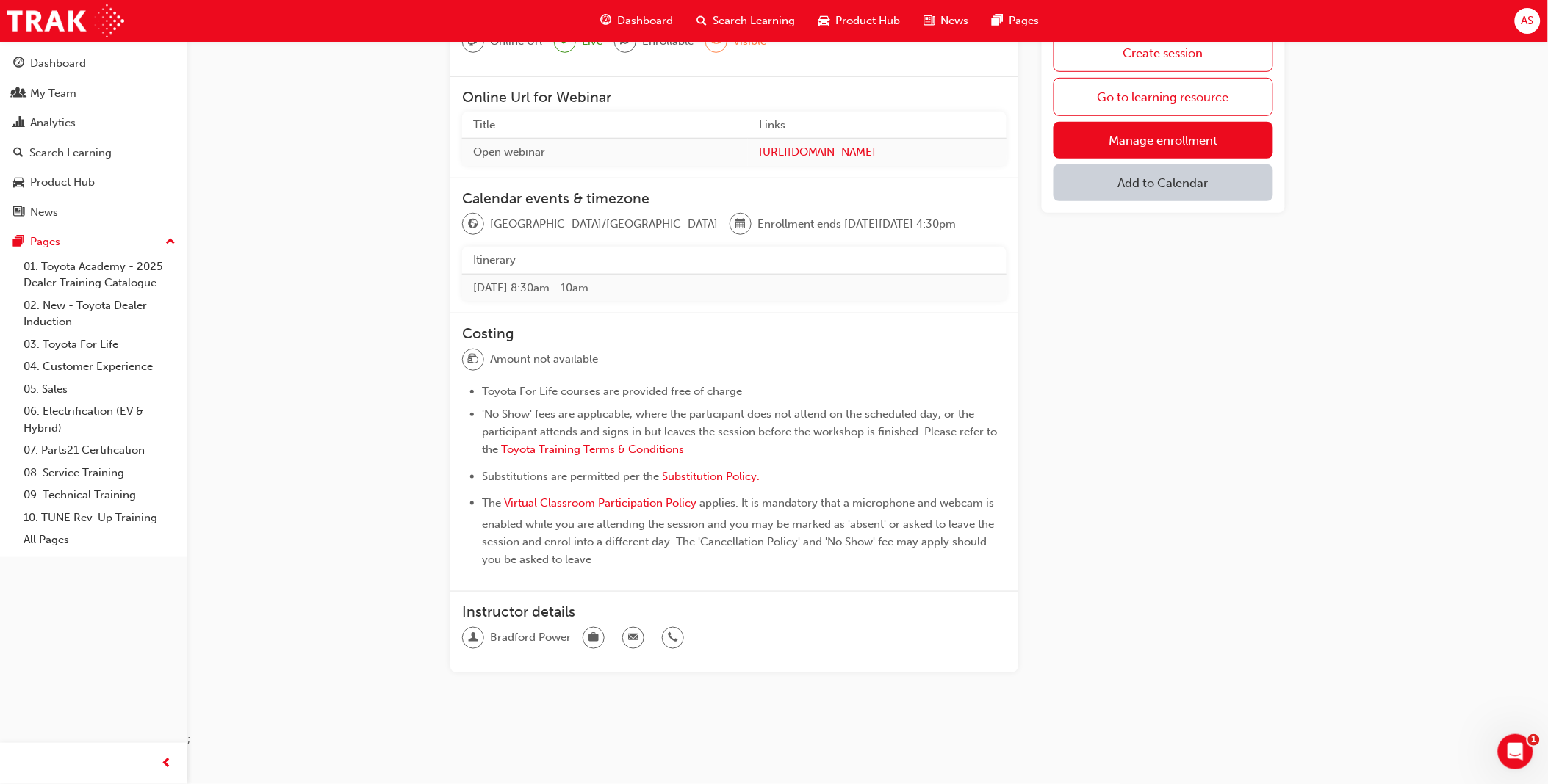
scroll to position [0, 0]
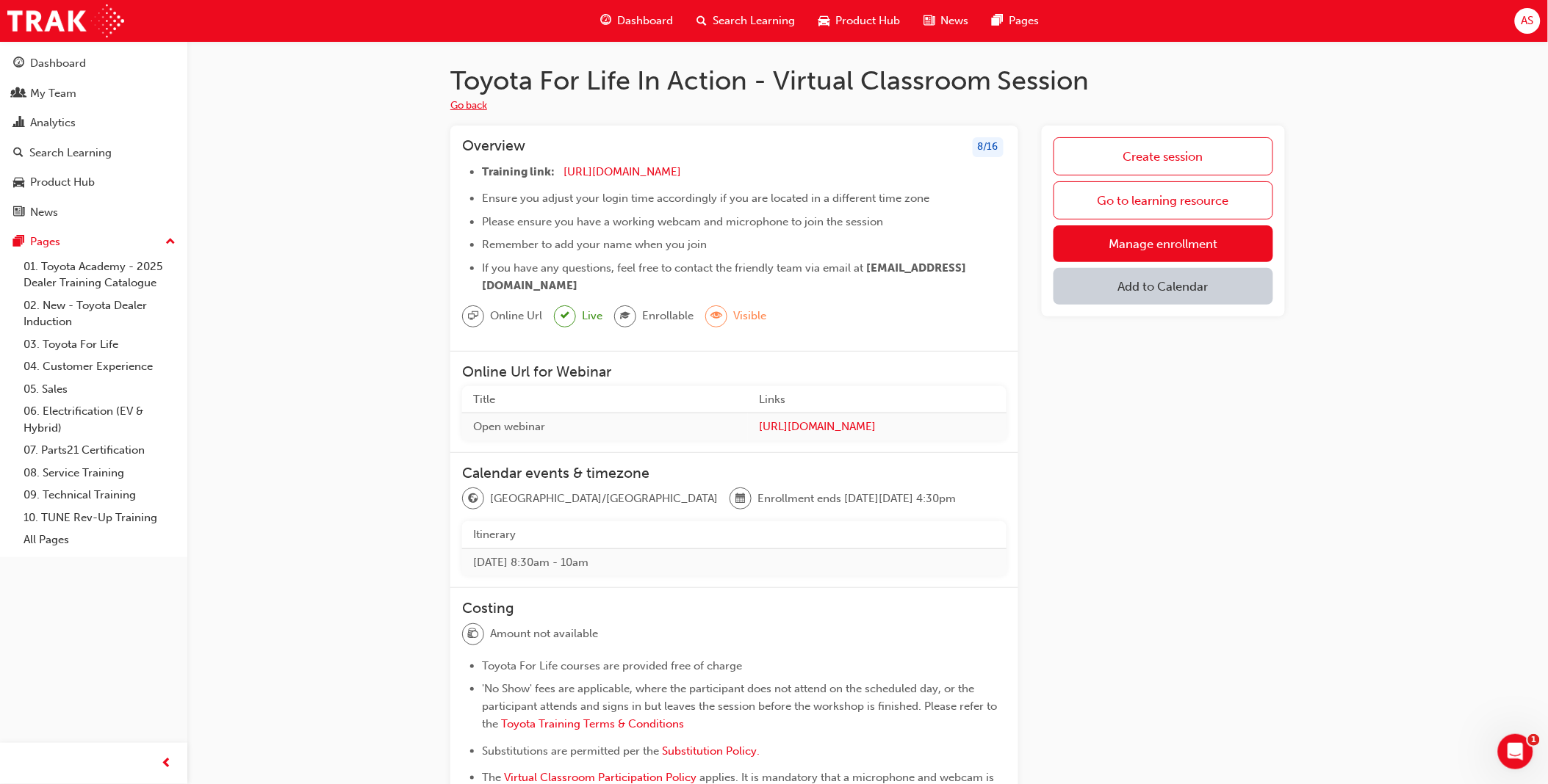
click at [472, 108] on button "Go back" at bounding box center [468, 106] width 37 height 17
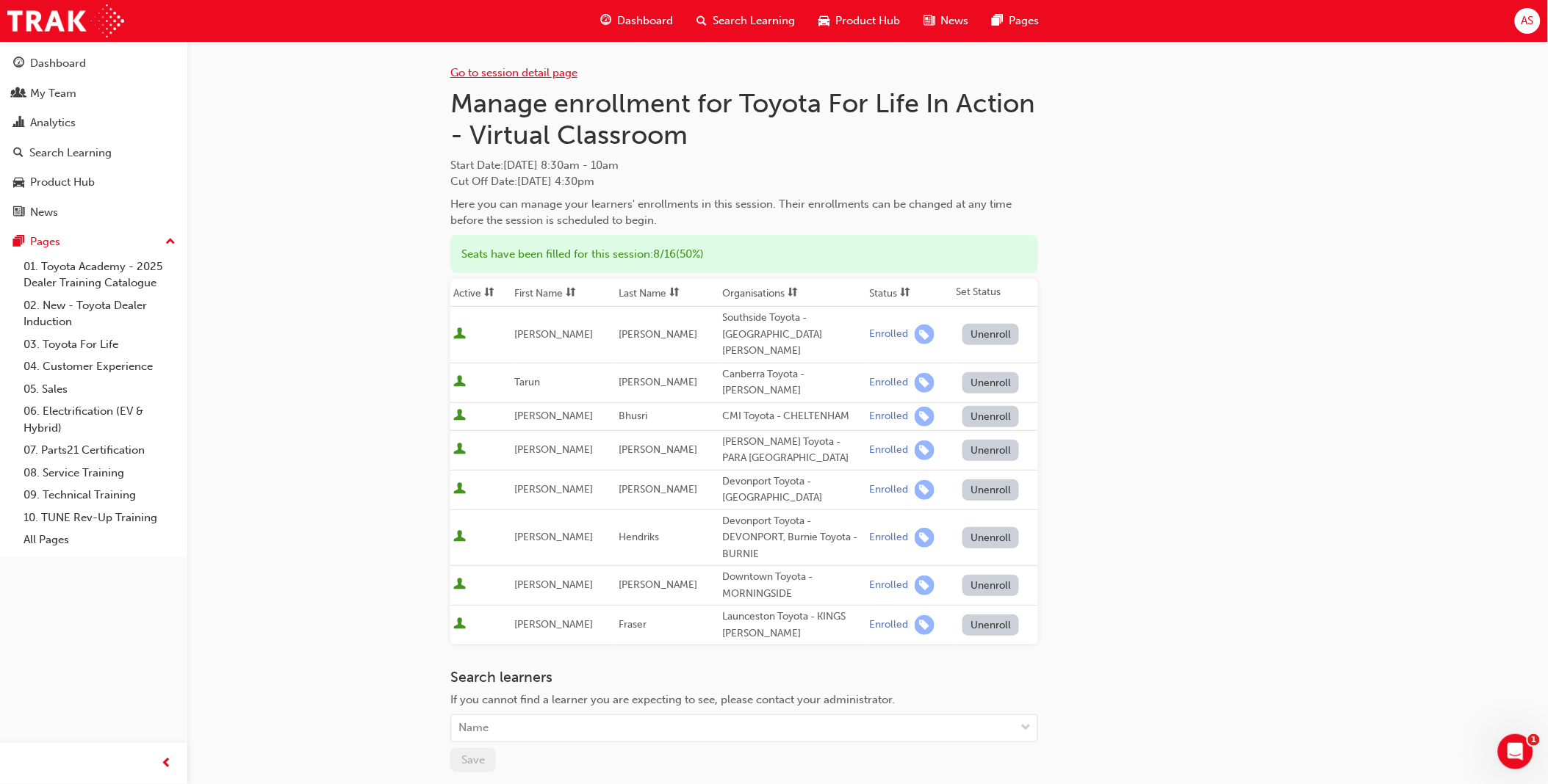
click at [553, 72] on link "Go to session detail page" at bounding box center [513, 72] width 127 height 13
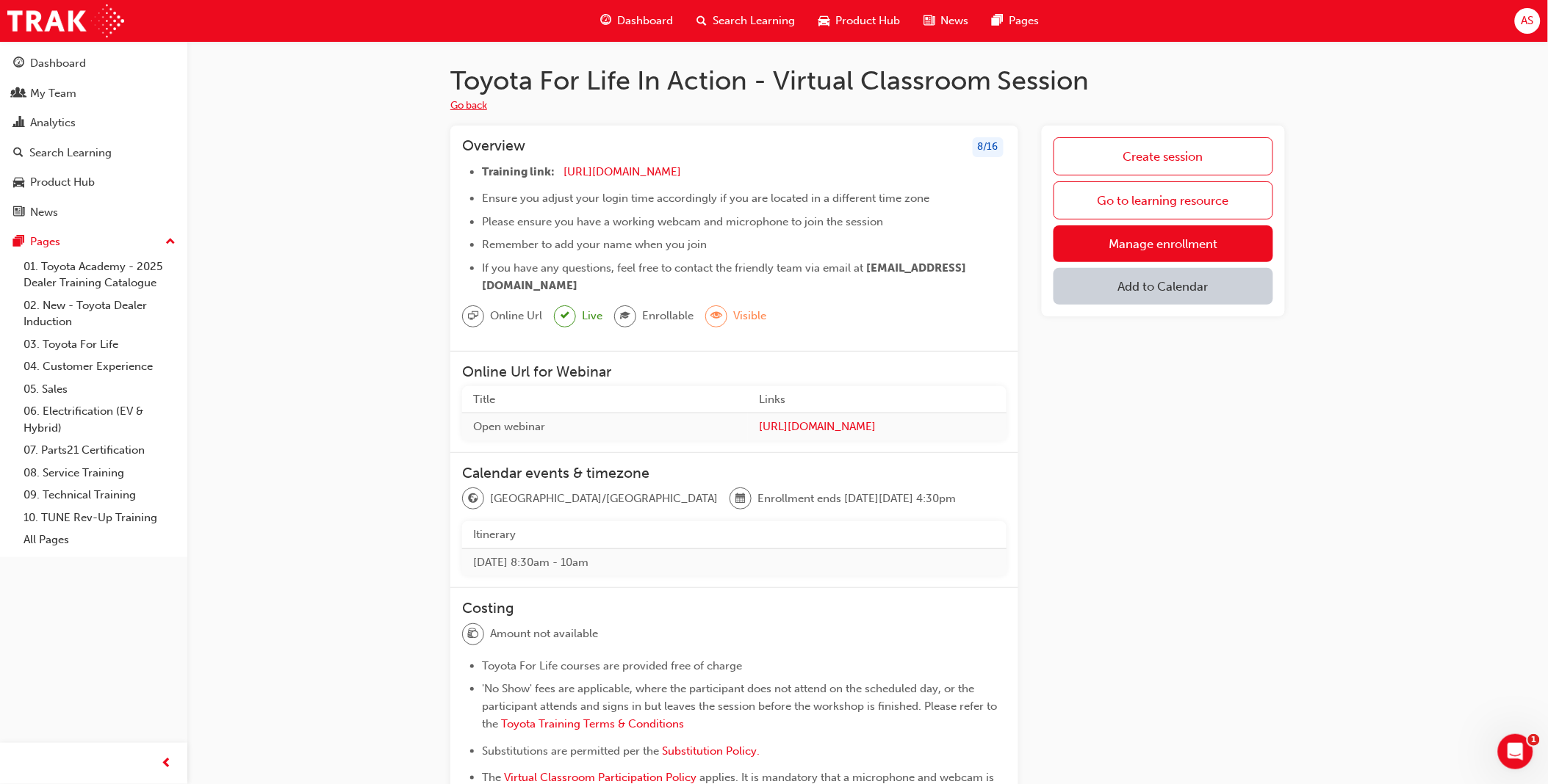
click at [453, 108] on button "Go back" at bounding box center [468, 106] width 37 height 17
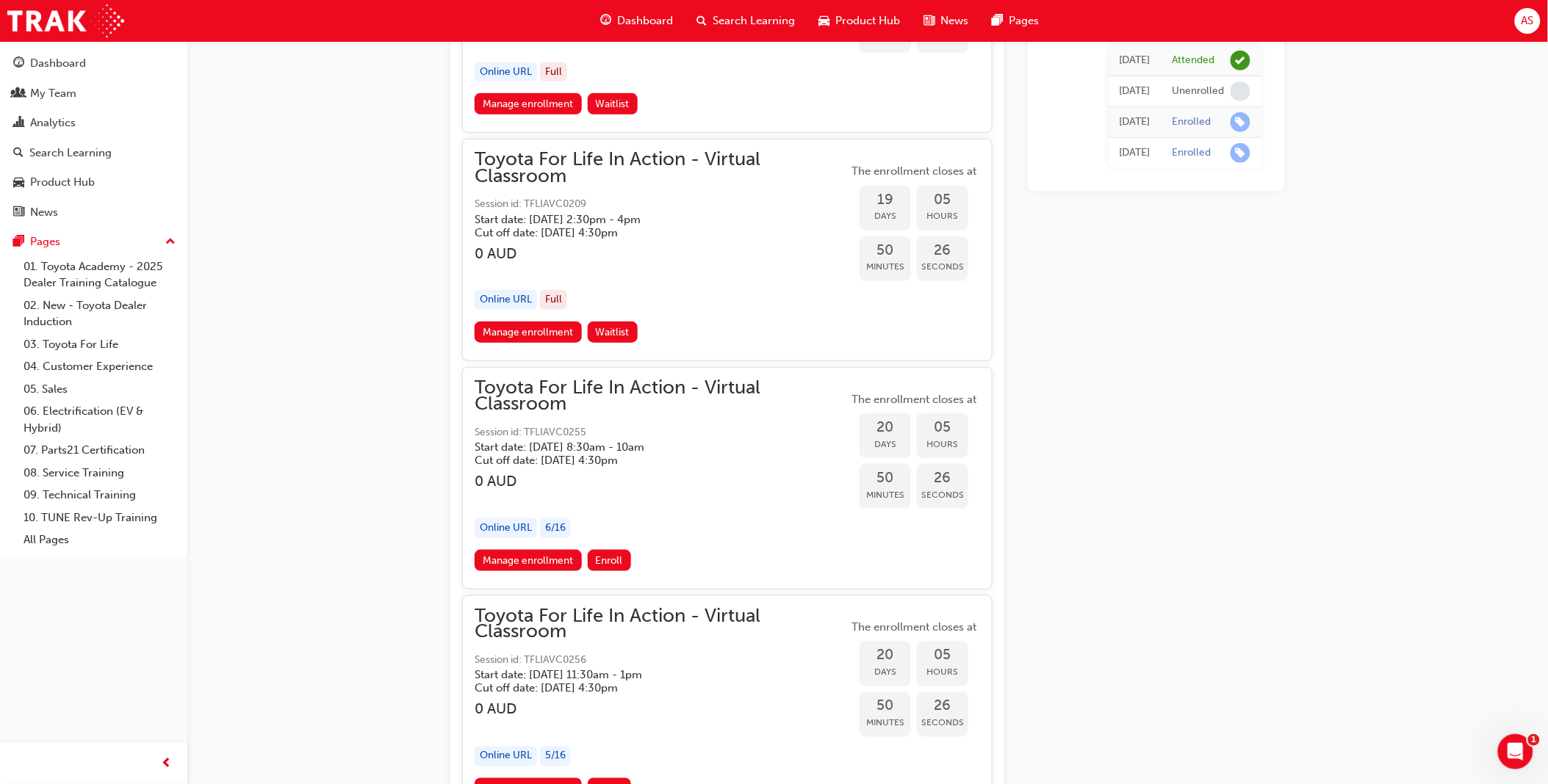
scroll to position [8409, 0]
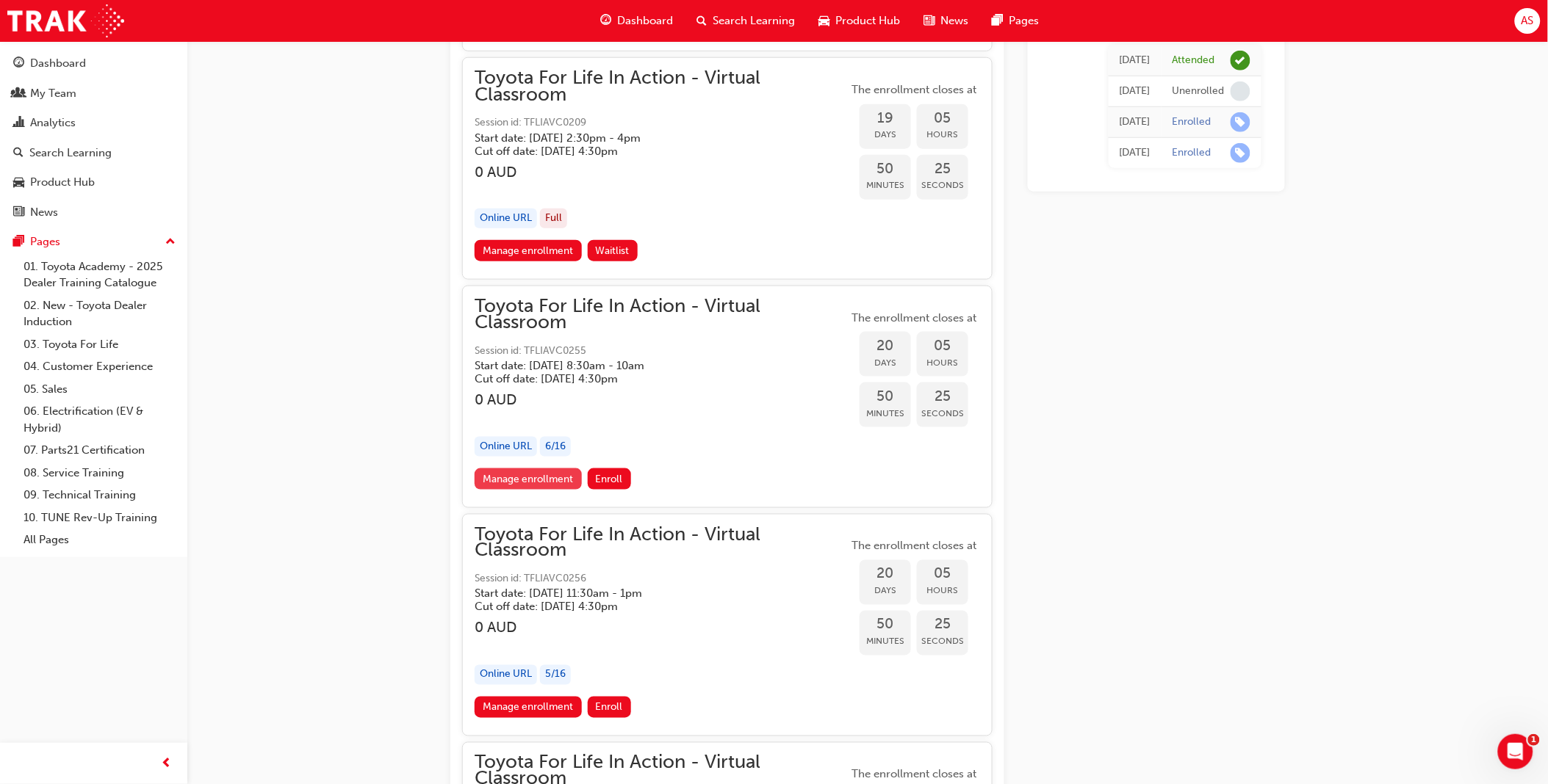
click at [540, 469] on link "Manage enrollment" at bounding box center [528, 479] width 108 height 21
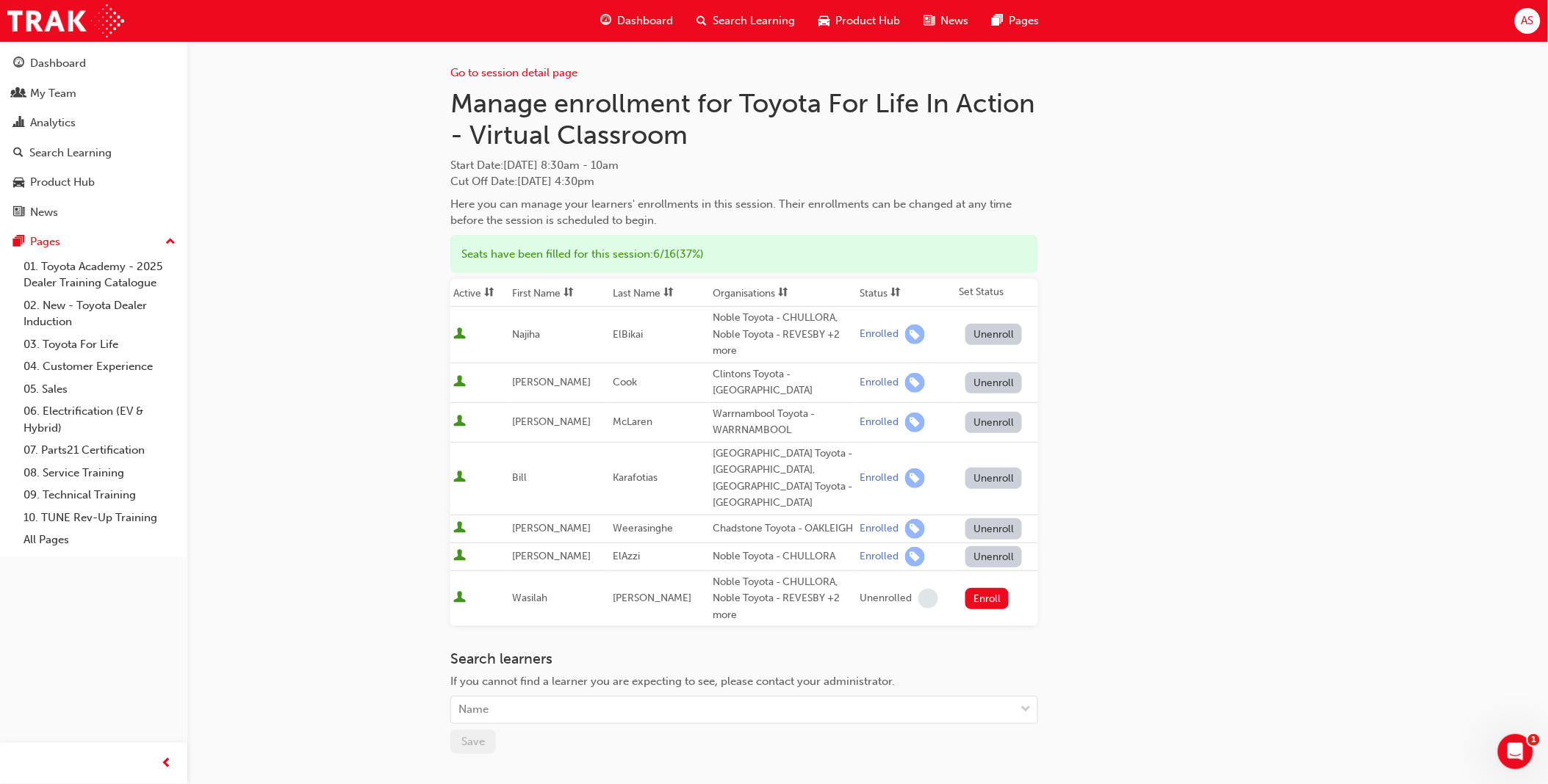
click at [287, 505] on div "Go to session detail page Manage enrollment for Toyota For Life In Action - Vir…" at bounding box center [774, 475] width 1548 height 952
click at [524, 702] on body "Your version of Internet Explorer is outdated and not supported. Please upgrade…" at bounding box center [774, 392] width 1548 height 784
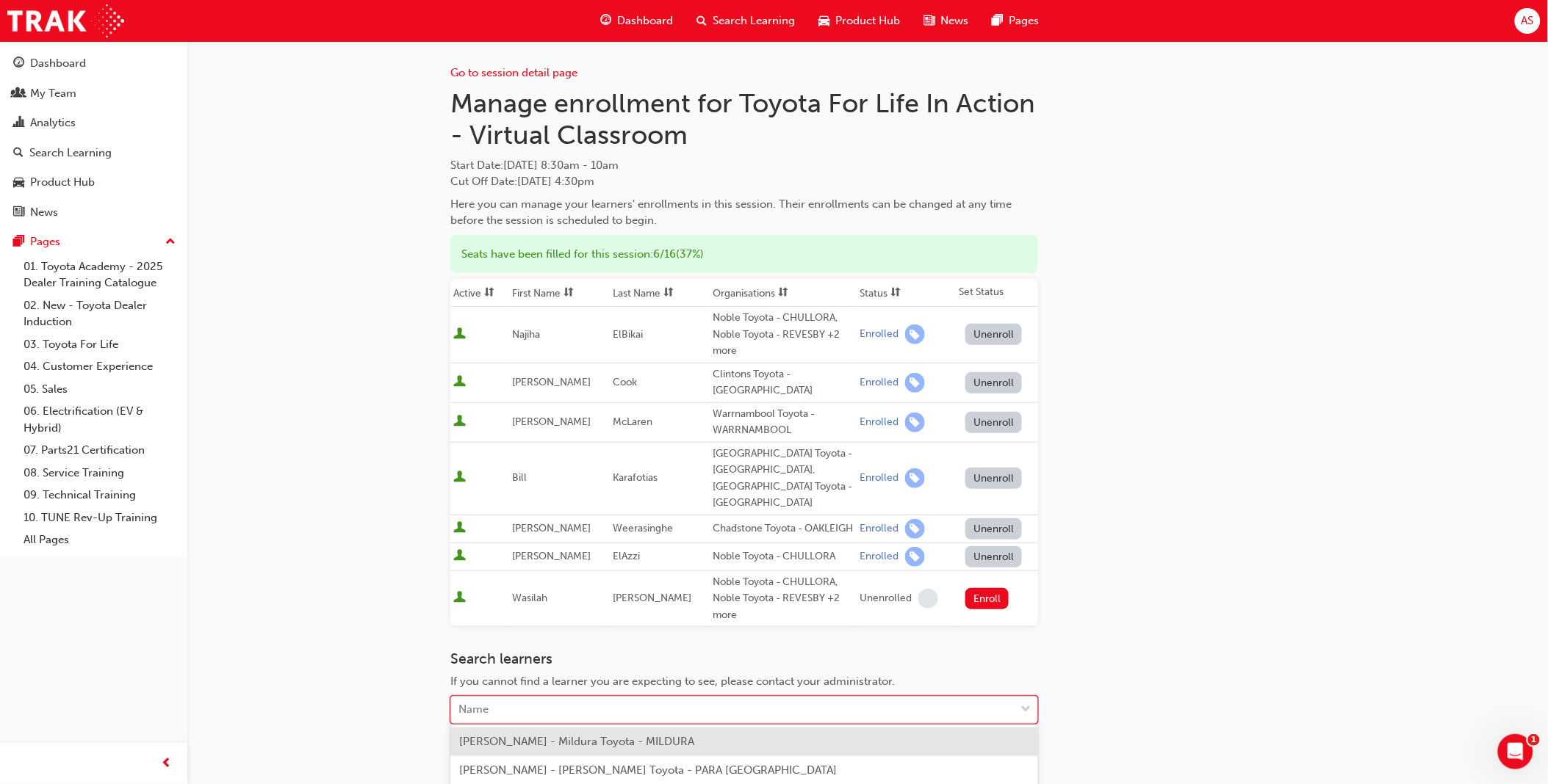
scroll to position [37, 0]
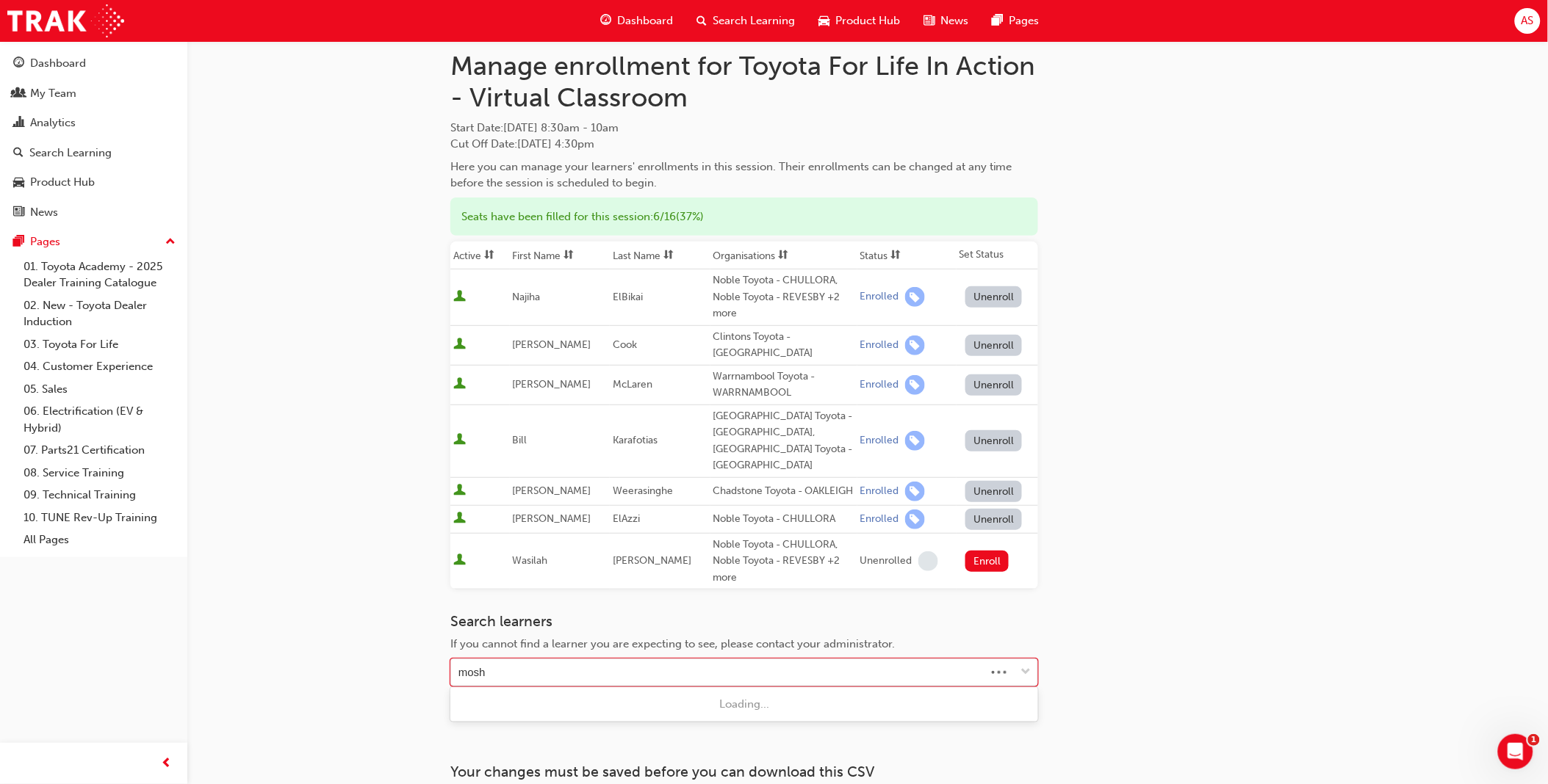
type input "moshi"
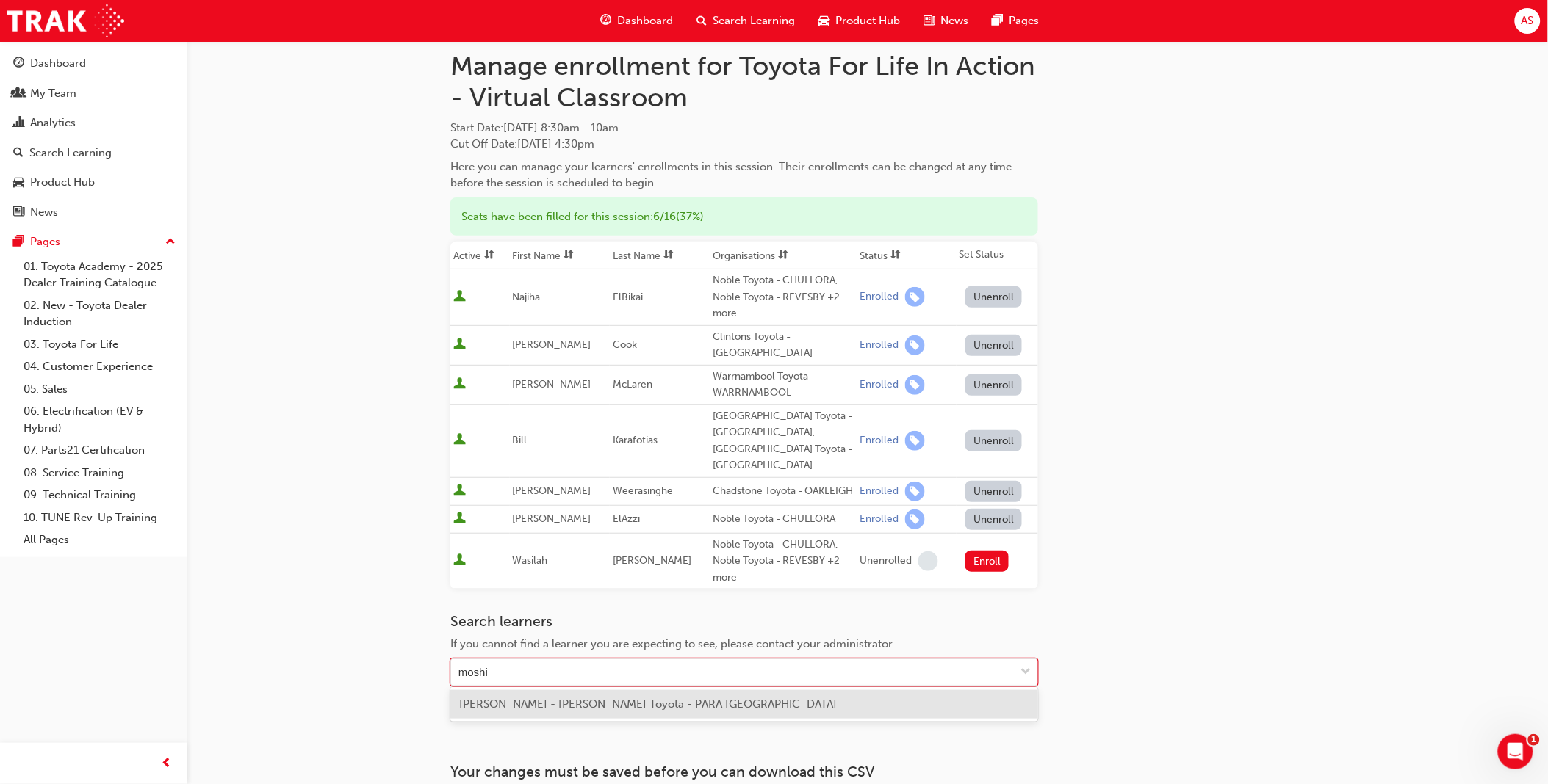
click at [511, 699] on span "[PERSON_NAME] - [PERSON_NAME] Toyota - PARA [GEOGRAPHIC_DATA]" at bounding box center [648, 704] width 377 height 13
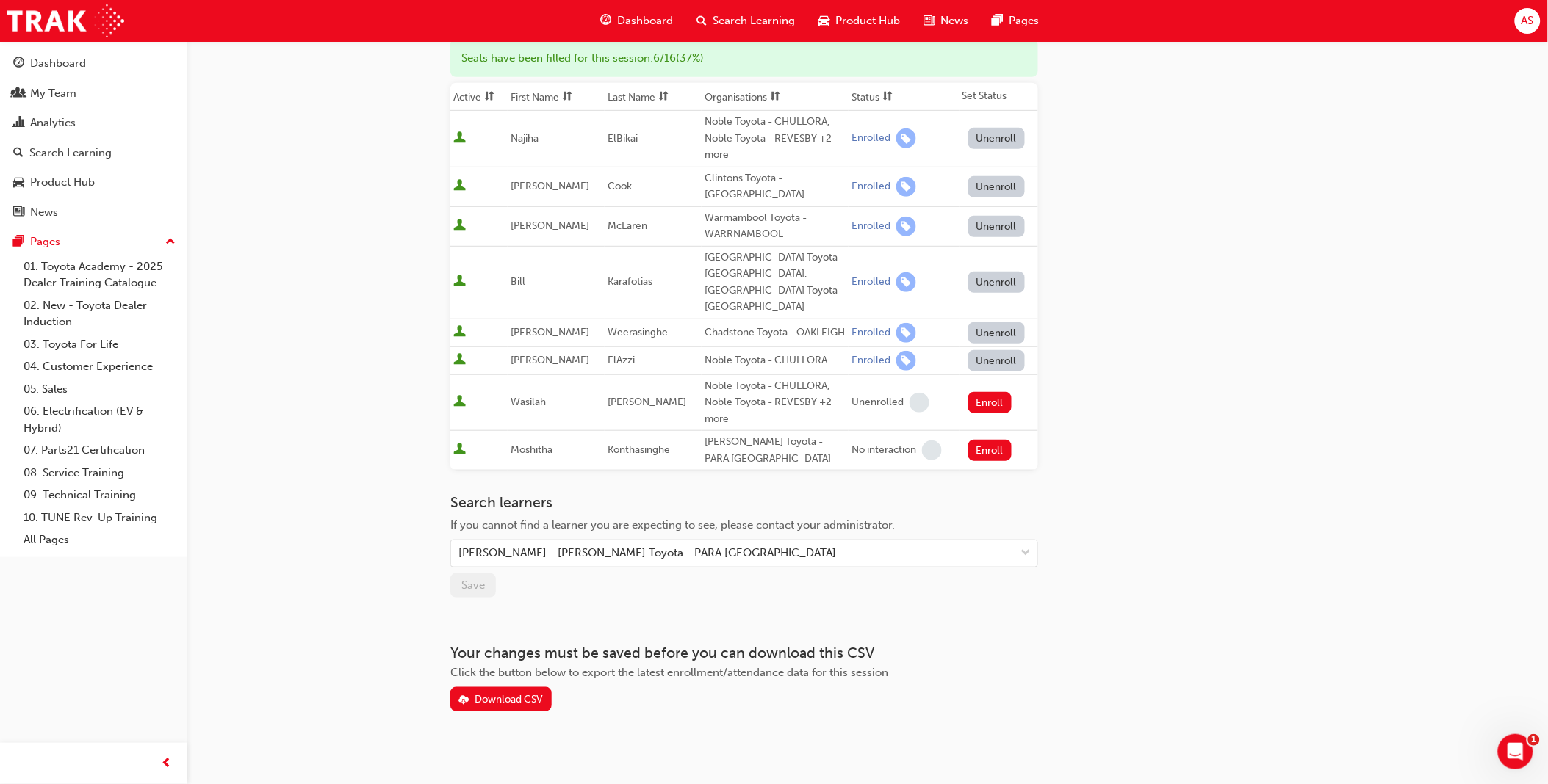
scroll to position [201, 0]
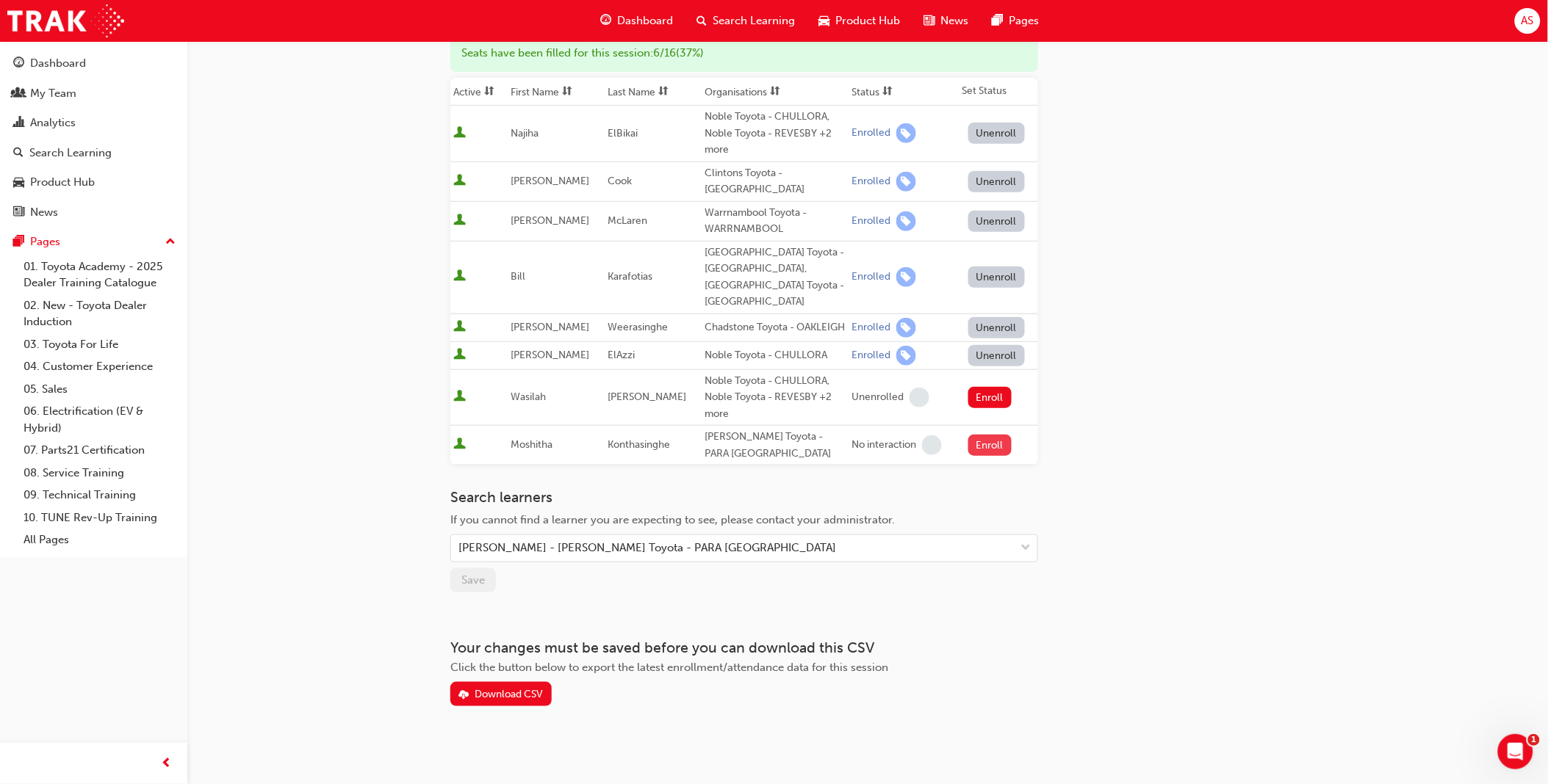
click at [975, 440] on button "Enroll" at bounding box center [990, 445] width 44 height 21
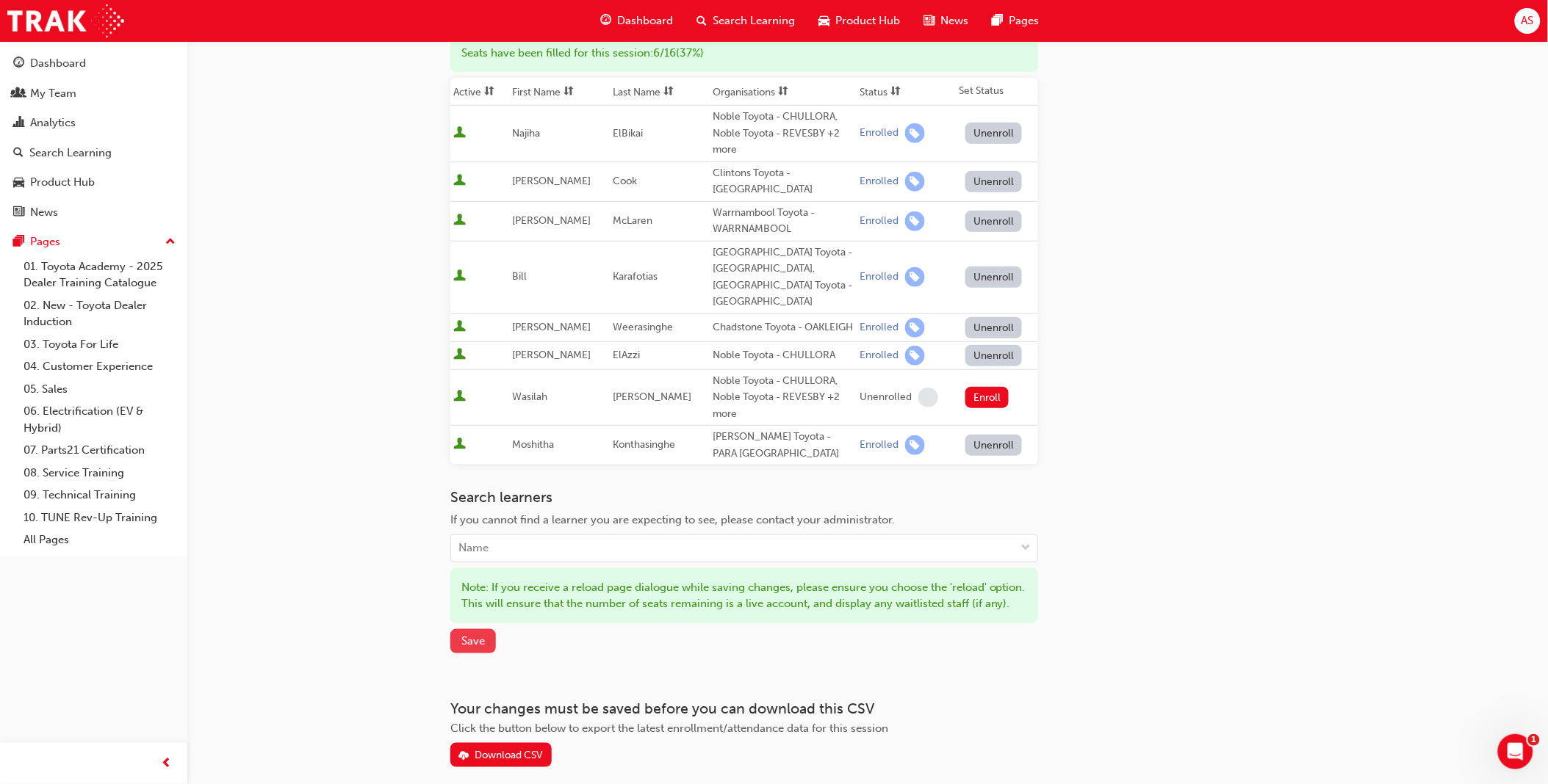
click at [486, 653] on button "Save" at bounding box center [473, 640] width 46 height 24
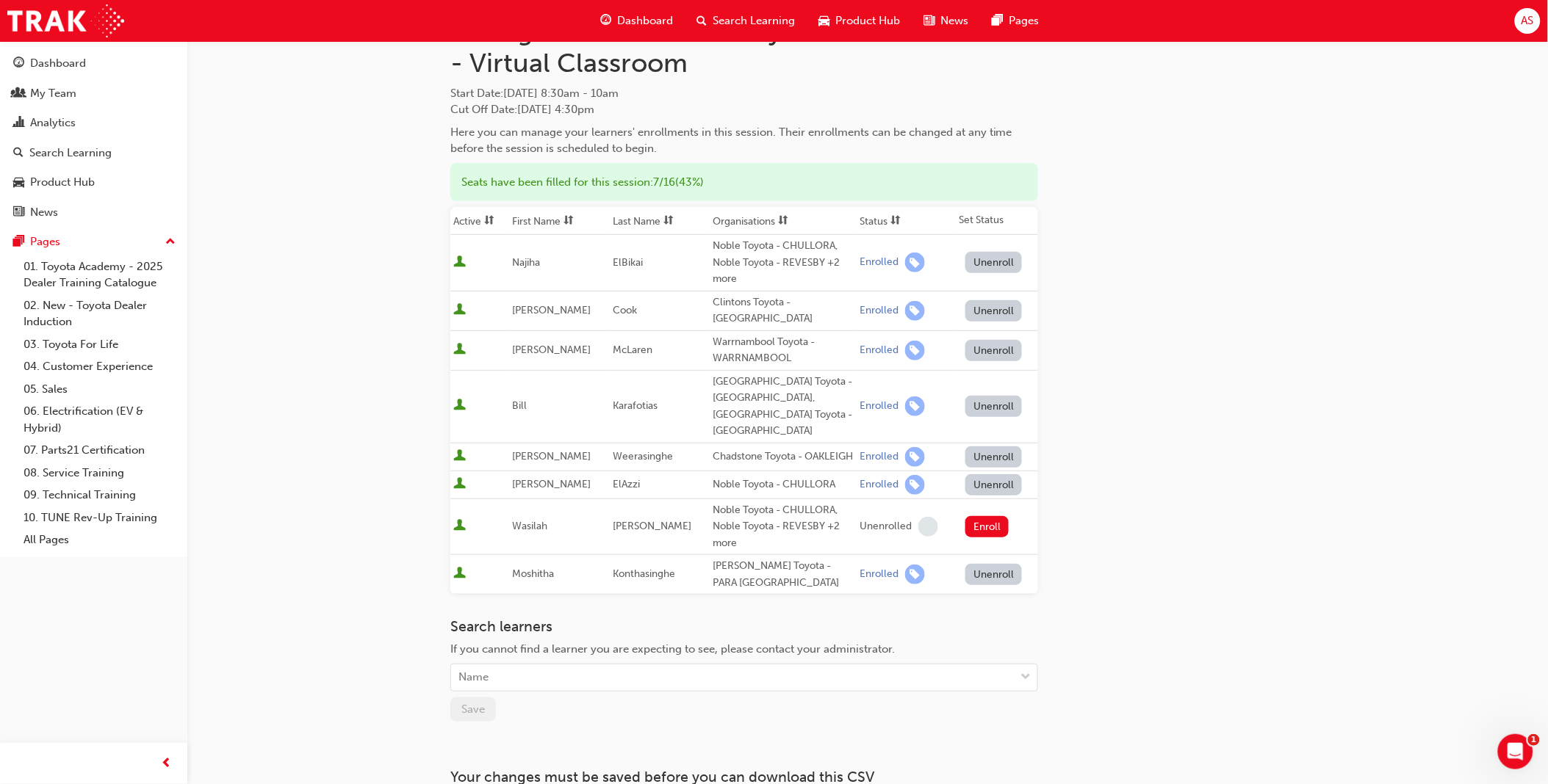
scroll to position [0, 0]
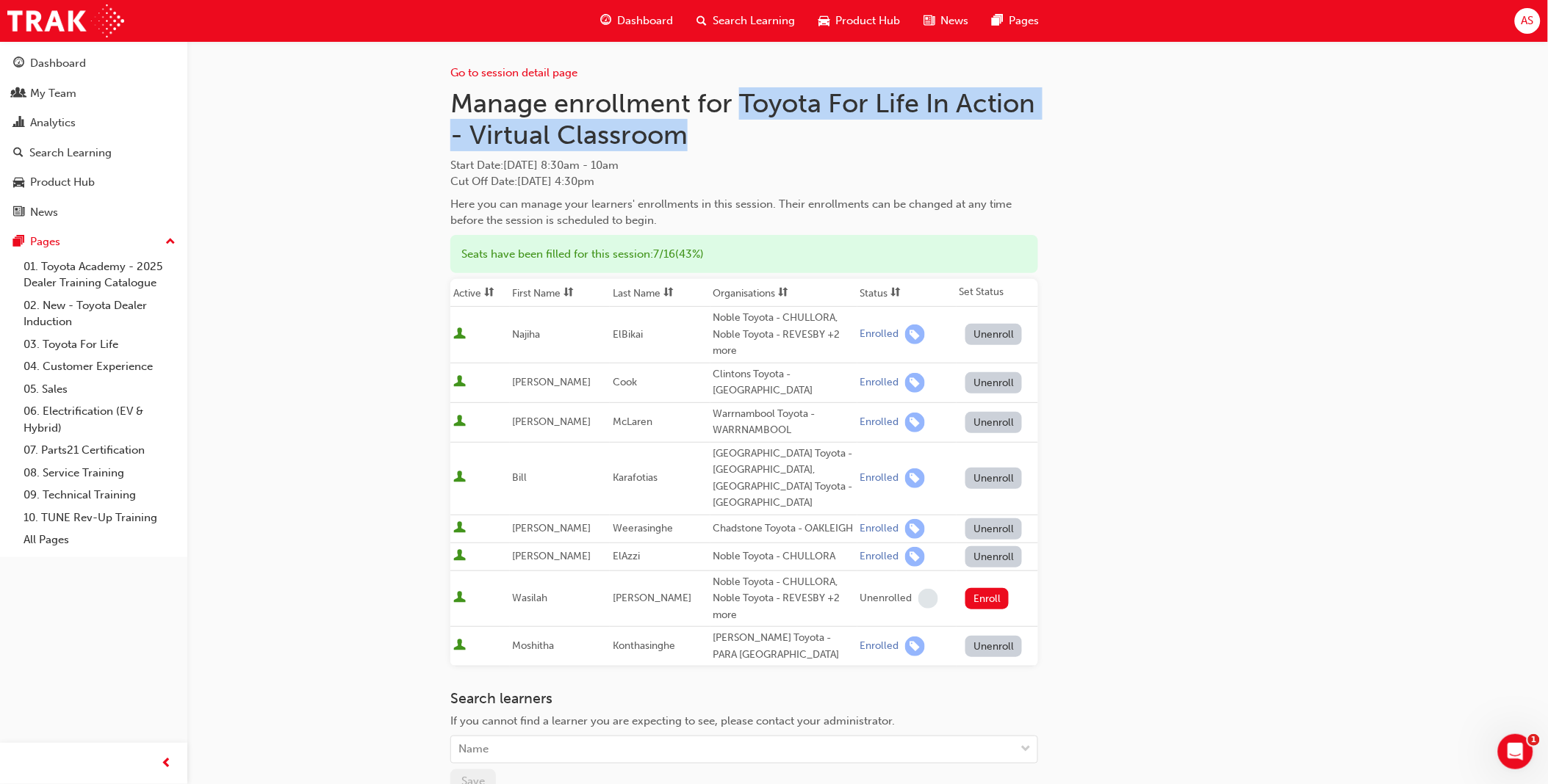
drag, startPoint x: 743, startPoint y: 101, endPoint x: 760, endPoint y: 125, distance: 29.4
click at [760, 125] on h1 "Manage enrollment for Toyota For Life In Action - Virtual Classroom" at bounding box center [743, 119] width 587 height 64
copy h1 "Toyota For Life In Action - Virtual Classroom"
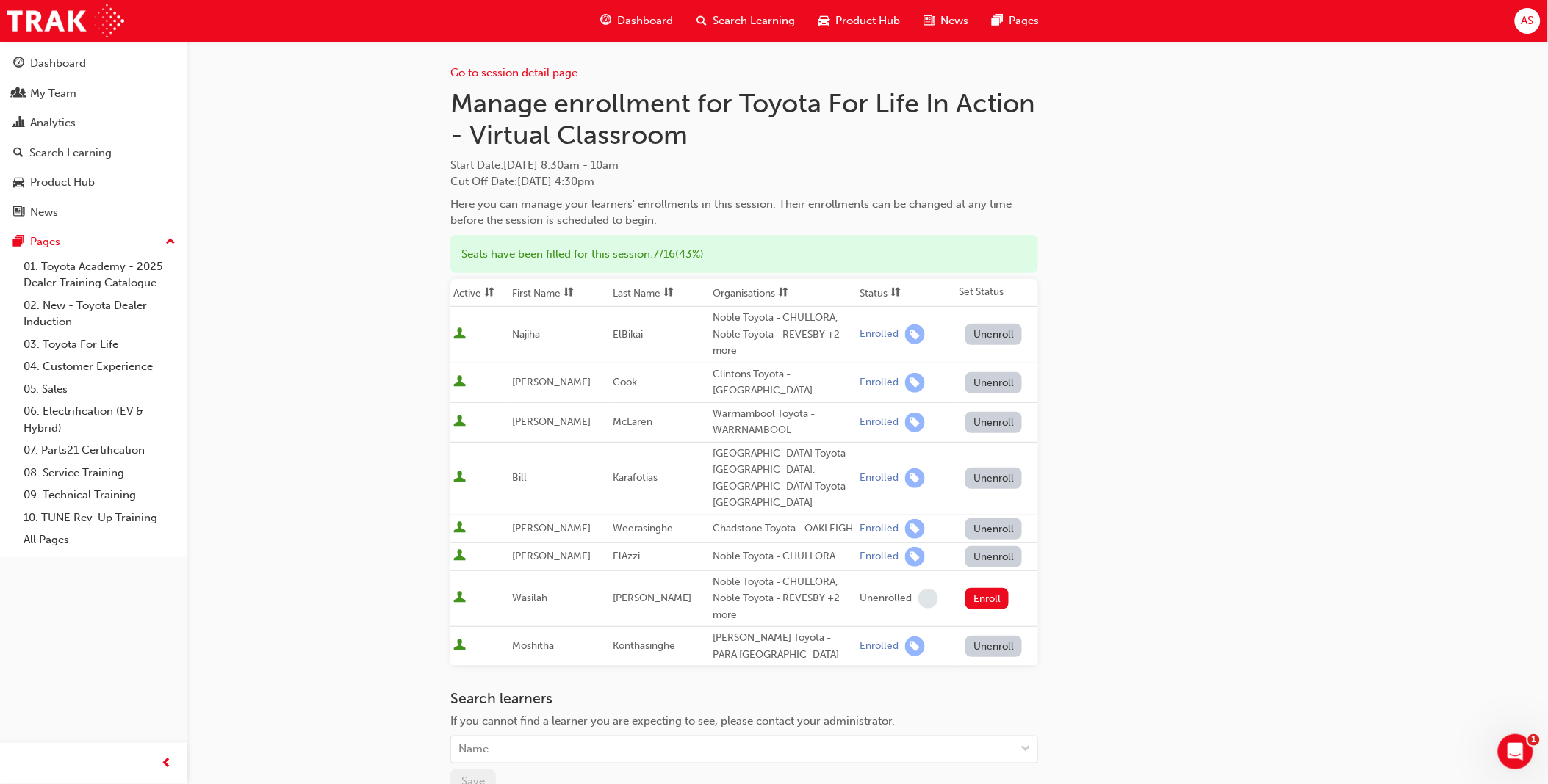
click at [450, 165] on div "Go to session detail page Manage enrollment for Toyota For Life In Action - Vir…" at bounding box center [867, 497] width 882 height 914
drag, startPoint x: 453, startPoint y: 165, endPoint x: 773, endPoint y: 158, distance: 320.1
click at [773, 158] on span "Start Date : [DATE] 8:30am - 10am" at bounding box center [743, 166] width 587 height 17
copy span "Start Date : [DATE] 8:30am - 10am"
click at [514, 70] on link "Go to session detail page" at bounding box center [513, 72] width 127 height 13
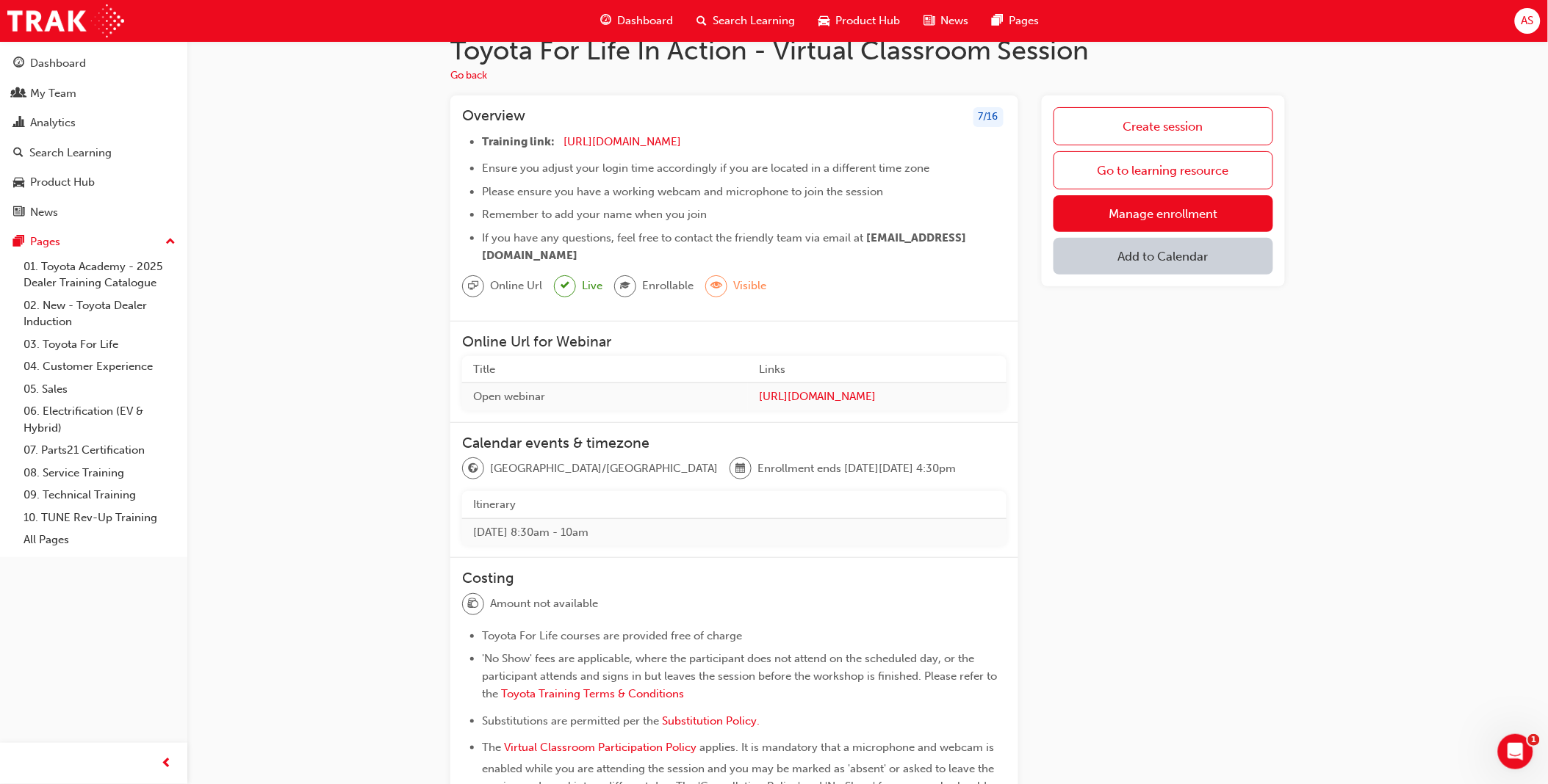
scroll to position [82, 0]
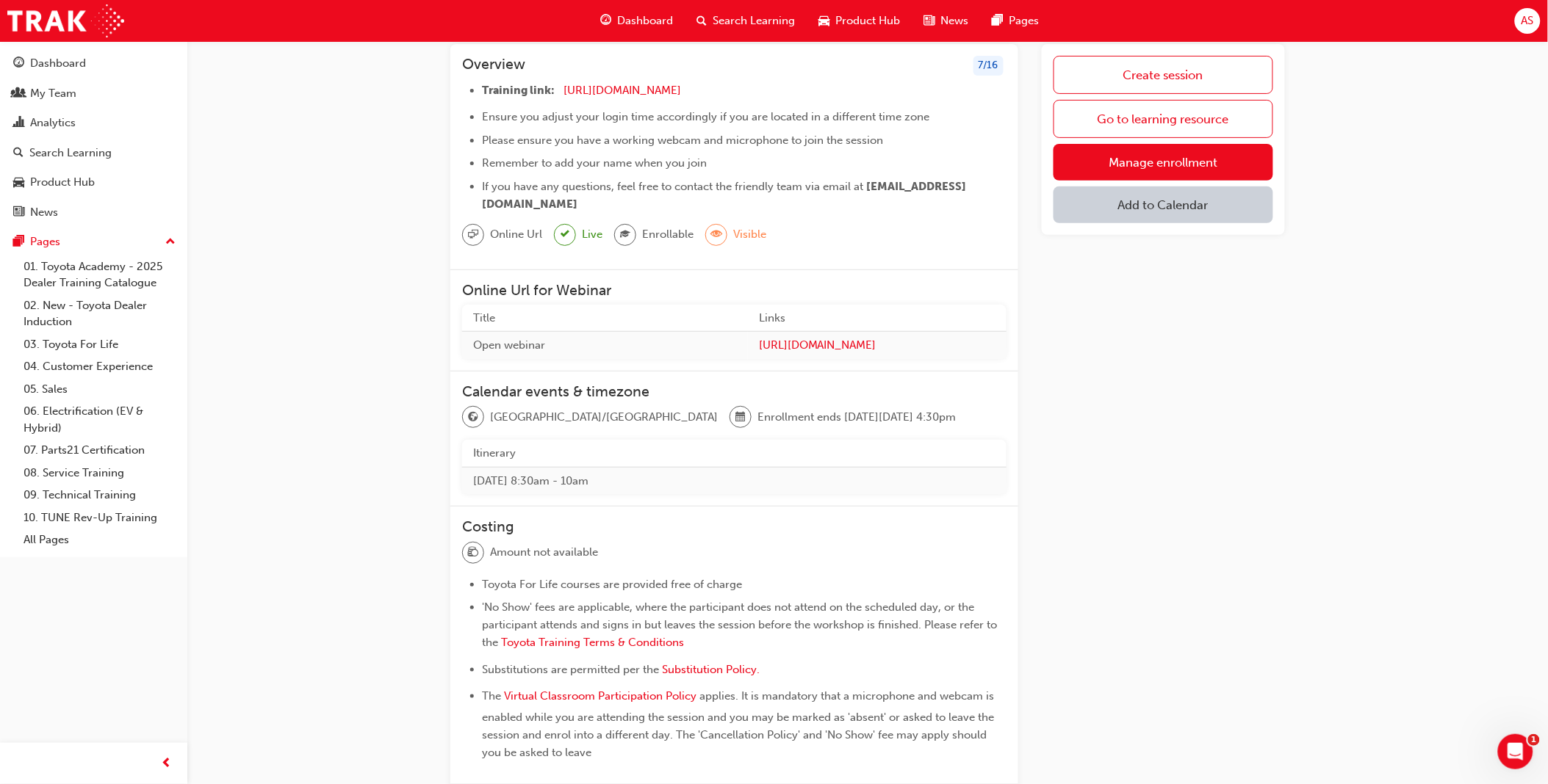
drag, startPoint x: 773, startPoint y: 335, endPoint x: 270, endPoint y: 356, distance: 503.4
click at [270, 356] on div "Toyota For Life In Action - Virtual Classroom Session Go back Overview 7 / 16 T…" at bounding box center [866, 442] width 1360 height 965
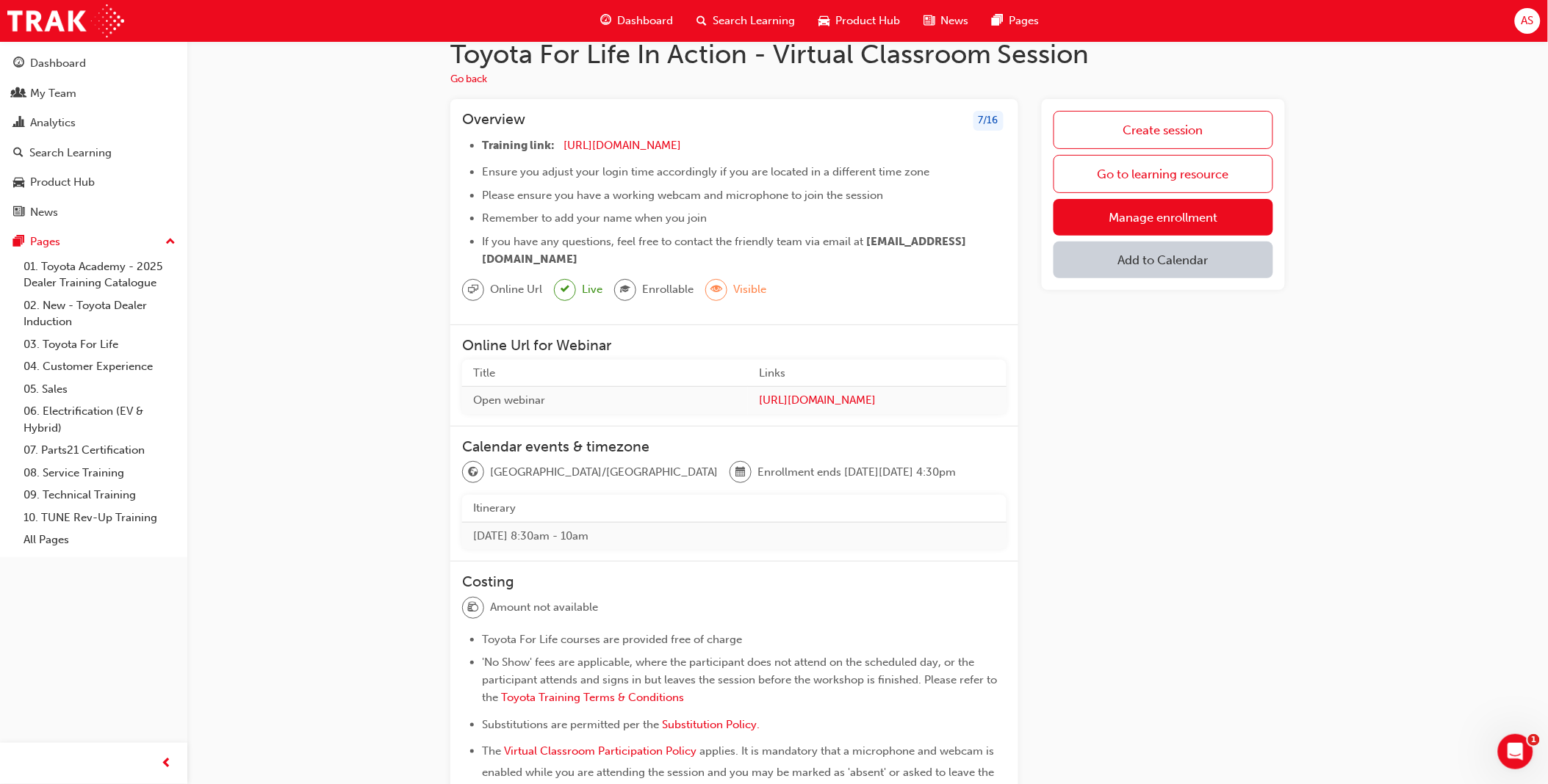
scroll to position [0, 0]
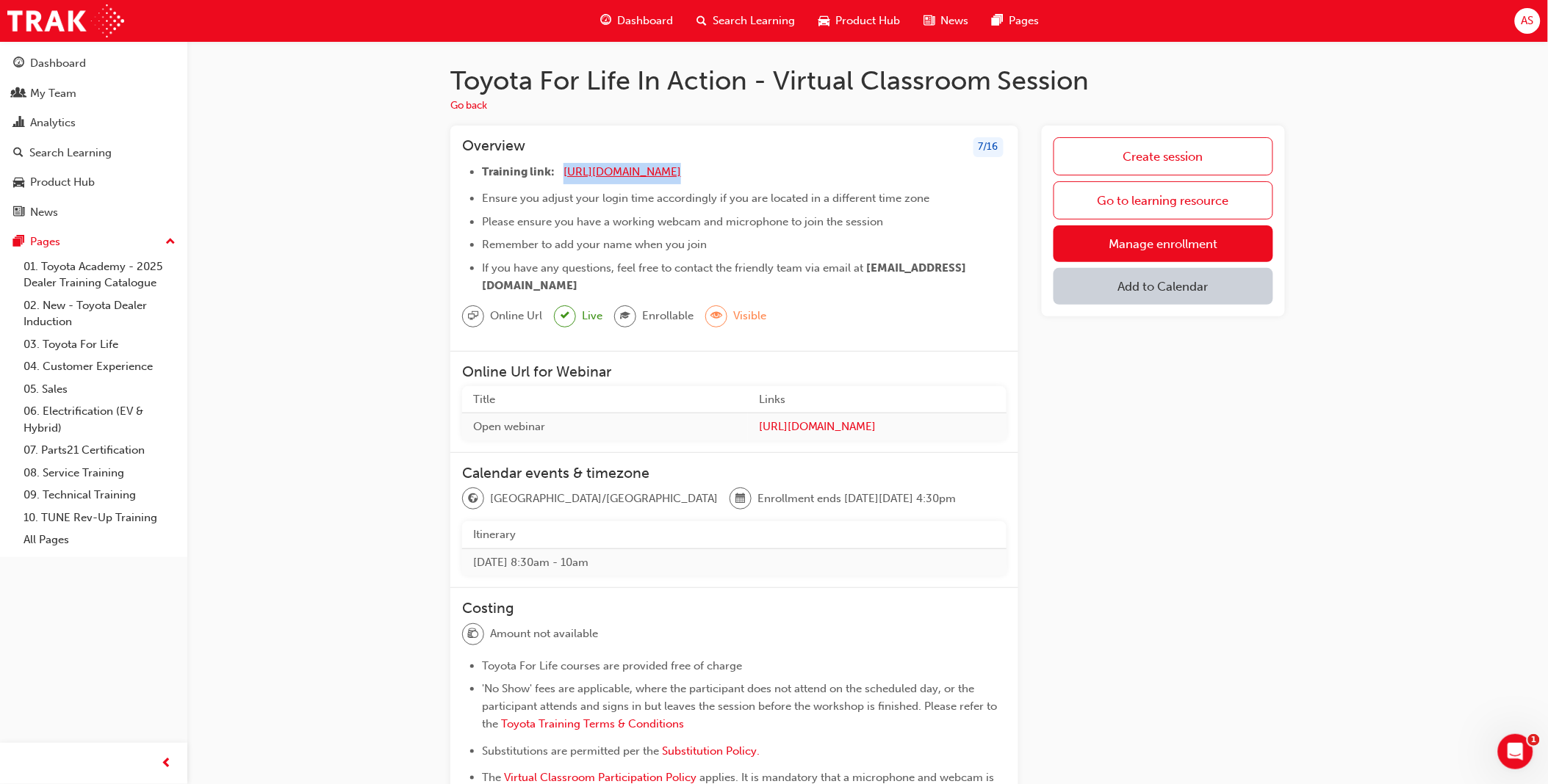
drag, startPoint x: 727, startPoint y: 168, endPoint x: 562, endPoint y: 172, distance: 165.0
click at [562, 172] on li "Training link: [URL][DOMAIN_NAME] ​" at bounding box center [743, 173] width 524 height 21
copy li "[URL][DOMAIN_NAME]"
click at [758, 167] on li "Training link: [URL][DOMAIN_NAME] ​" at bounding box center [743, 173] width 524 height 21
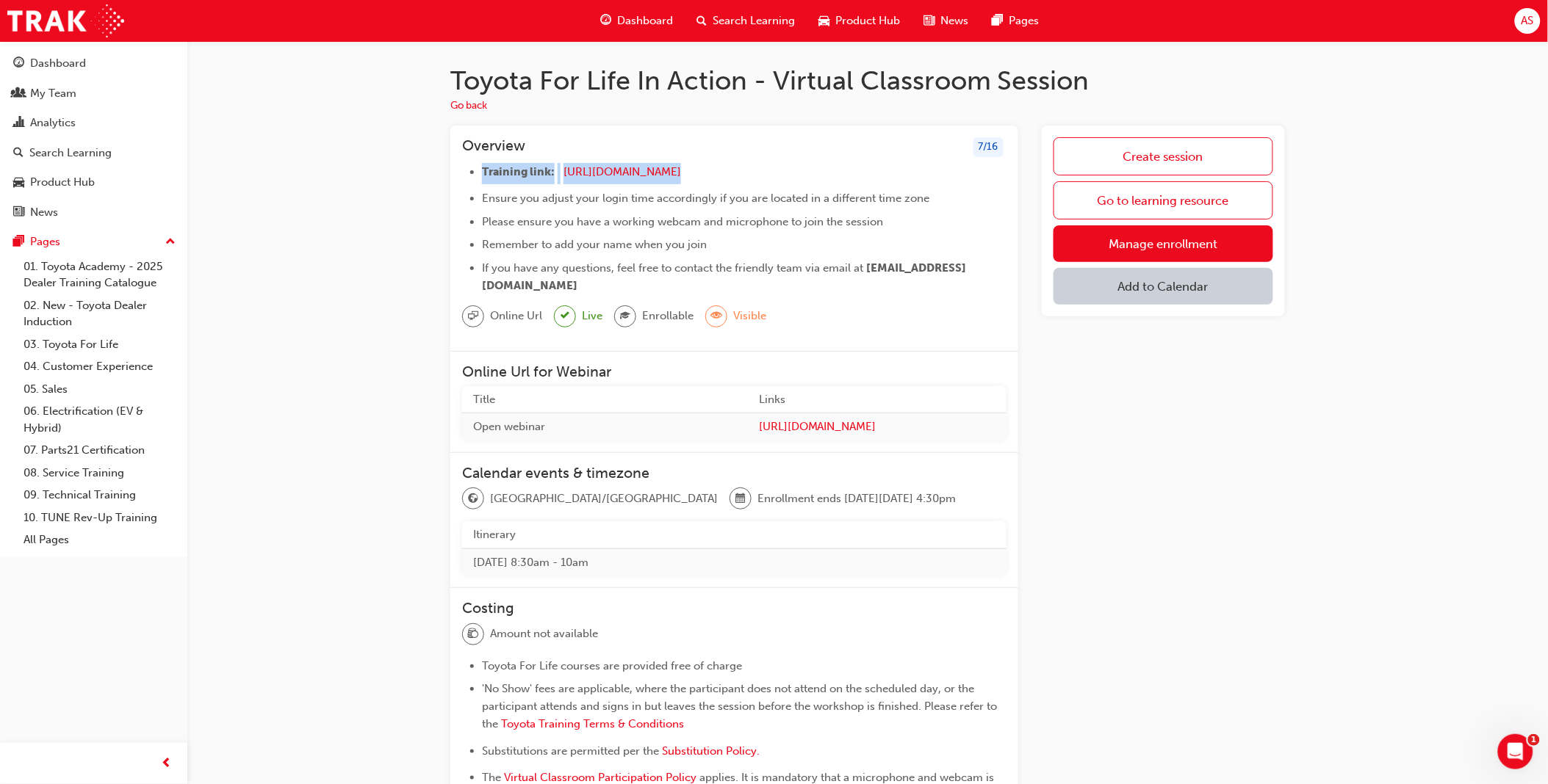
drag, startPoint x: 754, startPoint y: 165, endPoint x: 474, endPoint y: 176, distance: 280.2
click at [474, 176] on ul "Training link: [URL][DOMAIN_NAME] ​ Ensure you adjust your login time according…" at bounding box center [734, 229] width 544 height 131
copy li "Training link: [URL][DOMAIN_NAME]"
click at [430, 229] on div "Toyota For Life In Action - Virtual Classroom Session Go back Overview 7 / 16 T…" at bounding box center [867, 535] width 882 height 941
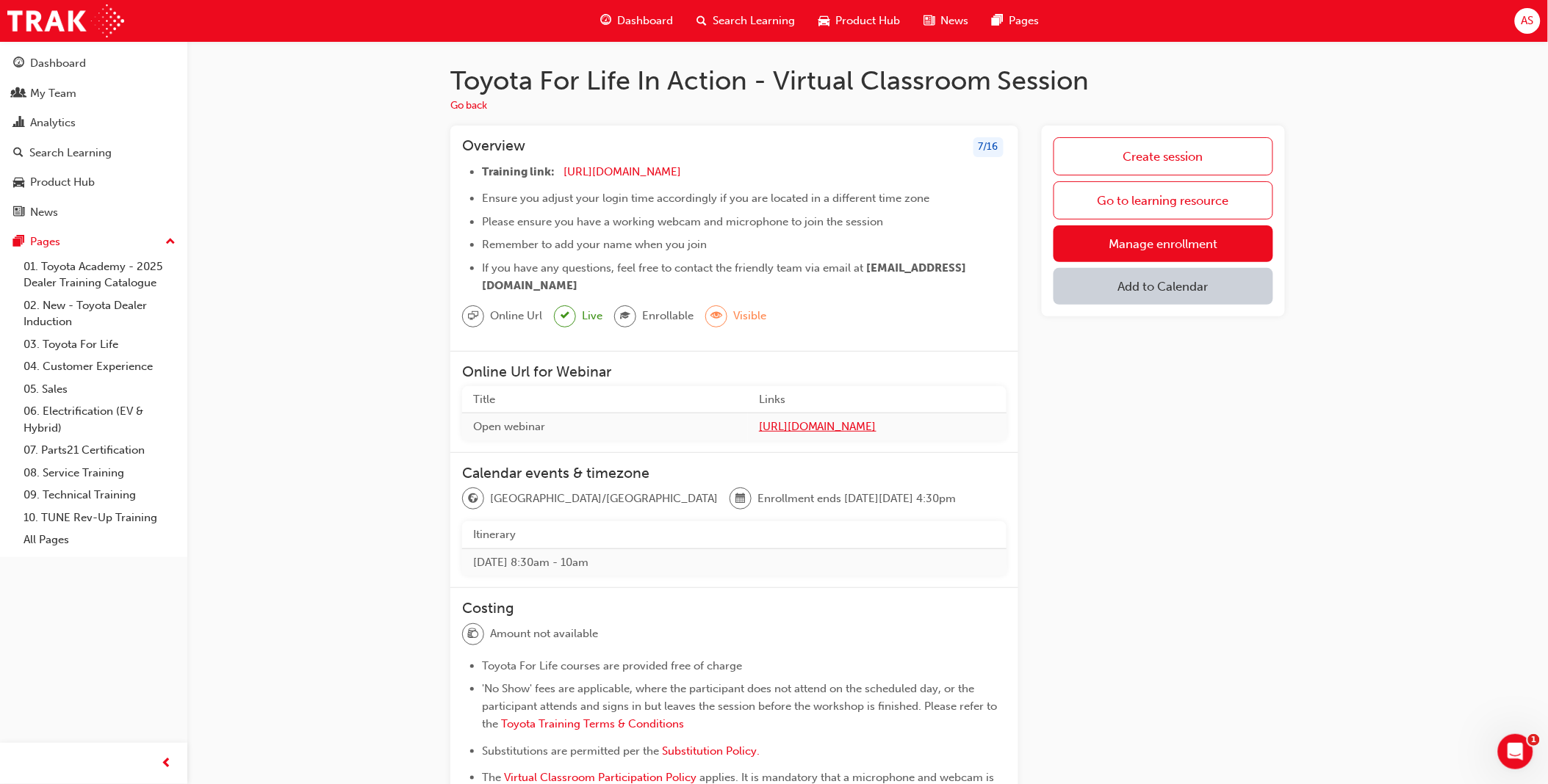
drag, startPoint x: 686, startPoint y: 427, endPoint x: 894, endPoint y: 424, distance: 208.0
click at [894, 424] on tr "Open webinar [URL][DOMAIN_NAME]" at bounding box center [734, 427] width 544 height 28
copy tr "[URL][DOMAIN_NAME]"
click at [472, 111] on button "Go back" at bounding box center [468, 106] width 37 height 17
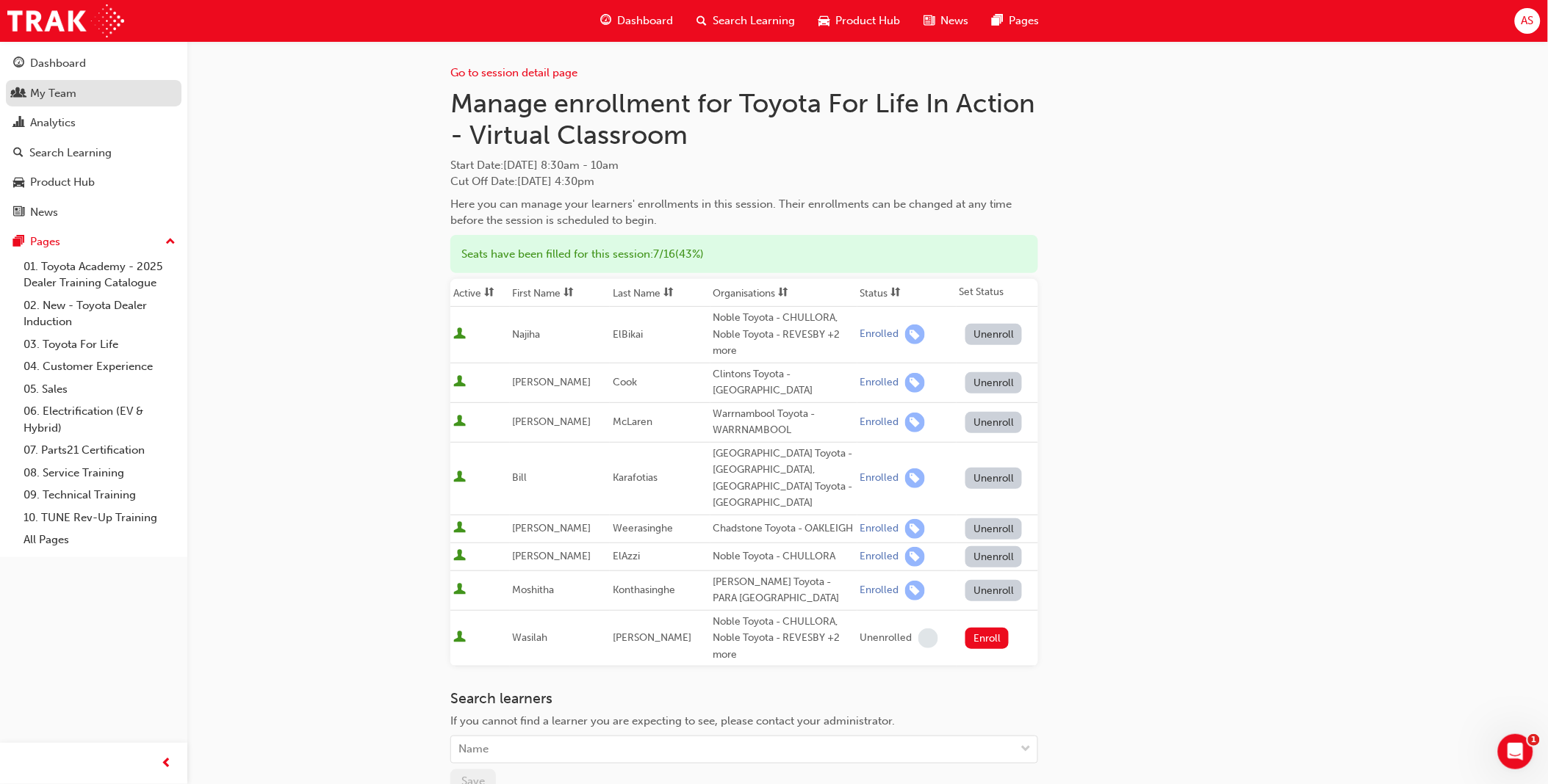
click at [71, 101] on div "My Team" at bounding box center [53, 93] width 47 height 17
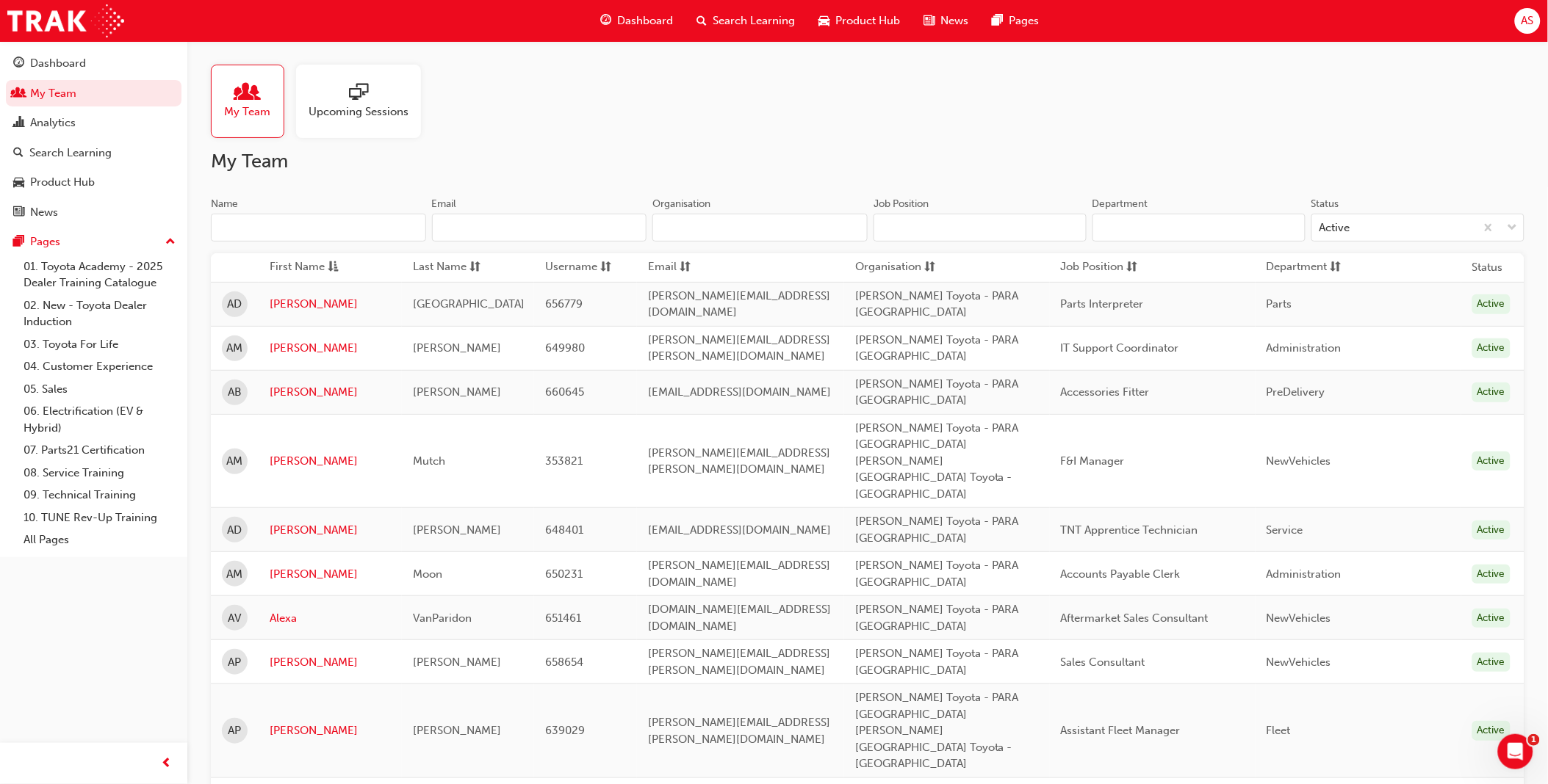
click at [223, 226] on input "Name" at bounding box center [318, 227] width 215 height 28
click at [288, 393] on link "[PERSON_NAME]" at bounding box center [330, 392] width 121 height 17
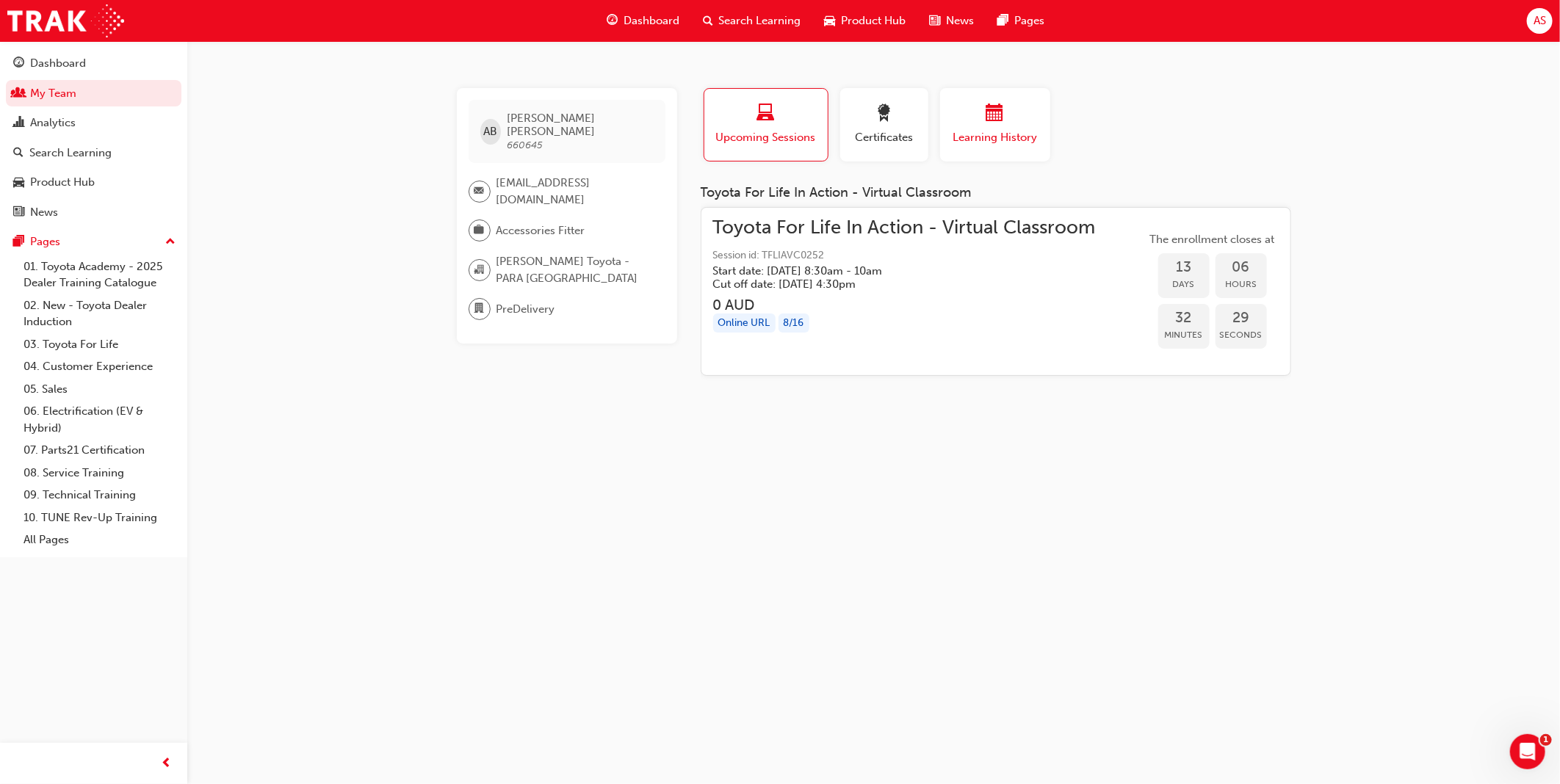
click at [983, 130] on span "Learning History" at bounding box center [995, 138] width 88 height 17
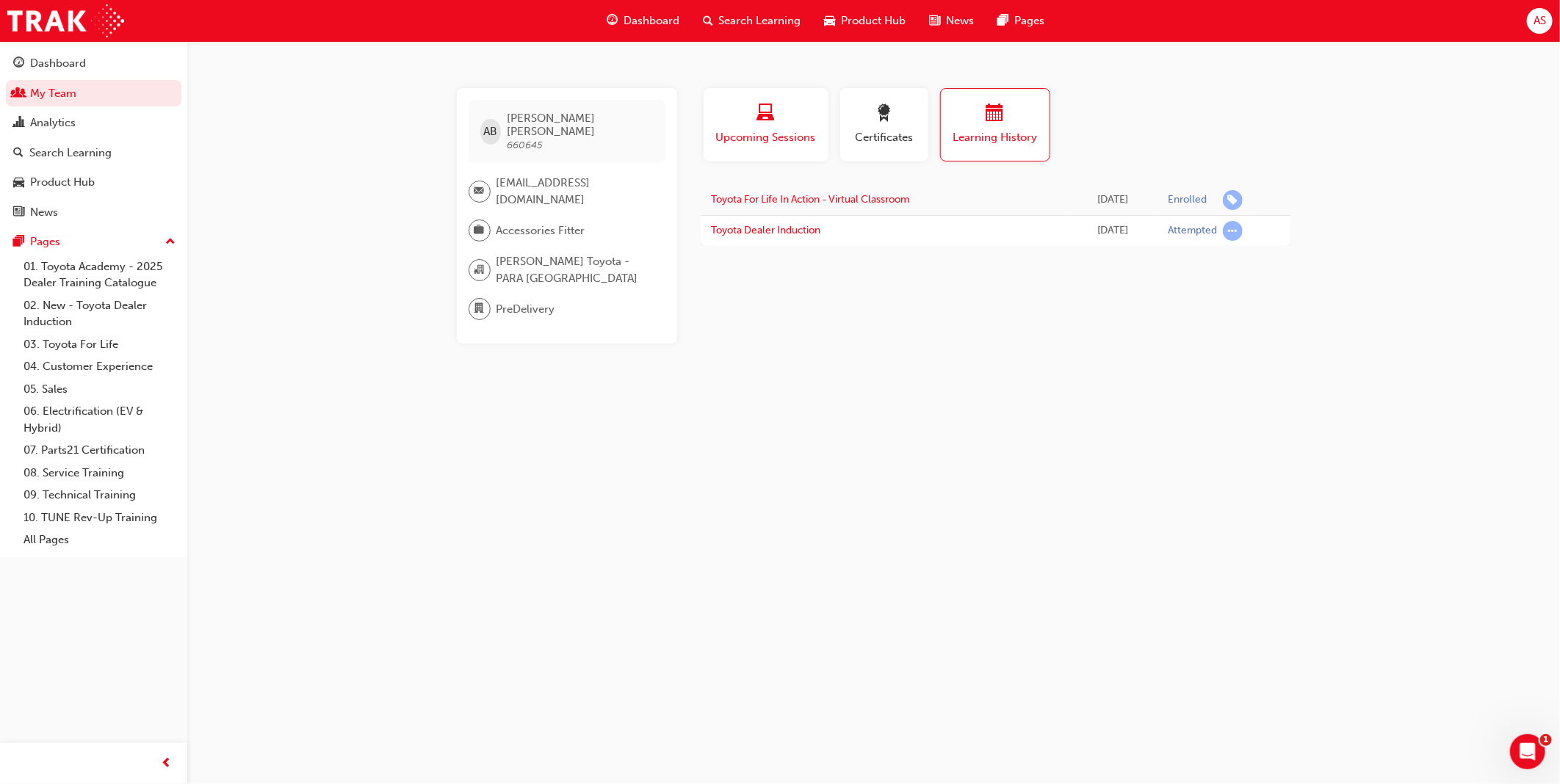
click at [723, 135] on span "Upcoming Sessions" at bounding box center [766, 138] width 103 height 17
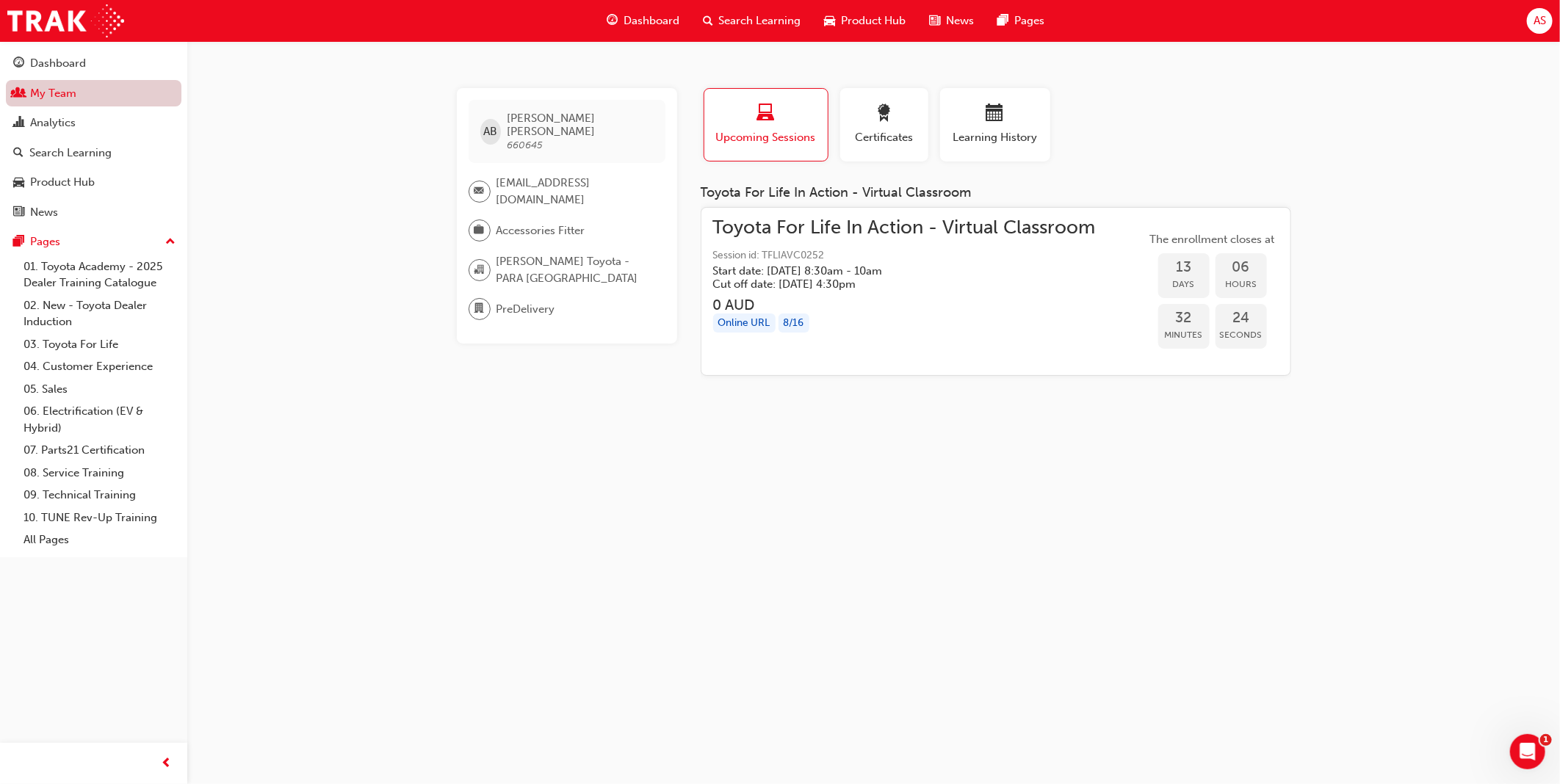
click at [62, 101] on link "My Team" at bounding box center [93, 93] width 175 height 28
